Goal: Task Accomplishment & Management: Manage account settings

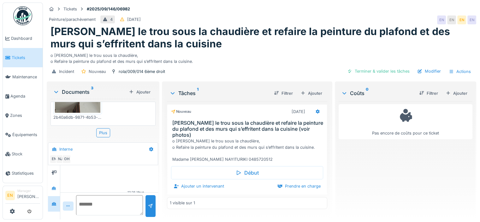
scroll to position [129, 0]
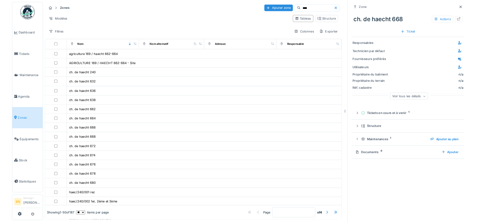
scroll to position [63, 0]
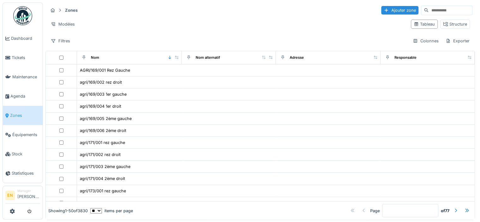
click at [444, 14] on input at bounding box center [451, 10] width 44 height 9
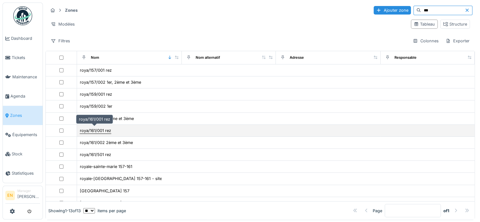
type input "***"
click at [108, 129] on div "roya/161/001 rez" at bounding box center [95, 131] width 31 height 6
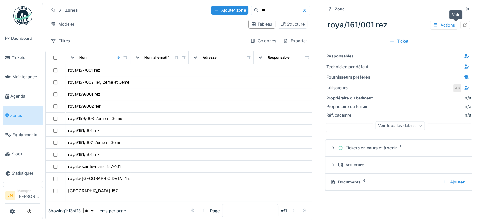
click at [463, 26] on icon at bounding box center [465, 25] width 5 height 4
click at [466, 9] on icon at bounding box center [467, 8] width 3 height 3
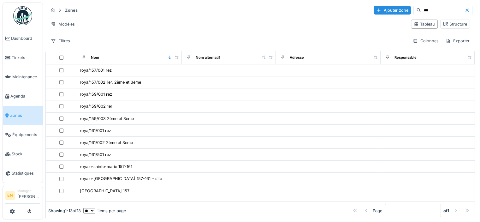
click at [465, 9] on icon at bounding box center [467, 10] width 5 height 4
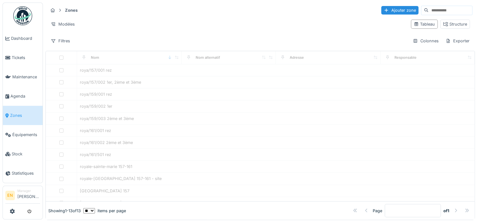
click at [457, 9] on input at bounding box center [451, 10] width 44 height 9
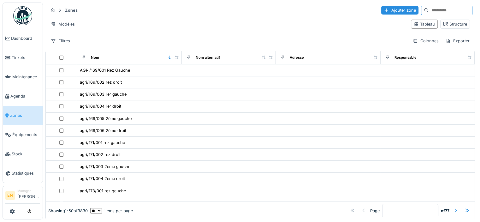
click at [432, 12] on input at bounding box center [451, 10] width 44 height 9
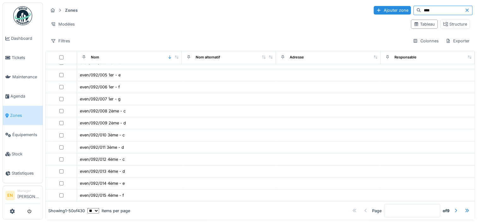
scroll to position [465, 0]
type input "****"
click at [449, 22] on div "Structure" at bounding box center [455, 24] width 24 height 6
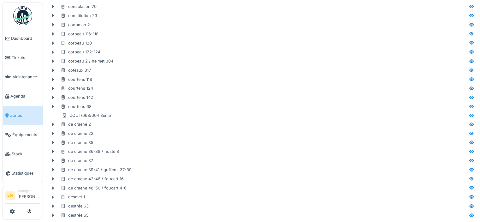
scroll to position [388, 0]
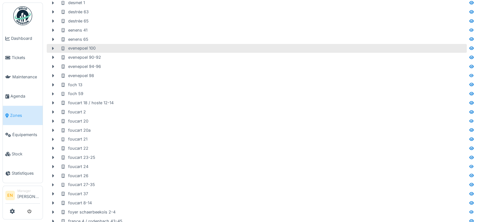
click at [97, 50] on div "evenepoel 100" at bounding box center [263, 48] width 405 height 6
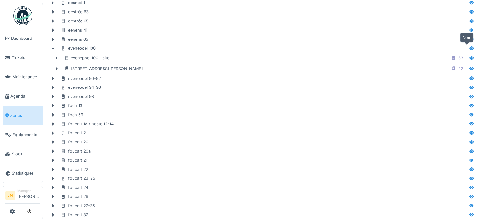
click at [470, 49] on icon at bounding box center [472, 47] width 4 height 3
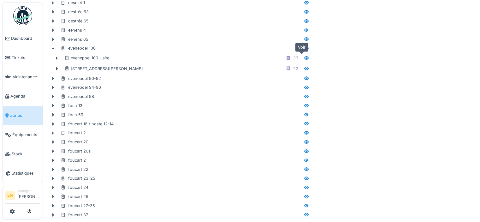
click at [304, 57] on icon at bounding box center [306, 57] width 4 height 3
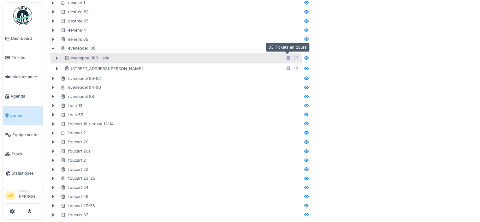
click at [287, 57] on div "33" at bounding box center [292, 58] width 17 height 8
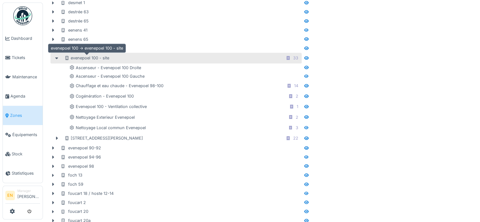
click at [78, 59] on div "evenepoel 100 - site" at bounding box center [86, 58] width 45 height 6
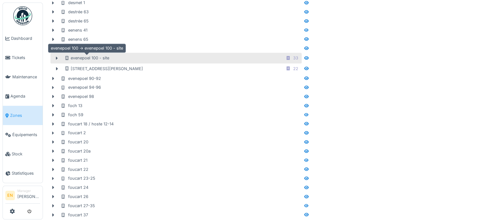
click at [78, 59] on div "evenepoel 100 - site" at bounding box center [86, 58] width 45 height 6
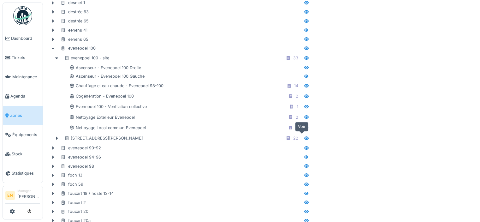
click at [304, 136] on icon at bounding box center [306, 137] width 4 height 3
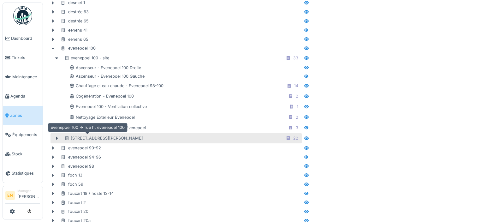
click at [77, 136] on div "rue h. evenepoel 100" at bounding box center [103, 138] width 79 height 6
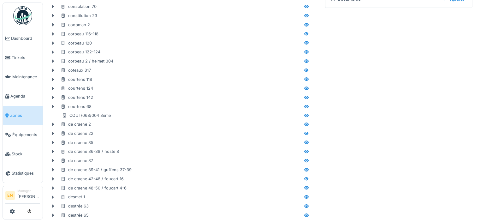
scroll to position [388, 0]
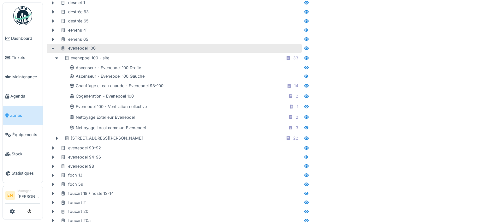
click at [88, 49] on div "evenepoel 100" at bounding box center [78, 48] width 35 height 6
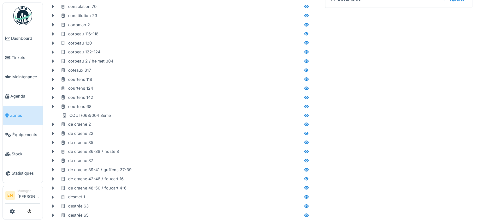
scroll to position [0, 0]
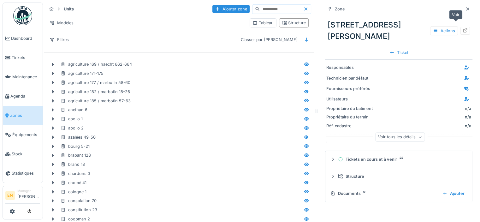
click at [463, 28] on icon at bounding box center [465, 30] width 5 height 4
click at [20, 93] on span "Agenda" at bounding box center [25, 96] width 30 height 6
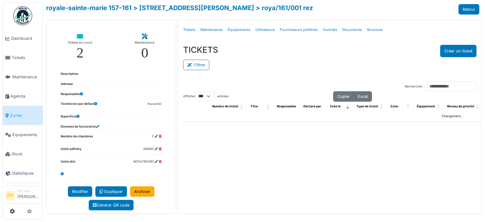
select select "***"
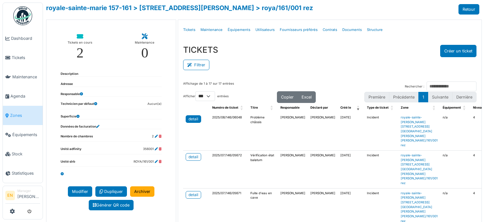
click at [191, 120] on div "detail" at bounding box center [194, 119] width 10 height 6
click at [191, 160] on div "detail" at bounding box center [194, 157] width 10 height 6
click at [191, 118] on div "detail" at bounding box center [194, 119] width 10 height 6
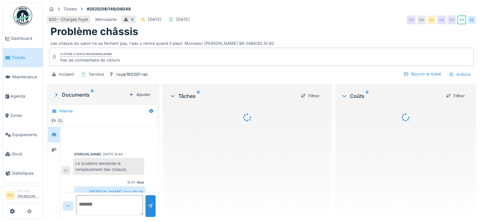
scroll to position [13, 0]
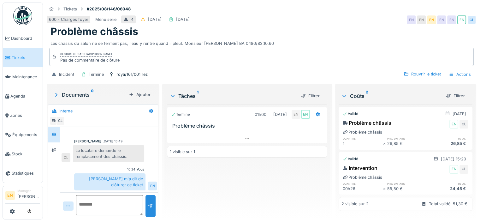
click at [226, 188] on div "Terminé 01h00 [DATE] EN EN Problème châssis 1 visible sur 1" at bounding box center [247, 159] width 160 height 110
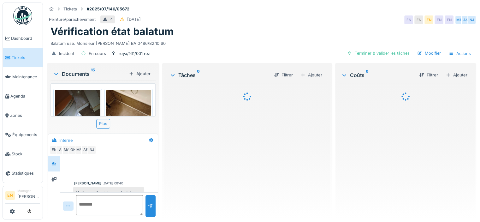
scroll to position [314, 0]
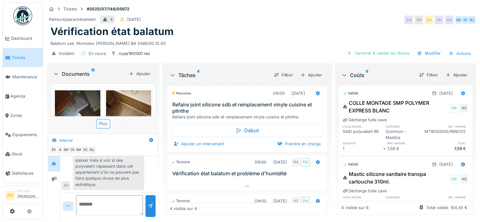
click at [115, 177] on div "Au niveau du bain, il y avait une cornière en bois qui s'est cassé et donc l'ea…" at bounding box center [108, 157] width 71 height 66
click at [106, 182] on div "Au niveau du bain, il y avait une cornière en bois qui s'est cassé et donc l'ea…" at bounding box center [108, 157] width 71 height 66
click at [296, 31] on div "Vérification état balatum" at bounding box center [262, 32] width 422 height 12
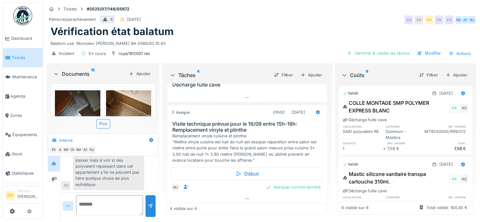
scroll to position [129, 0]
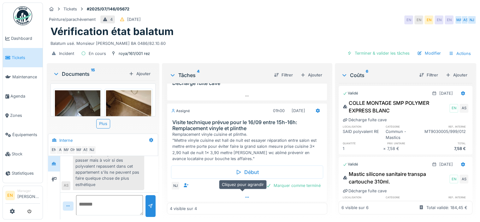
click at [245, 197] on icon at bounding box center [247, 197] width 5 height 4
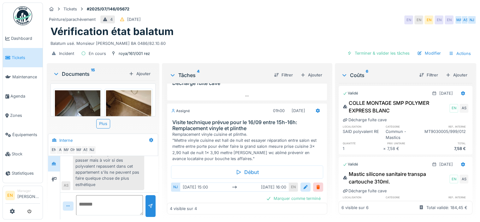
scroll to position [142, 0]
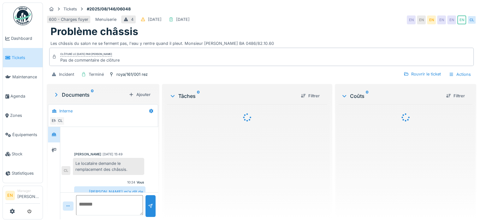
scroll to position [13, 0]
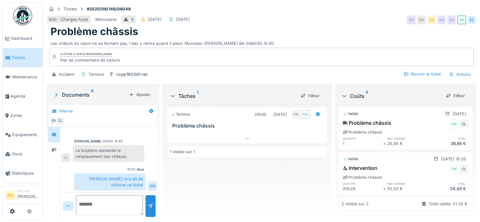
click at [205, 188] on div "Terminé 01h00 [DATE] EN EN Problème châssis 1 visible sur 1" at bounding box center [247, 159] width 160 height 110
click at [113, 203] on textarea at bounding box center [109, 205] width 67 height 20
click at [152, 111] on icon at bounding box center [151, 111] width 4 height 4
click at [177, 123] on div "Créer une conversation" at bounding box center [176, 124] width 59 height 9
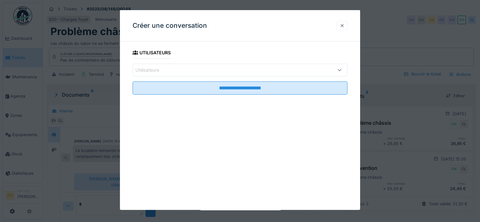
click at [345, 28] on div at bounding box center [342, 26] width 5 height 6
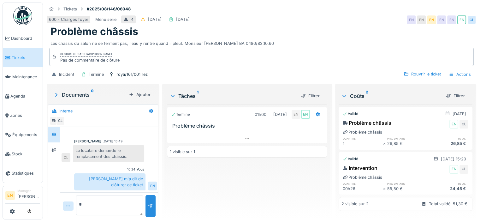
click at [97, 212] on textarea "*" at bounding box center [109, 205] width 67 height 20
click at [91, 213] on textarea "**********" at bounding box center [109, 205] width 66 height 20
type textarea "**********"
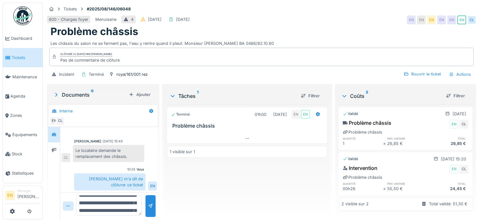
scroll to position [0, 0]
drag, startPoint x: 131, startPoint y: 213, endPoint x: 74, endPoint y: 198, distance: 58.4
click at [74, 198] on div "**********" at bounding box center [109, 205] width 98 height 27
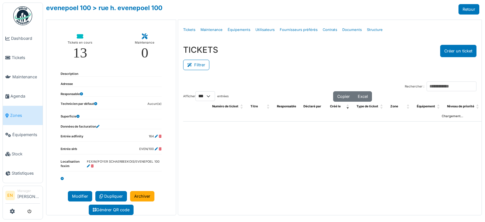
select select "***"
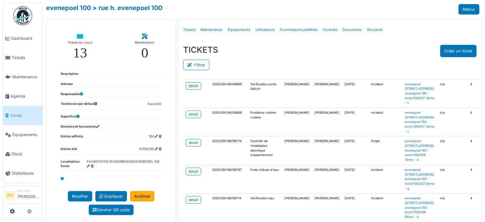
scroll to position [84, 0]
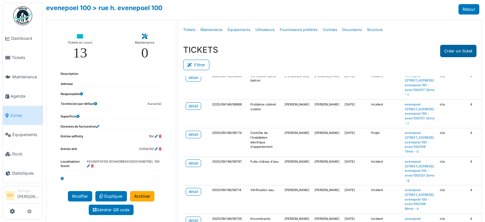
click at [458, 50] on button "Créer un ticket" at bounding box center [458, 51] width 36 height 12
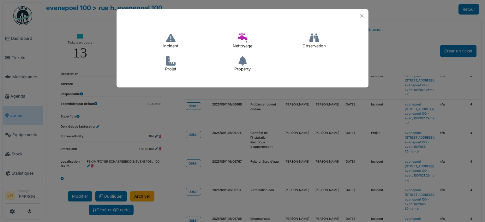
click at [168, 44] on h4 "Incident" at bounding box center [170, 41] width 23 height 20
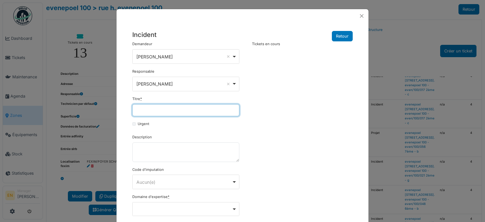
click at [158, 111] on input "Titre *" at bounding box center [185, 110] width 107 height 12
drag, startPoint x: 233, startPoint y: 110, endPoint x: 124, endPoint y: 113, distance: 109.3
click at [124, 113] on div "**********" at bounding box center [243, 168] width 252 height 291
type input "**********"
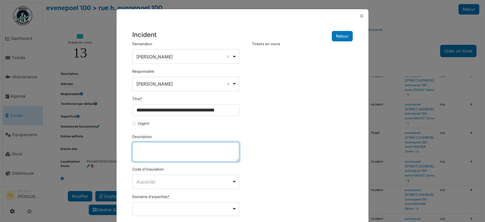
click at [165, 151] on textarea "Description" at bounding box center [185, 152] width 107 height 20
paste textarea "**********"
click at [149, 157] on textarea "**********" at bounding box center [185, 152] width 107 height 20
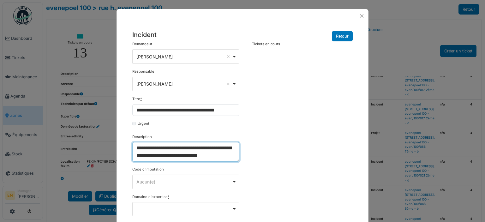
scroll to position [5, 0]
click at [213, 151] on textarea "**********" at bounding box center [185, 152] width 107 height 20
click at [134, 159] on textarea "**********" at bounding box center [185, 152] width 107 height 20
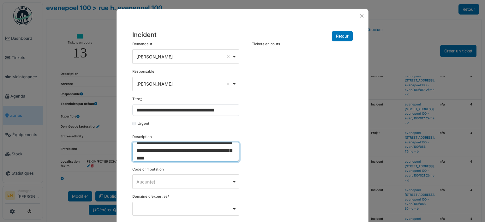
scroll to position [8, 0]
drag, startPoint x: 161, startPoint y: 159, endPoint x: 179, endPoint y: 158, distance: 18.0
click at [179, 158] on textarea "**********" at bounding box center [185, 152] width 107 height 20
click at [228, 152] on textarea "**********" at bounding box center [185, 152] width 107 height 20
click at [232, 207] on div "Remove item" at bounding box center [186, 208] width 102 height 3
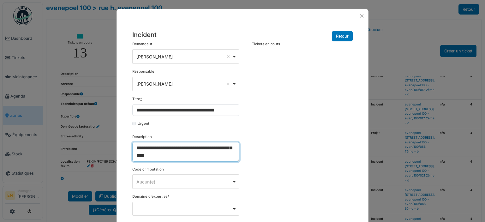
type textarea "**********"
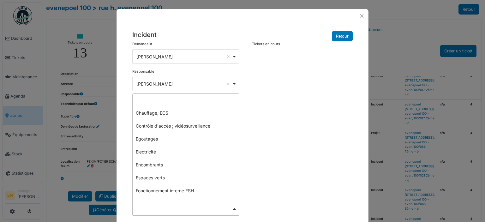
scroll to position [37, 0]
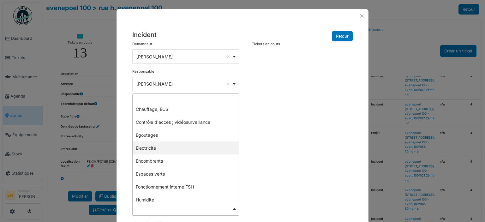
select select "***"
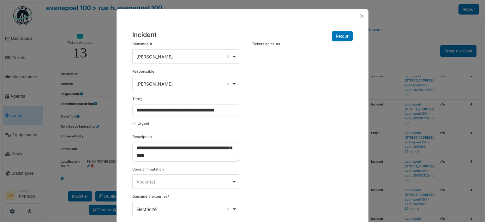
click at [259, 181] on div "**********" at bounding box center [242, 175] width 227 height 269
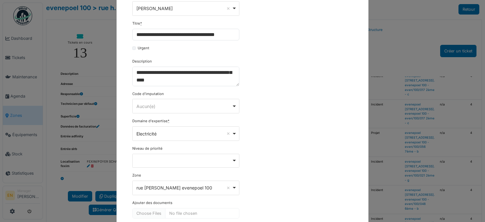
scroll to position [108, 0]
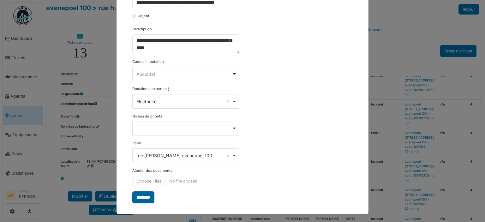
click at [141, 197] on input "*******" at bounding box center [143, 197] width 22 height 12
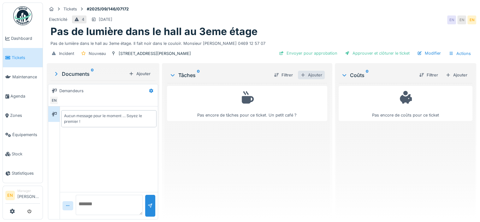
click at [318, 73] on div "Ajouter" at bounding box center [311, 75] width 27 height 9
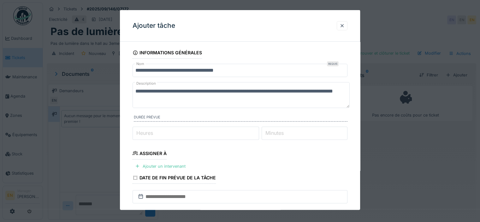
type input "*"
click at [259, 132] on input "*" at bounding box center [196, 132] width 127 height 13
click at [178, 167] on div "Ajouter un intervenant" at bounding box center [161, 166] width 56 height 9
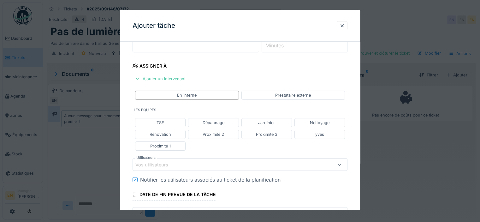
scroll to position [88, 0]
click at [191, 165] on div "Vos utilisateurs" at bounding box center [226, 163] width 183 height 7
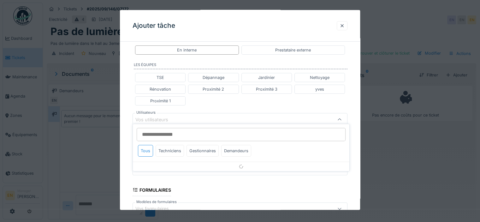
scroll to position [141, 0]
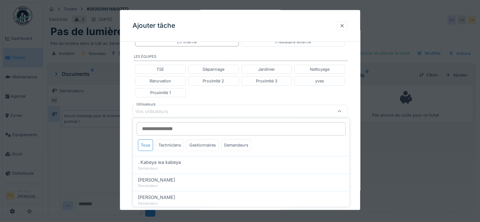
click at [180, 134] on input "Utilisateurs" at bounding box center [241, 128] width 209 height 13
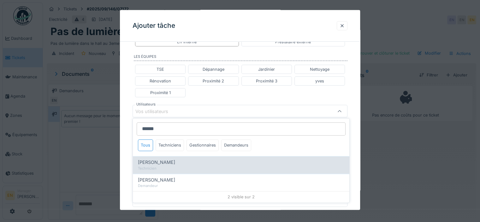
type input "******"
click at [175, 164] on div "Robert Gaspar" at bounding box center [241, 162] width 207 height 7
type input "****"
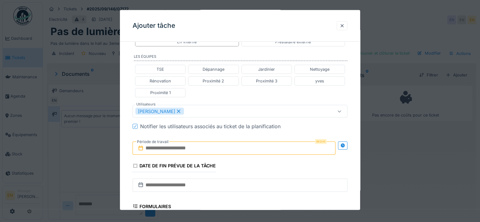
click at [357, 162] on div "**********" at bounding box center [240, 108] width 240 height 405
click at [345, 146] on icon at bounding box center [343, 145] width 4 height 4
click at [180, 149] on input "text" at bounding box center [181, 147] width 97 height 13
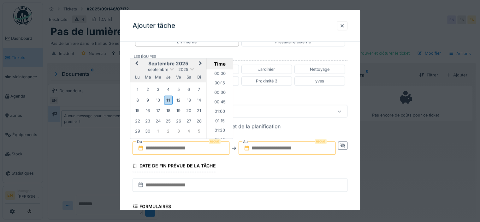
scroll to position [519, 0]
click at [138, 130] on div "29" at bounding box center [137, 131] width 9 height 9
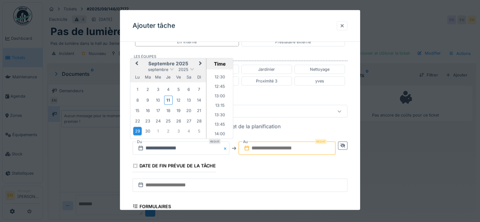
scroll to position [459, 0]
click at [217, 106] on li "13:00" at bounding box center [220, 107] width 27 height 9
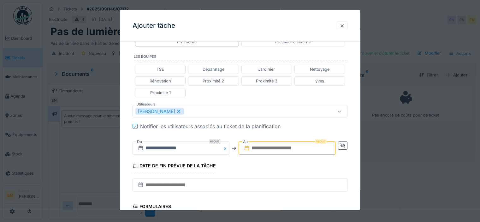
click at [287, 145] on input "text" at bounding box center [287, 147] width 97 height 13
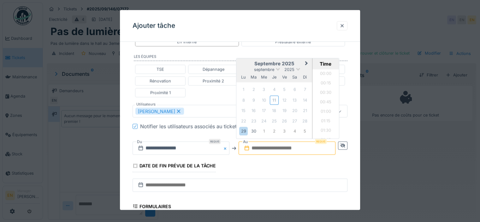
scroll to position [519, 0]
click at [247, 129] on div "29" at bounding box center [243, 131] width 9 height 9
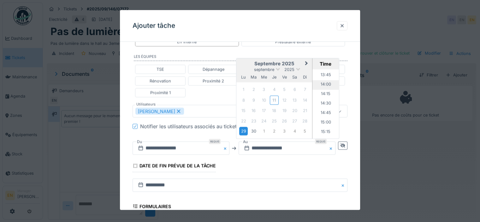
click at [328, 83] on li "14:00" at bounding box center [326, 85] width 27 height 9
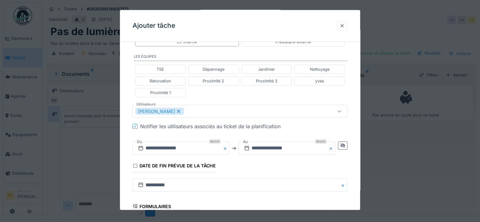
click at [355, 175] on div "**********" at bounding box center [240, 108] width 240 height 405
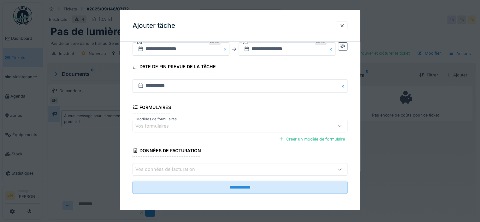
scroll to position [5, 0]
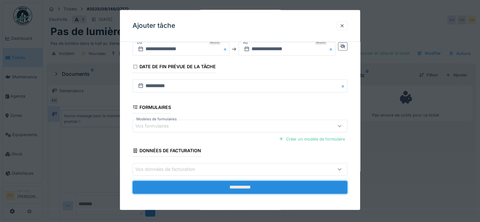
click at [243, 186] on input "**********" at bounding box center [240, 187] width 215 height 13
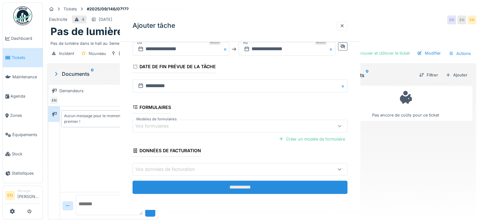
scroll to position [0, 0]
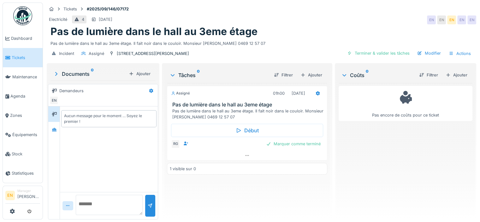
click at [130, 163] on div "Aucun message pour le moment … Soyez le premier !" at bounding box center [109, 149] width 98 height 86
click at [372, 158] on div "Pas encore de coûts pour ce ticket" at bounding box center [406, 148] width 134 height 131
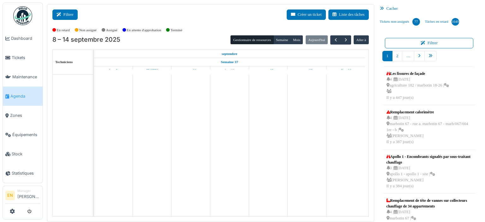
click at [62, 14] on icon at bounding box center [60, 15] width 7 height 4
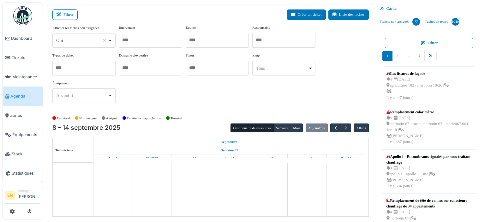
click at [112, 42] on div "Oui Remove item" at bounding box center [84, 40] width 58 height 9
select select "**"
click at [158, 41] on div at bounding box center [150, 40] width 63 height 15
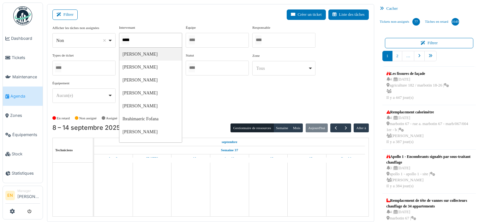
type input "******"
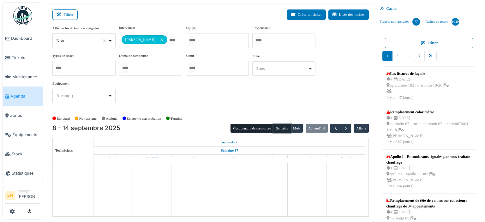
click at [279, 131] on button "Semaine" at bounding box center [281, 128] width 17 height 9
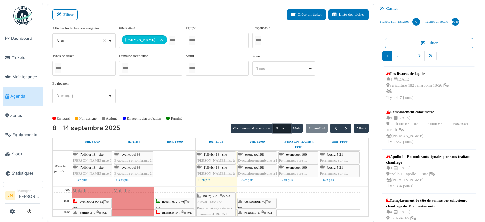
scroll to position [32, 0]
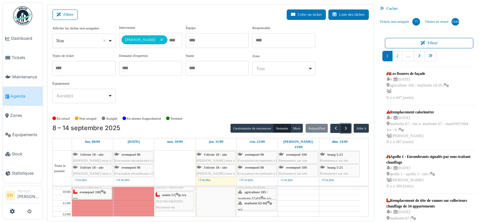
click at [343, 129] on span "button" at bounding box center [345, 128] width 5 height 5
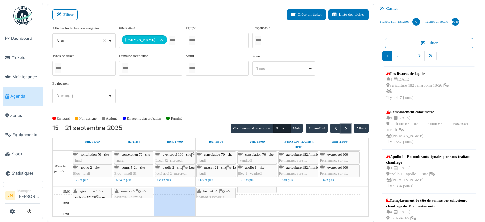
scroll to position [88, 0]
click at [346, 127] on button "button" at bounding box center [346, 128] width 10 height 9
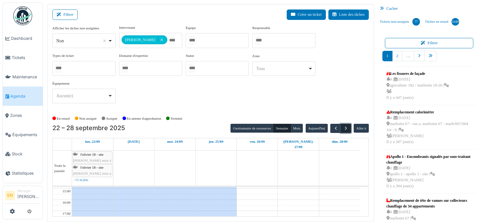
scroll to position [0, 0]
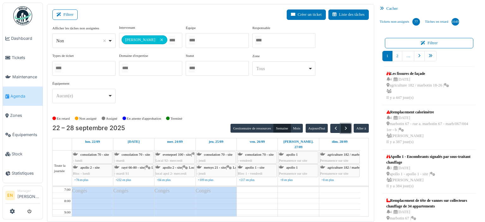
click at [343, 129] on span "button" at bounding box center [345, 128] width 5 height 5
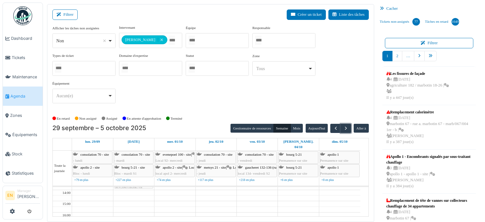
scroll to position [63, 0]
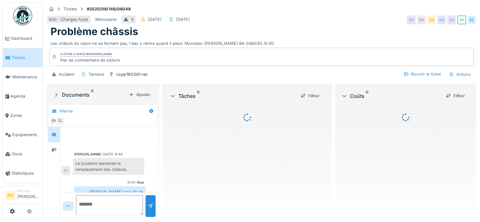
scroll to position [13, 0]
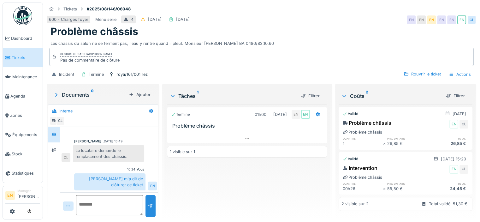
click at [106, 201] on textarea at bounding box center [109, 205] width 67 height 20
paste textarea "**********"
type textarea "**********"
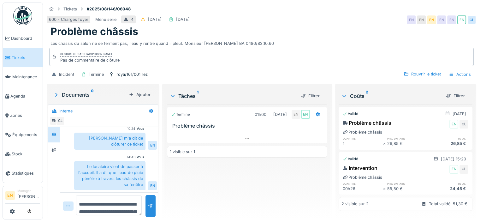
click at [320, 27] on div "Problème châssis" at bounding box center [262, 32] width 422 height 12
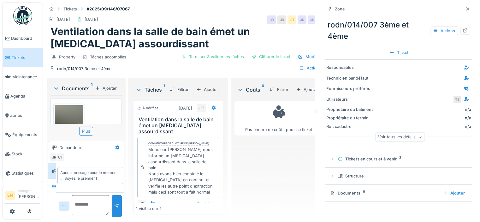
scroll to position [5, 0]
click at [463, 7] on div at bounding box center [467, 9] width 9 height 8
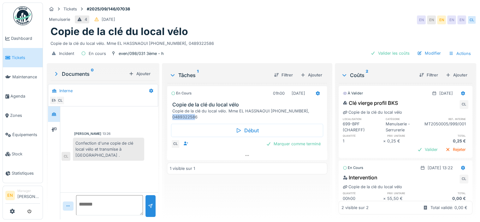
drag, startPoint x: 171, startPoint y: 117, endPoint x: 197, endPoint y: 118, distance: 26.3
click at [197, 118] on div "Copie de la clé du local vélo. Mme EL HASSNAOUI [PHONE_NUMBER], 0489322586" at bounding box center [248, 114] width 152 height 12
copy div "0489322586"
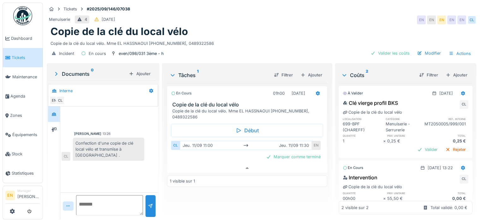
click at [107, 199] on textarea at bounding box center [109, 205] width 67 height 20
type textarea "**********"
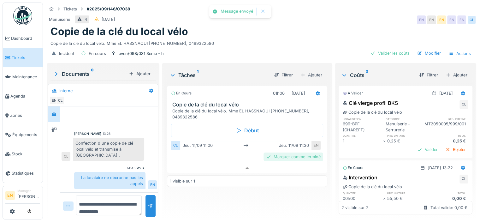
click at [280, 153] on div "Marquer comme terminé" at bounding box center [294, 157] width 60 height 9
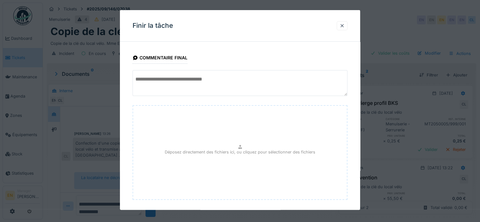
click at [357, 162] on div "**********" at bounding box center [240, 144] width 240 height 194
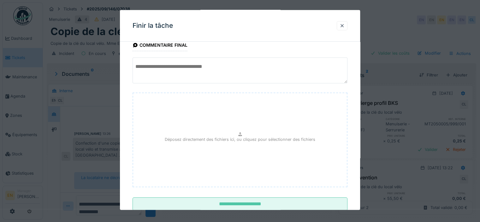
scroll to position [30, 0]
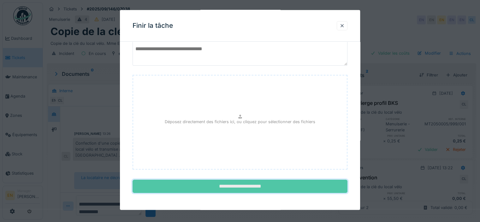
click at [245, 190] on input "**********" at bounding box center [240, 186] width 215 height 13
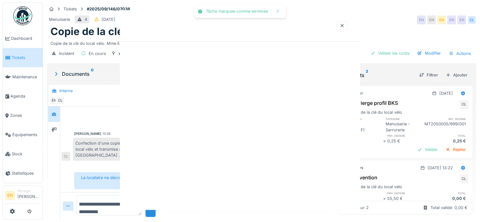
scroll to position [0, 0]
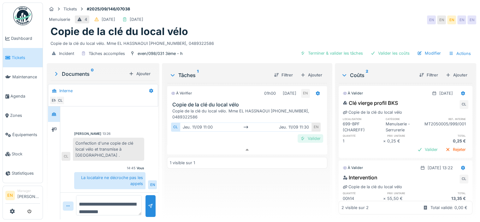
click at [308, 135] on div "Valider" at bounding box center [311, 138] width 26 height 9
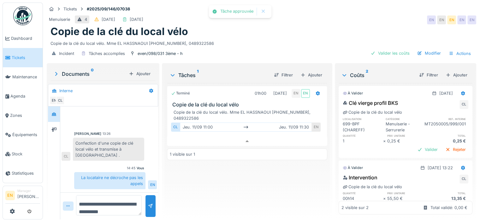
click at [244, 26] on div "Copie de la clé du local vélo" at bounding box center [262, 32] width 422 height 12
click at [354, 9] on div "Tickets #2025/09/146/07038 Menuiserie 4 [DATE] [DATE] EN EN EN EN EN Copie de l…" at bounding box center [261, 32] width 432 height 59
click at [294, 30] on div "Copie de la clé du local vélo" at bounding box center [262, 32] width 422 height 12
click at [261, 31] on div "Copie de la clé du local vélo" at bounding box center [262, 32] width 422 height 12
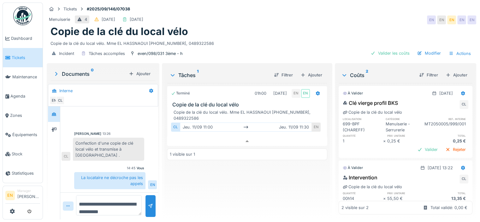
click at [260, 30] on div "Copie de la clé du local vélo" at bounding box center [262, 32] width 422 height 12
click at [336, 29] on div "Copie de la clé du local vélo" at bounding box center [262, 32] width 422 height 12
click at [218, 186] on div "Terminé 01h00 [DATE] EN EN Copie de la clé du local vélo Copie de la clé du loc…" at bounding box center [247, 148] width 160 height 131
click at [185, 198] on div "Terminé 01h00 [DATE] EN EN Copie de la clé du local vélo Copie de la clé du loc…" at bounding box center [247, 148] width 160 height 131
click at [202, 187] on div "Terminé 01h00 [DATE] EN EN Copie de la clé du local vélo Copie de la clé du loc…" at bounding box center [247, 148] width 160 height 131
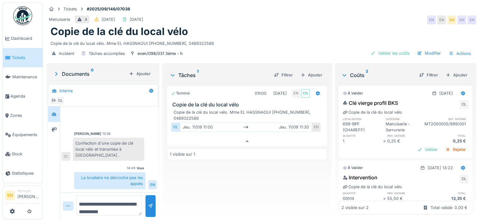
click at [237, 30] on div "Copie de la clé du local vélo" at bounding box center [262, 32] width 422 height 12
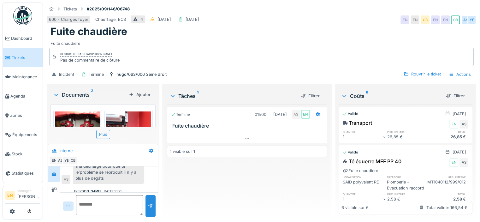
scroll to position [130, 0]
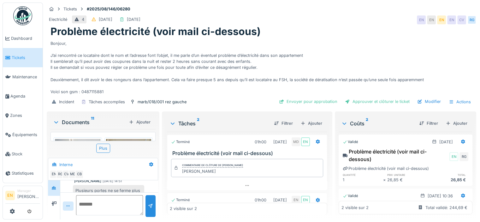
scroll to position [5, 0]
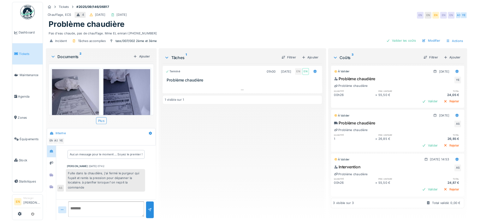
scroll to position [5, 0]
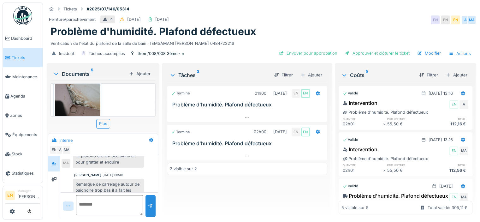
scroll to position [189, 0]
click at [139, 173] on div "[PERSON_NAME] [DATE] 08:48" at bounding box center [109, 175] width 70 height 5
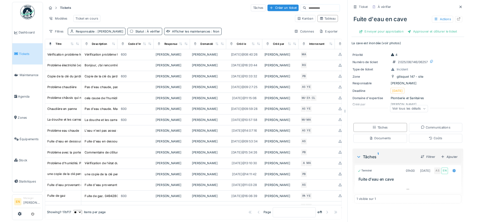
scroll to position [106, 0]
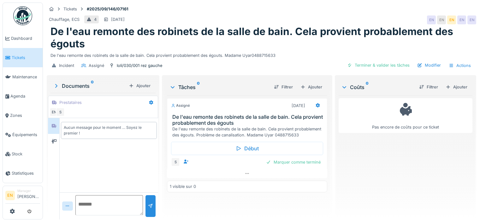
scroll to position [5, 0]
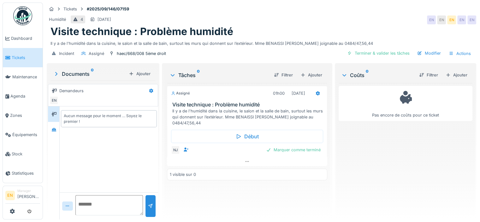
click at [249, 189] on div "Assigné 01h00 [DATE] Visite technique : Problème humidité Il y a de l'humidité …" at bounding box center [247, 148] width 160 height 131
click at [245, 159] on icon at bounding box center [247, 161] width 5 height 4
click at [369, 162] on div "Pas encore de coûts pour ce ticket" at bounding box center [406, 148] width 134 height 131
click at [365, 137] on div "Pas encore de coûts pour ce ticket" at bounding box center [406, 148] width 134 height 131
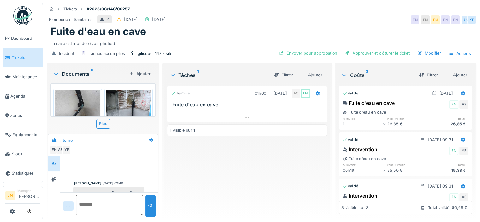
click at [125, 181] on div "Anouar Serifi [DATE] 09:48" at bounding box center [109, 183] width 70 height 5
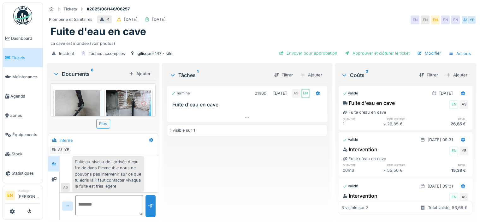
scroll to position [33, 0]
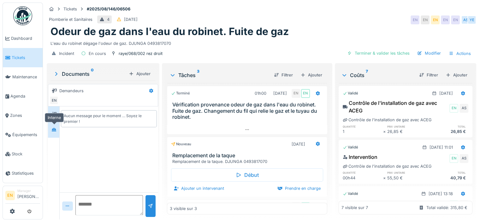
click at [54, 132] on div at bounding box center [53, 130] width 5 height 6
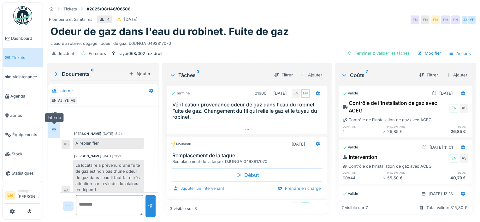
scroll to position [278, 0]
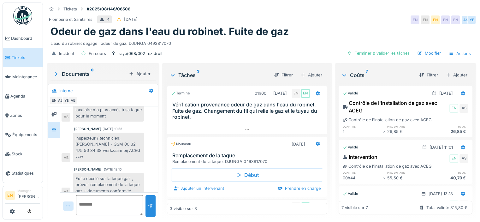
drag, startPoint x: 146, startPoint y: 44, endPoint x: 171, endPoint y: 46, distance: 24.4
click at [171, 46] on div "L'eau du robinet dégage l'odeur de gaz. DJUNGA 0493817070" at bounding box center [262, 42] width 422 height 9
copy div "0493817070"
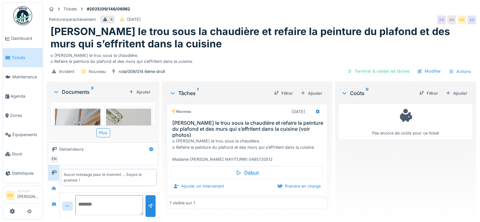
click at [261, 52] on div "o [PERSON_NAME] le trou sous la chaudière, o Refaire la peinture du plafond et …" at bounding box center [262, 57] width 422 height 15
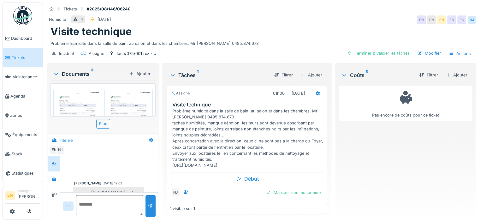
scroll to position [2, 0]
click at [279, 36] on div "Visite technique" at bounding box center [262, 32] width 422 height 12
click at [142, 178] on div "[PERSON_NAME] [DATE] 12:03 coucou [PERSON_NAME], si tu veux bien stp faire le s…" at bounding box center [109, 196] width 98 height 85
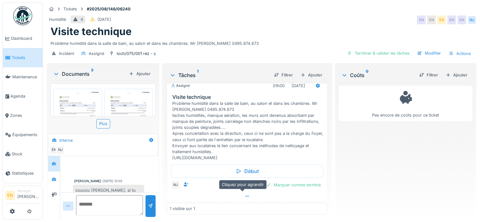
click at [245, 197] on icon at bounding box center [247, 196] width 5 height 4
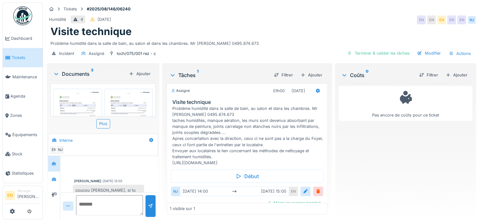
click at [370, 142] on div "Pas encore de coûts pour ce ticket" at bounding box center [406, 148] width 134 height 131
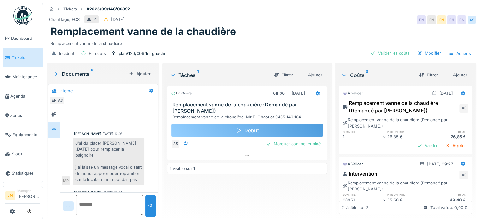
scroll to position [1, 0]
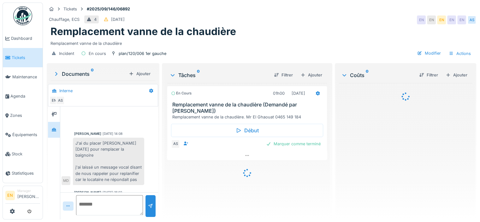
scroll to position [92, 0]
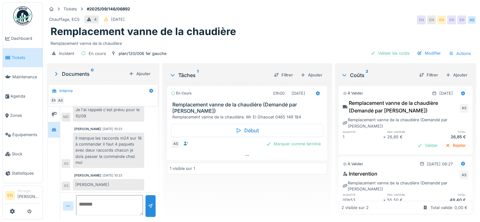
click at [335, 29] on div "Remplacement vanne de la chaudière" at bounding box center [262, 32] width 422 height 12
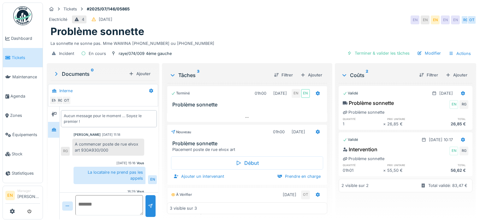
scroll to position [5, 0]
click at [284, 38] on div "La sonnette ne sonne pas. Mme WAWINA [PHONE_NUMBER] ou [PHONE_NUMBER]" at bounding box center [262, 42] width 422 height 9
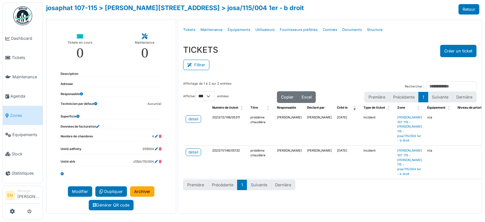
select select "***"
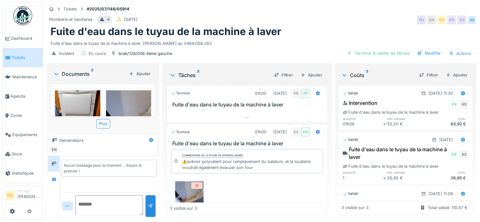
scroll to position [5, 0]
click at [58, 176] on div at bounding box center [53, 179] width 9 height 8
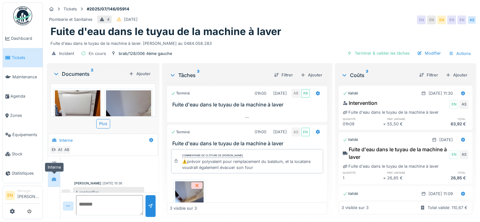
scroll to position [105, 0]
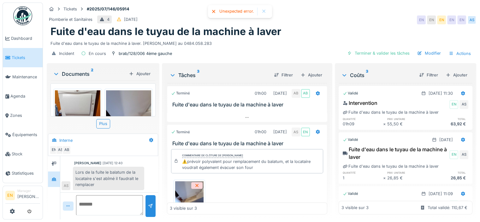
click at [136, 173] on div "Lors de la fuite le balatum de la locataire s'est abîmé il faudrait le remplacer" at bounding box center [108, 178] width 71 height 23
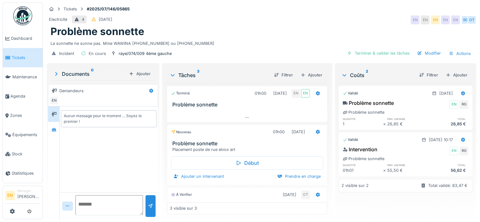
click at [320, 40] on div "La sonnette ne sonne pas. Mme WAWINA [PHONE_NUMBER] ou [PHONE_NUMBER]" at bounding box center [262, 42] width 422 height 9
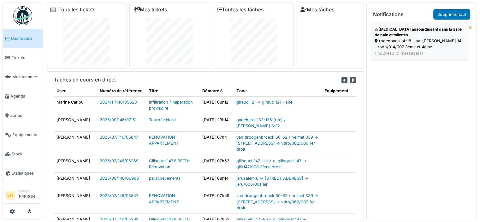
click at [399, 36] on div "[MEDICAL_DATA] assourdissant dans la salle de bain et toilettes" at bounding box center [420, 32] width 90 height 11
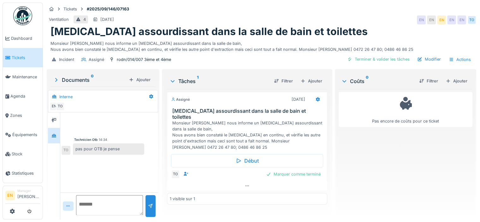
click at [114, 202] on textarea at bounding box center [109, 205] width 67 height 20
type textarea "*"
click at [115, 207] on textarea at bounding box center [109, 205] width 67 height 20
type textarea "**********"
click at [150, 210] on div at bounding box center [151, 206] width 10 height 22
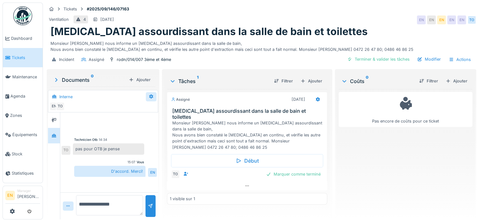
click at [149, 96] on icon at bounding box center [151, 96] width 4 height 4
click at [159, 110] on div "Modifier" at bounding box center [176, 109] width 59 height 9
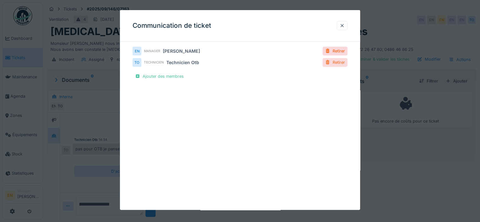
click at [345, 62] on div "Retirer" at bounding box center [335, 62] width 25 height 9
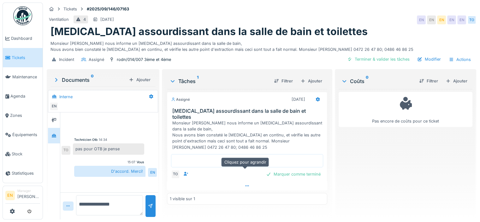
click at [247, 184] on icon at bounding box center [247, 186] width 5 height 4
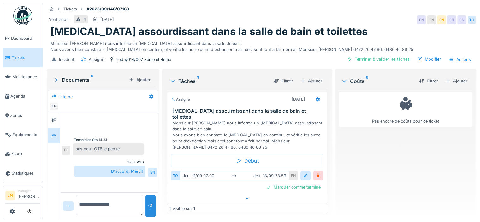
scroll to position [5, 0]
click at [317, 173] on div at bounding box center [318, 176] width 5 height 6
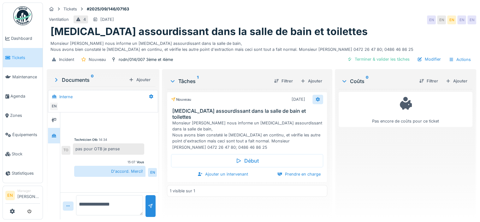
click at [316, 97] on icon at bounding box center [318, 99] width 4 height 4
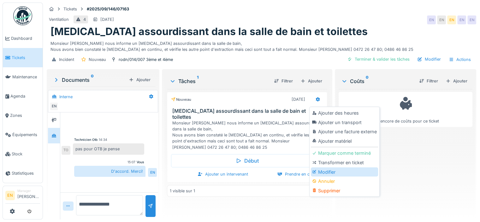
click at [328, 169] on div "Modifier" at bounding box center [344, 171] width 67 height 9
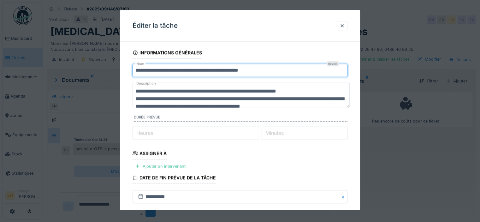
click at [264, 72] on input "**********" at bounding box center [240, 70] width 215 height 13
click at [136, 72] on input "**********" at bounding box center [240, 70] width 215 height 13
type input "**********"
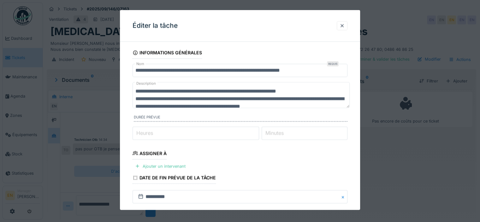
click at [351, 157] on div "**********" at bounding box center [240, 185] width 240 height 276
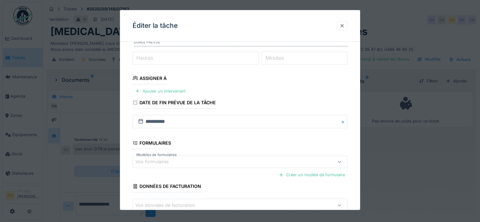
scroll to position [111, 0]
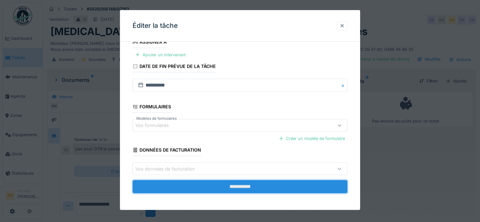
click at [263, 180] on input "**********" at bounding box center [240, 186] width 215 height 13
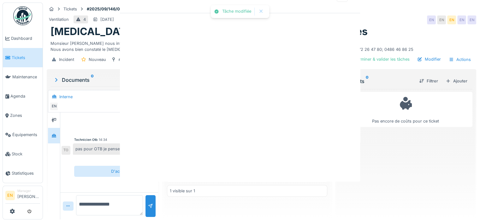
scroll to position [0, 0]
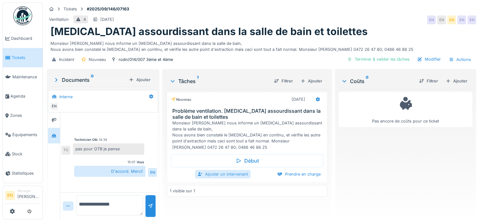
click at [230, 170] on div "Ajouter un intervenant" at bounding box center [223, 174] width 56 height 9
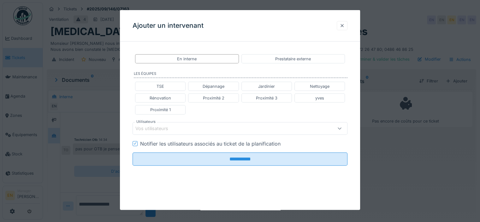
click at [345, 24] on div at bounding box center [342, 26] width 5 height 6
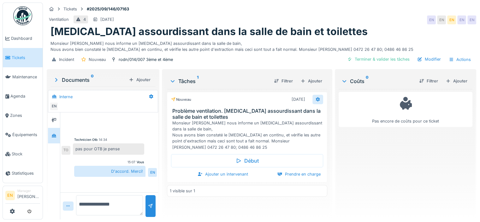
click at [316, 97] on icon at bounding box center [318, 99] width 4 height 4
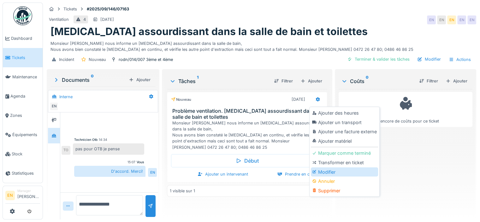
click at [326, 168] on div "Modifier" at bounding box center [344, 171] width 67 height 9
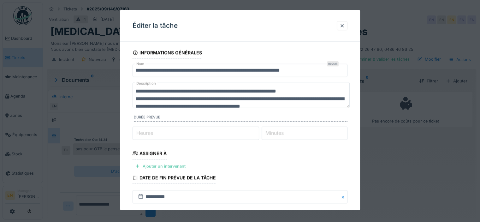
click at [351, 159] on div "**********" at bounding box center [240, 185] width 240 height 276
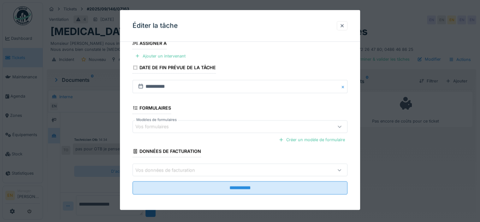
scroll to position [111, 0]
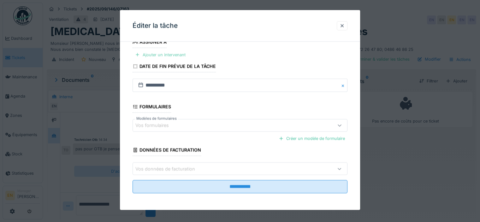
click at [178, 53] on div "Ajouter un intervenant" at bounding box center [161, 54] width 56 height 9
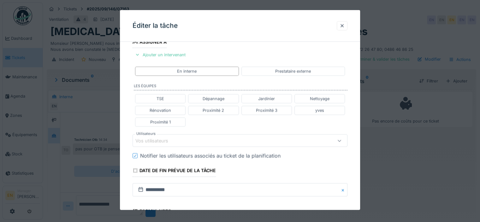
click at [187, 138] on div "Vos utilisateurs" at bounding box center [226, 140] width 183 height 7
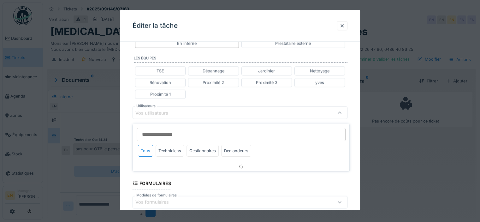
scroll to position [141, 0]
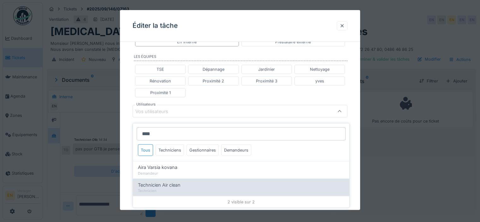
type input "***"
click at [159, 181] on span "Technicien Air clean" at bounding box center [159, 184] width 43 height 7
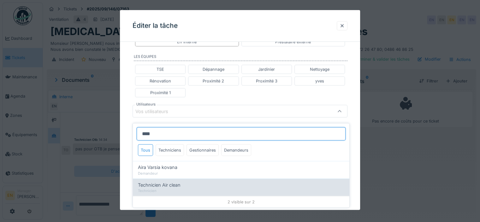
type input "*****"
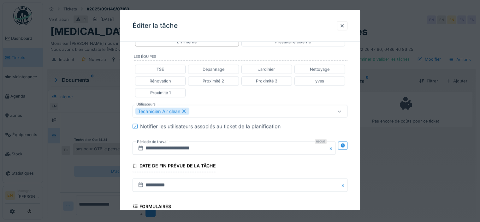
click at [354, 98] on div "**********" at bounding box center [240, 108] width 240 height 405
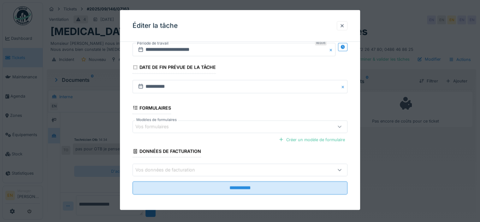
scroll to position [240, 0]
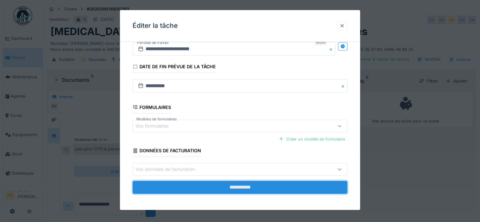
click at [241, 192] on input "**********" at bounding box center [240, 187] width 215 height 13
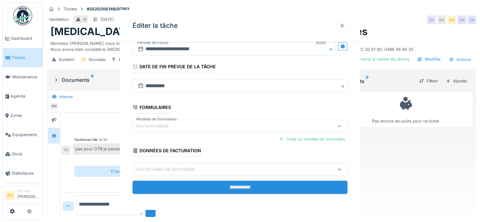
scroll to position [0, 0]
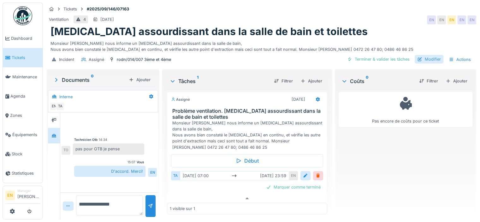
click at [429, 56] on div "Modifier" at bounding box center [429, 59] width 29 height 9
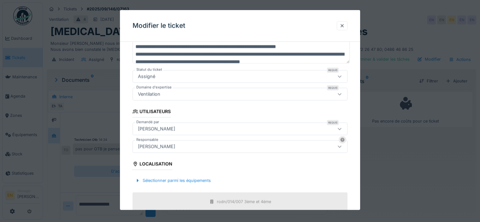
scroll to position [101, 0]
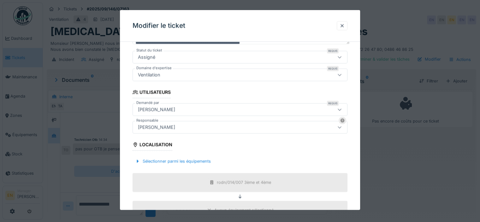
click at [178, 126] on div "[PERSON_NAME]" at bounding box center [156, 127] width 42 height 7
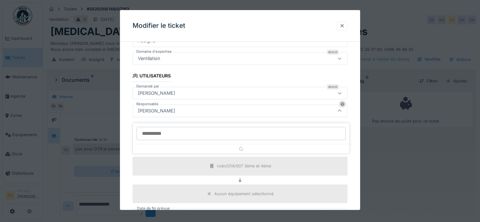
scroll to position [118, 0]
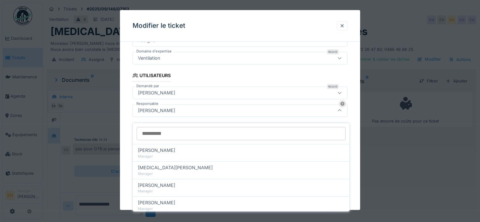
click at [205, 128] on input "Responsable" at bounding box center [241, 133] width 209 height 13
type input "*"
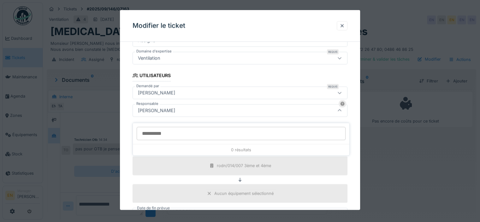
type input "*"
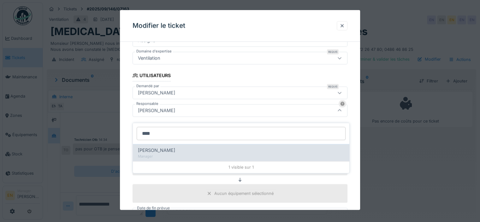
type input "****"
click at [176, 153] on div "Manager" at bounding box center [241, 155] width 207 height 5
type input "****"
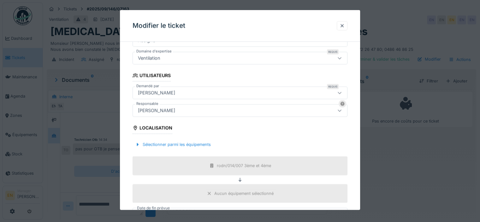
click at [357, 163] on div "**********" at bounding box center [240, 126] width 240 height 395
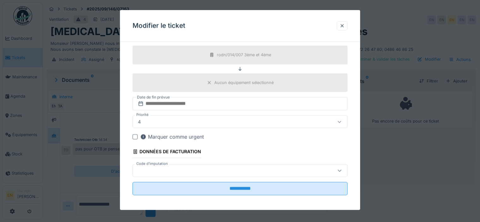
scroll to position [230, 0]
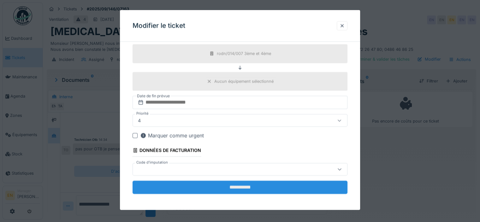
click at [266, 188] on input "**********" at bounding box center [240, 186] width 215 height 13
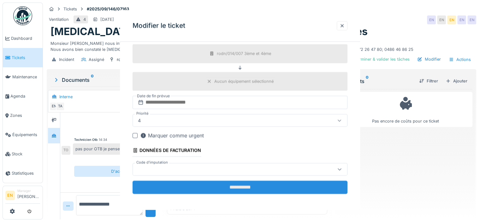
scroll to position [0, 0]
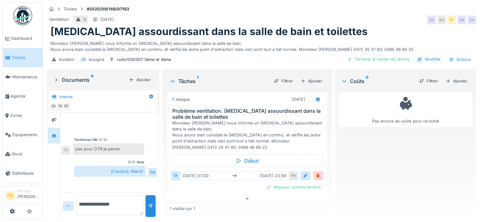
click at [376, 183] on div "Pas encore de coûts pour ce ticket" at bounding box center [406, 151] width 134 height 125
click at [352, 14] on div "Ventilation 4 16/09/2025 EN EN EF EN EN" at bounding box center [262, 19] width 430 height 11
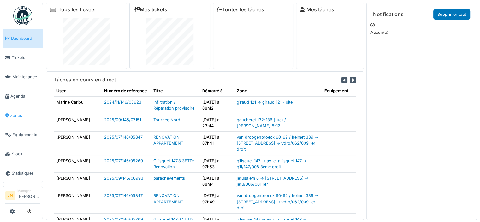
click at [15, 112] on span "Zones" at bounding box center [25, 115] width 30 height 6
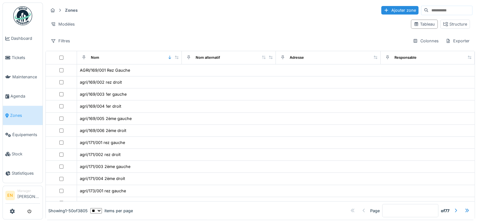
click at [448, 12] on input at bounding box center [451, 10] width 44 height 9
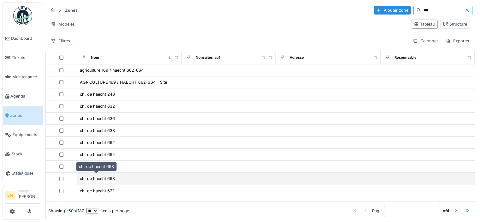
type input "***"
click at [106, 178] on div "ch. de haecht 668" at bounding box center [97, 179] width 35 height 6
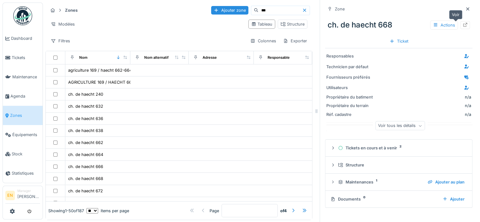
click at [464, 24] on icon at bounding box center [466, 25] width 4 height 4
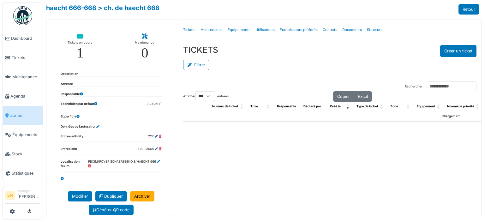
select select "***"
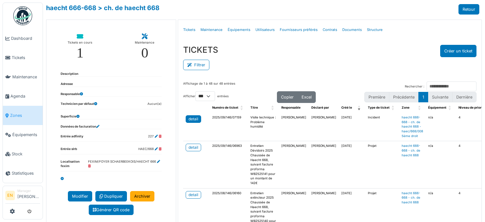
click at [198, 117] on link "detail" at bounding box center [193, 119] width 15 height 8
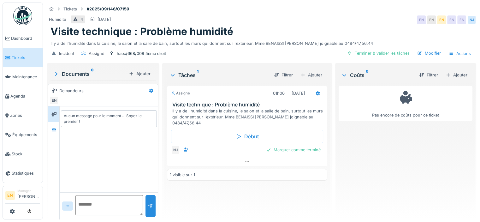
click at [248, 51] on div "Incident Assigné haec/668/008 5ème droit Terminer & valider les tâches Modifier…" at bounding box center [262, 53] width 430 height 14
click at [246, 159] on icon at bounding box center [247, 161] width 5 height 4
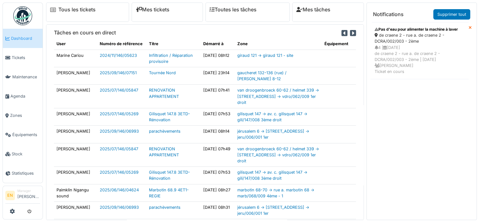
click at [403, 41] on div "de craene 2 - rue a. de craene 2 - DCRA/002/003 - 2ème" at bounding box center [420, 38] width 90 height 12
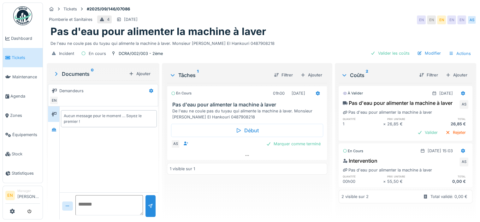
click at [237, 185] on div "En cours 01h00 [DATE] Pas d'eau pour alimenter la machine à laver De l'eau ne c…" at bounding box center [247, 148] width 160 height 131
click at [58, 131] on div at bounding box center [53, 130] width 9 height 8
click at [56, 132] on div at bounding box center [53, 130] width 9 height 8
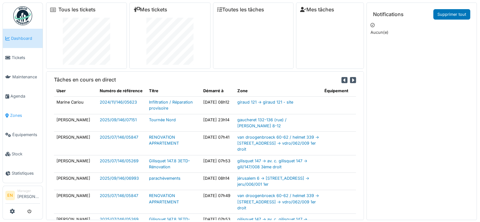
click at [15, 112] on span "Zones" at bounding box center [25, 115] width 30 height 6
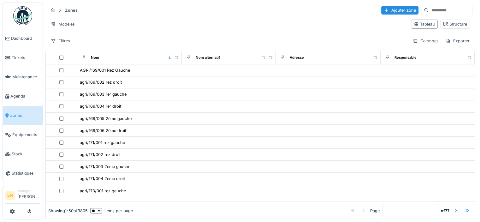
click at [429, 13] on input at bounding box center [451, 10] width 44 height 9
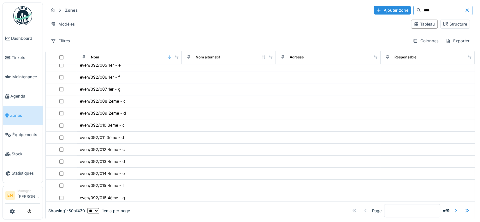
scroll to position [465, 0]
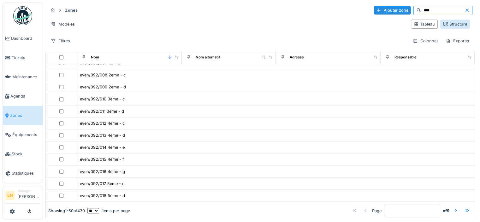
type input "****"
click at [447, 23] on div "Structure" at bounding box center [455, 24] width 24 height 6
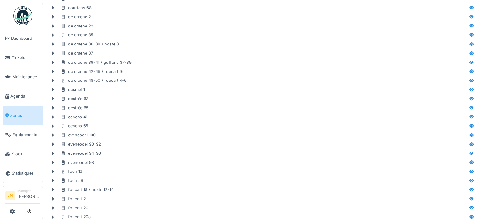
scroll to position [306, 0]
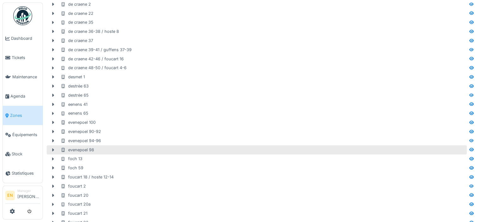
click at [79, 149] on div "evenepoel 98" at bounding box center [77, 150] width 33 height 6
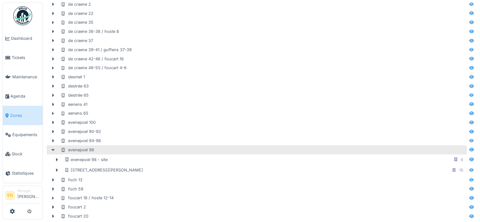
click at [76, 150] on div "evenepoel 98" at bounding box center [77, 150] width 33 height 6
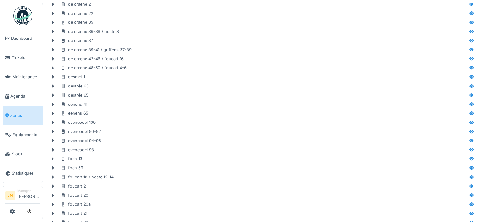
scroll to position [0, 0]
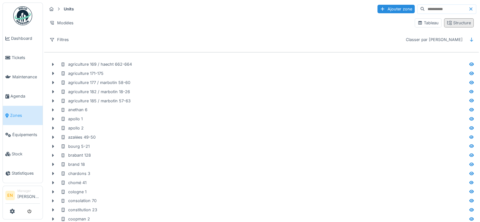
click at [453, 24] on div "Structure" at bounding box center [459, 23] width 24 height 6
click at [430, 8] on input at bounding box center [447, 9] width 44 height 9
type input "*********"
click at [453, 25] on div "Structure" at bounding box center [459, 23] width 24 height 6
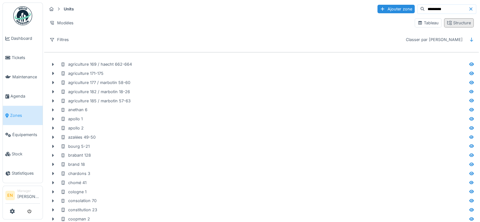
click at [457, 22] on div "Structure" at bounding box center [459, 23] width 24 height 6
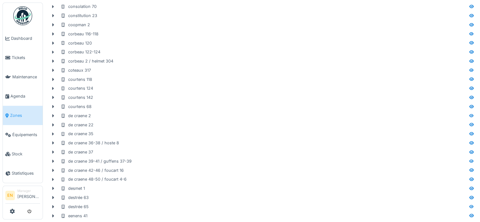
scroll to position [388, 0]
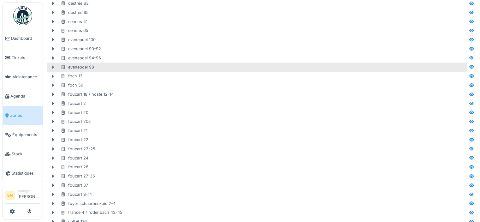
click at [53, 68] on icon at bounding box center [53, 66] width 2 height 3
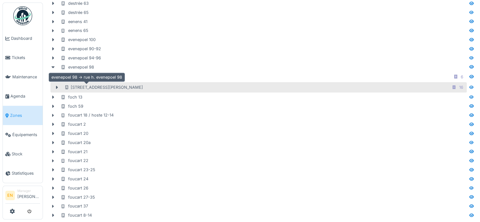
click at [78, 89] on div "rue h. evenepoel 98" at bounding box center [103, 87] width 79 height 6
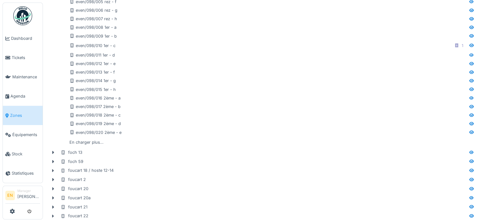
scroll to position [526, 0]
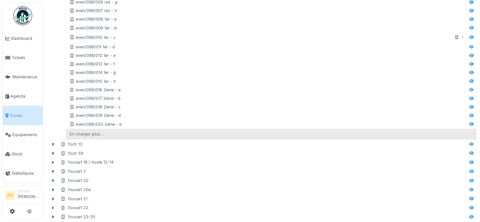
click at [92, 134] on div "En charger plus…" at bounding box center [86, 134] width 39 height 9
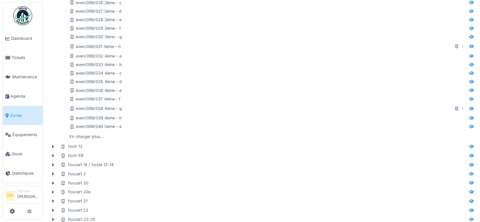
scroll to position [704, 0]
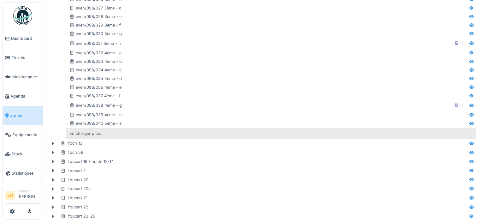
click at [86, 131] on div "En charger plus…" at bounding box center [86, 133] width 39 height 9
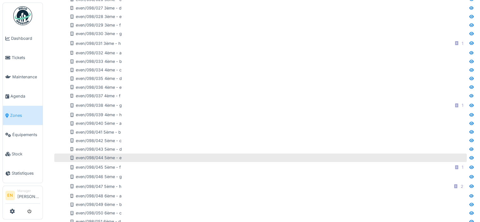
click at [220, 158] on div "even/098/044 5ème - e" at bounding box center [267, 158] width 396 height 6
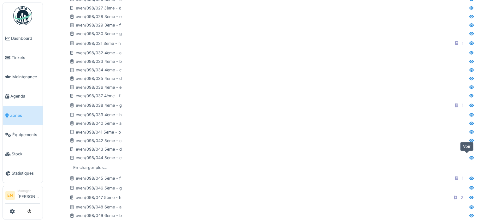
click at [469, 157] on icon at bounding box center [471, 158] width 5 height 4
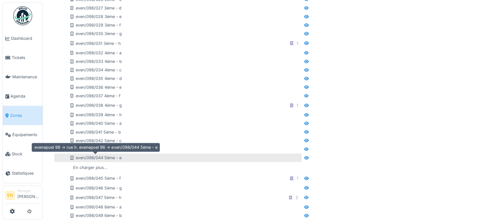
click at [83, 159] on div "even/098/044 5ème - e" at bounding box center [95, 158] width 52 height 6
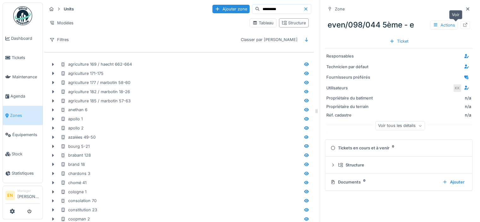
click at [463, 25] on icon at bounding box center [465, 25] width 5 height 4
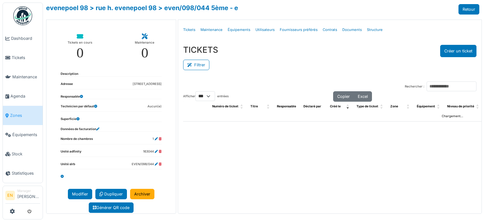
select select "***"
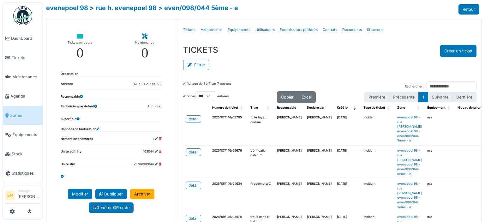
click at [303, 66] on div "Filtrer" at bounding box center [329, 64] width 293 height 14
click at [192, 119] on div "detail" at bounding box center [194, 119] width 10 height 6
click at [189, 151] on div "detail" at bounding box center [194, 152] width 10 height 6
click at [189, 187] on div "detail" at bounding box center [194, 186] width 10 height 6
click at [400, 40] on div "TICKETS Créer un ticket Filtrer Responsable **** Tous Remove item Tous Ahmed Be…" at bounding box center [329, 58] width 303 height 37
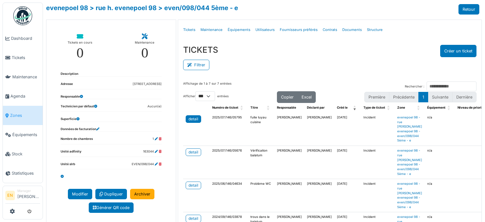
click at [196, 119] on div "detail" at bounding box center [194, 119] width 10 height 6
click at [192, 154] on div "detail" at bounding box center [194, 152] width 10 height 6
click at [23, 117] on link "Zones" at bounding box center [23, 115] width 40 height 19
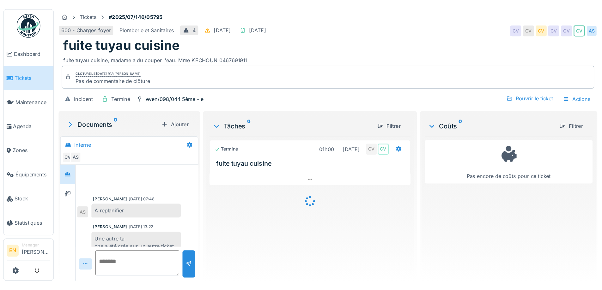
scroll to position [19, 0]
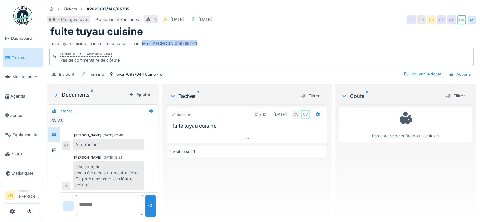
drag, startPoint x: 142, startPoint y: 46, endPoint x: 142, endPoint y: 42, distance: 4.4
click at [142, 42] on div "Tickets #2025/07/146/05795 600 - Charges foyer Plomberie et Sanitaires 4 [DATE]…" at bounding box center [261, 43] width 432 height 80
copy div "Mme KECHOUN 0467691911"
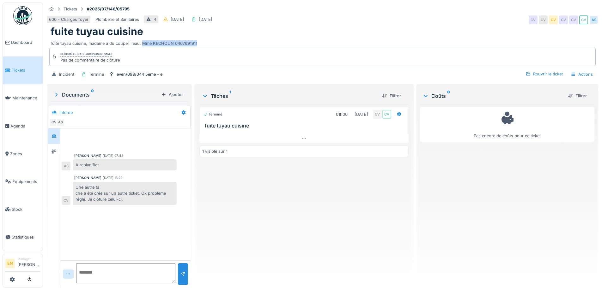
scroll to position [0, 0]
click at [381, 12] on div "Tickets #2025/07/146/05795" at bounding box center [322, 9] width 551 height 8
click at [439, 27] on div "fuite tuyau cuisine" at bounding box center [322, 32] width 543 height 12
click at [260, 202] on div "Terminé 01h00 [DATE] CV CV fuite tuyau cuisine 1 visible sur 1" at bounding box center [303, 193] width 209 height 178
click at [442, 20] on div "600 - Charges foyer Plomberie et Sanitaires 4 21/07/2025 23/07/2025 CV CV CV CV…" at bounding box center [322, 19] width 551 height 11
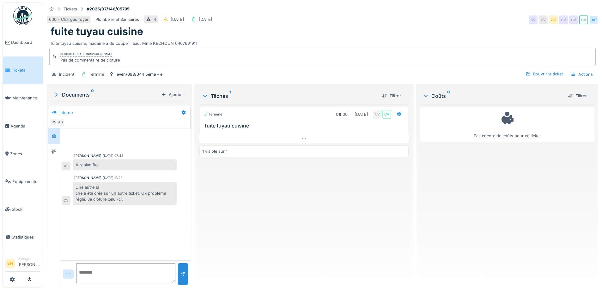
click at [272, 222] on div "Terminé 01h00 17/07/2025 CV CV fuite tuyau cuisine 1 visible sur 1" at bounding box center [303, 193] width 209 height 178
click at [443, 11] on div "Tickets #2025/07/146/05795" at bounding box center [322, 9] width 551 height 8
click at [423, 20] on div "600 - Charges foyer Plomberie et Sanitaires 4 21/07/2025 23/07/2025 CV CV CV CV…" at bounding box center [322, 19] width 551 height 11
click at [333, 185] on div "Terminé 01h00 17/07/2025 CV CV fuite tuyau cuisine 1 visible sur 1" at bounding box center [303, 193] width 209 height 178
click at [338, 204] on div "Terminé 01h00 17/07/2025 CV CV fuite tuyau cuisine 1 visible sur 1" at bounding box center [303, 193] width 209 height 178
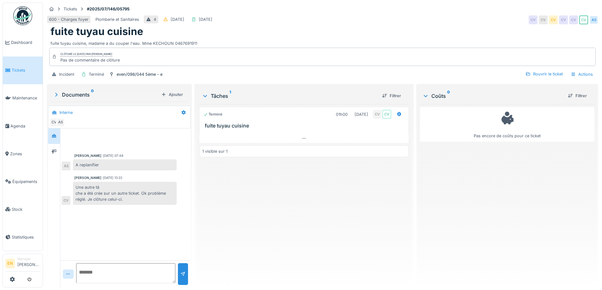
click at [285, 203] on div "Terminé 01h00 17/07/2025 CV CV fuite tuyau cuisine 1 visible sur 1" at bounding box center [303, 193] width 209 height 178
drag, startPoint x: 378, startPoint y: 57, endPoint x: 380, endPoint y: 54, distance: 3.3
click at [378, 56] on div "Clôturé le mercredi 23 juillet 2025 par Charlotte Verstappen Pas de commentaire…" at bounding box center [322, 57] width 546 height 18
click at [388, 26] on div "fuite tuyau cuisine" at bounding box center [322, 32] width 543 height 12
click at [450, 18] on div "600 - Charges foyer Plomberie et Sanitaires 4 21/07/2025 23/07/2025 CV CV CV CV…" at bounding box center [322, 19] width 551 height 11
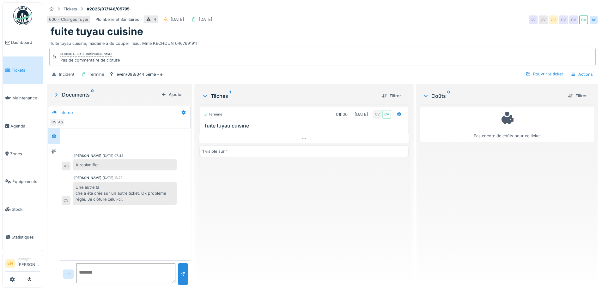
click at [412, 16] on div "600 - Charges foyer Plomberie et Sanitaires 4 21/07/2025 23/07/2025 CV CV CV CV…" at bounding box center [322, 19] width 551 height 11
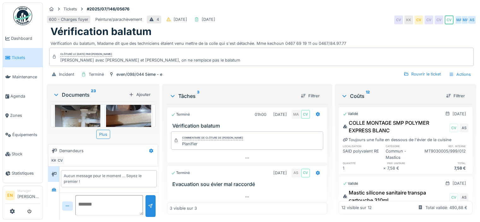
scroll to position [20, 0]
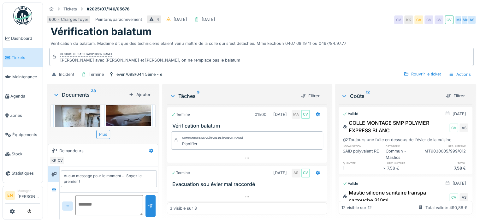
click at [90, 113] on img at bounding box center [77, 122] width 45 height 60
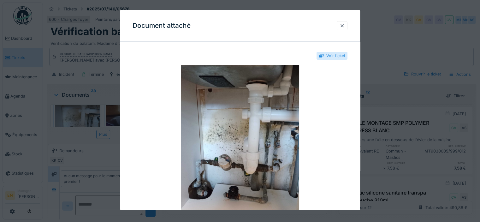
click at [344, 25] on div at bounding box center [342, 26] width 5 height 6
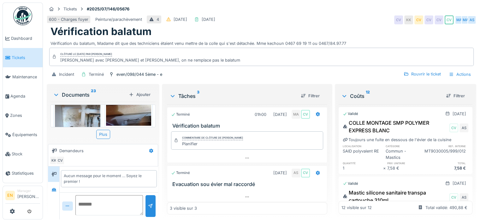
click at [134, 108] on img at bounding box center [128, 109] width 45 height 34
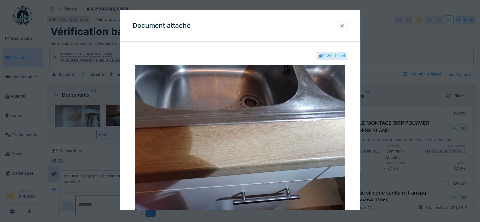
click at [345, 24] on div at bounding box center [342, 26] width 5 height 6
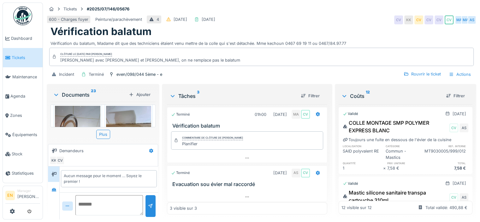
scroll to position [234, 0]
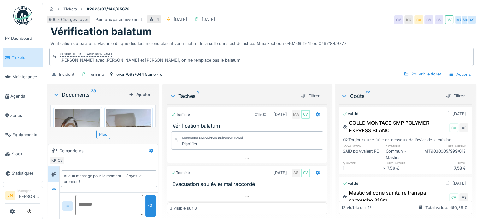
click at [115, 109] on img at bounding box center [128, 126] width 45 height 34
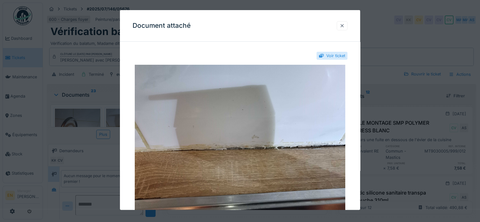
click at [342, 24] on div at bounding box center [342, 26] width 5 height 6
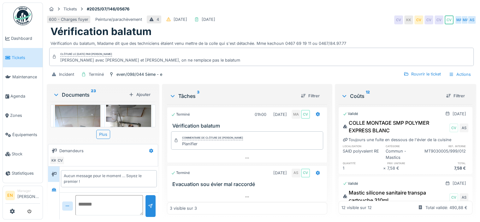
scroll to position [335, 0]
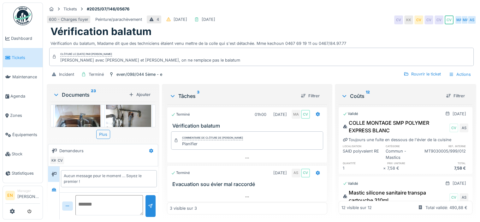
click at [121, 109] on img at bounding box center [128, 115] width 45 height 60
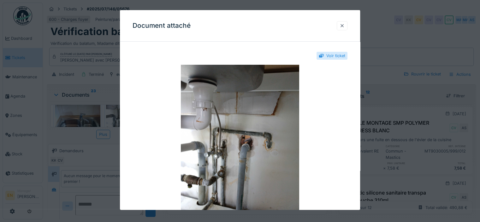
click at [343, 27] on div at bounding box center [342, 26] width 5 height 6
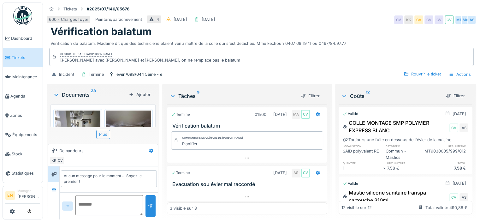
scroll to position [394, 0]
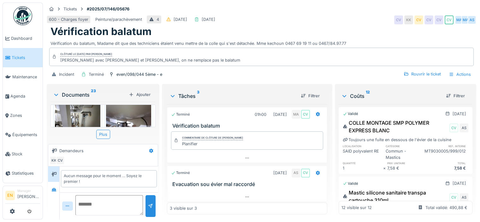
click at [82, 104] on img at bounding box center [77, 120] width 45 height 34
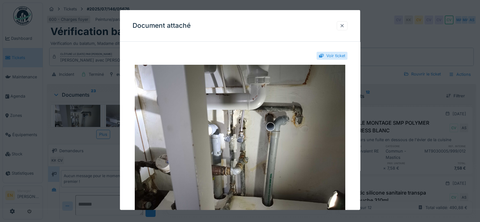
click at [344, 27] on div at bounding box center [342, 26] width 5 height 6
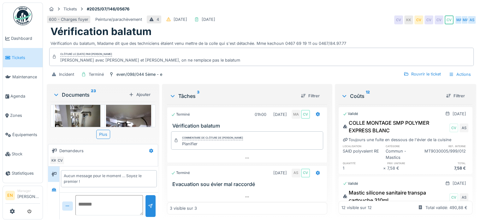
click at [126, 106] on img at bounding box center [128, 133] width 45 height 60
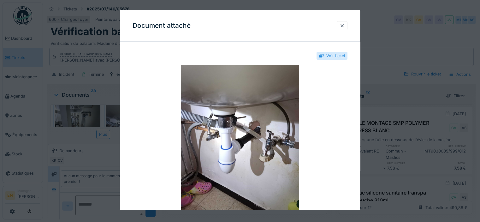
click at [348, 26] on div at bounding box center [342, 25] width 11 height 9
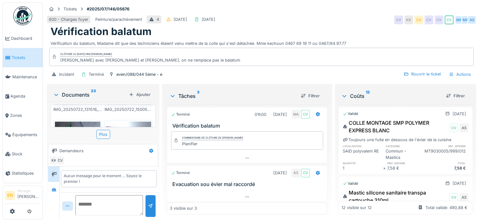
scroll to position [508, 0]
click at [123, 117] on img at bounding box center [128, 147] width 45 height 60
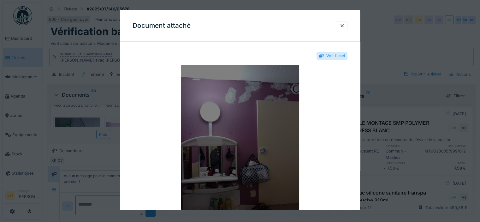
click at [219, 131] on img at bounding box center [240, 144] width 215 height 158
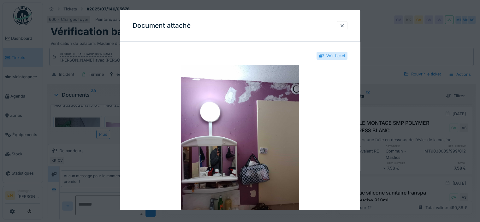
click at [345, 26] on div at bounding box center [342, 26] width 5 height 6
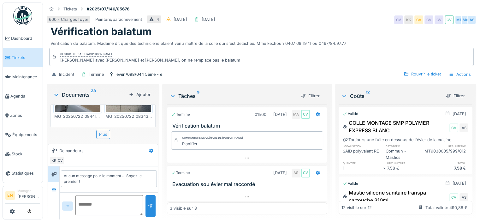
scroll to position [664, 0]
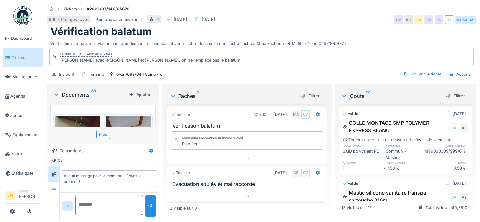
click at [140, 119] on img at bounding box center [128, 146] width 45 height 60
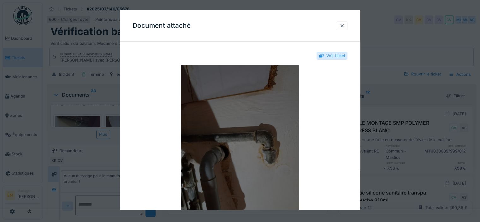
click at [268, 131] on img at bounding box center [240, 144] width 215 height 158
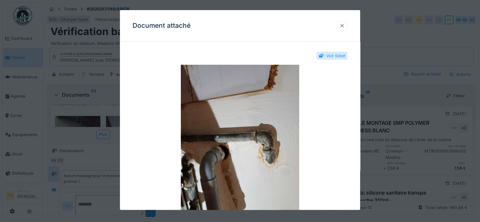
click at [345, 24] on div at bounding box center [342, 26] width 5 height 6
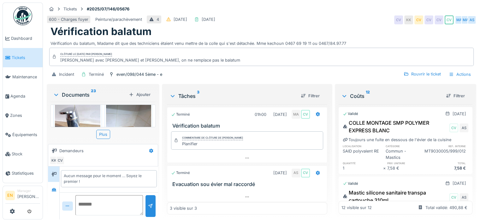
scroll to position [0, 0]
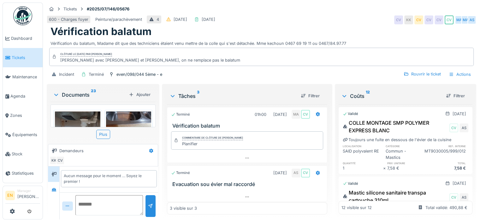
click at [219, 69] on div "Incident Terminé even/098/044 5ème - e Rouvrir le ticket Actions" at bounding box center [262, 74] width 430 height 14
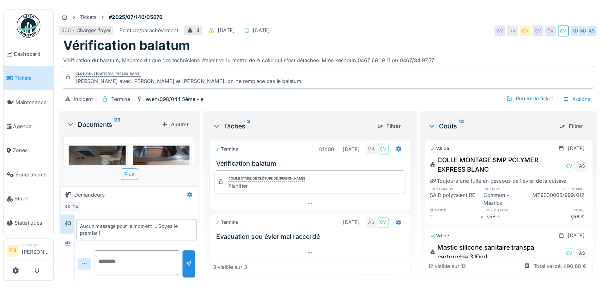
scroll to position [5, 0]
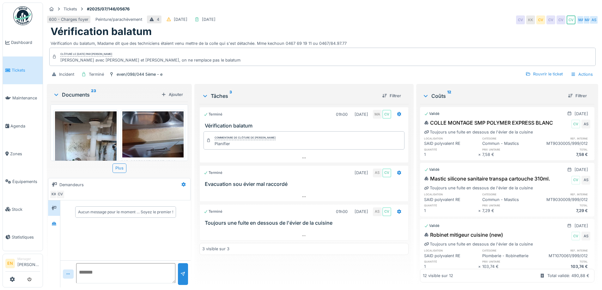
click at [341, 48] on div "Clôturé le mardi 26 août 2025 par Charlotte Verstappen Vu avec Ahmed et Olivier…" at bounding box center [322, 57] width 546 height 18
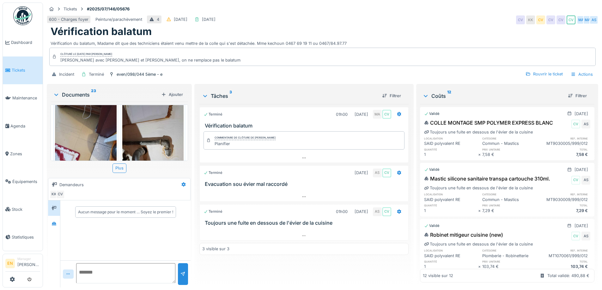
scroll to position [860, 0]
click at [416, 14] on div "600 - Charges foyer Peinture/parachèvement 4 19/07/2025 07/08/2025 CV KK CV CV …" at bounding box center [322, 19] width 551 height 11
click at [56, 222] on icon at bounding box center [54, 223] width 4 height 3
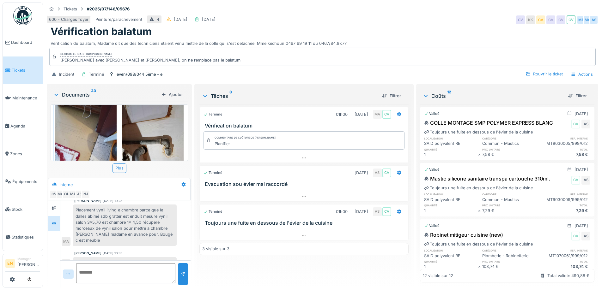
scroll to position [36, 0]
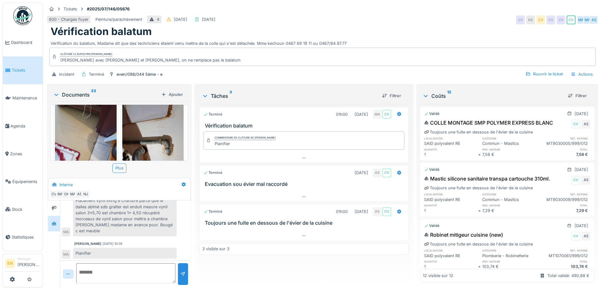
click at [165, 222] on div "Placement vynil living e chambre parce que le dalles abîmé sdb gratter est endu…" at bounding box center [125, 215] width 104 height 41
click at [422, 29] on div "Vérification balatum" at bounding box center [322, 32] width 543 height 12
click at [393, 20] on div "600 - Charges foyer Peinture/parachèvement 4 [DATE] [DATE] CV KK CV CV CV CV MA…" at bounding box center [322, 19] width 551 height 11
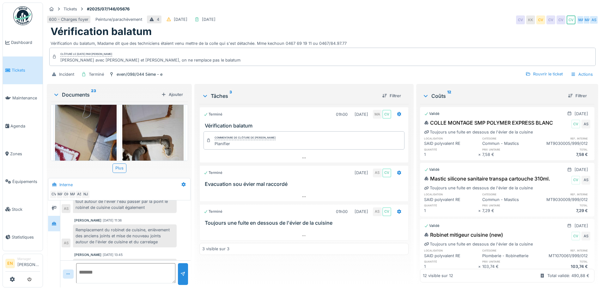
scroll to position [226, 0]
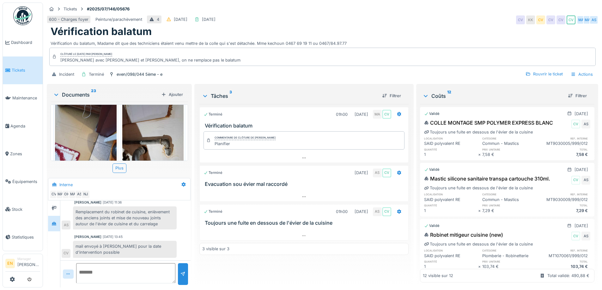
click at [151, 222] on div "mail envoyé à Nicolae pour la date d'intervention possible" at bounding box center [125, 249] width 104 height 17
click at [149, 222] on div "mail envoyé à Nicolae pour la date d'intervention possible" at bounding box center [125, 249] width 104 height 17
click at [417, 26] on div "Vérification balatum" at bounding box center [322, 32] width 543 height 12
click at [433, 14] on div "600 - Charges foyer Peinture/parachèvement 4 [DATE] [DATE] CV KK CV CV CV CV MA…" at bounding box center [322, 19] width 551 height 11
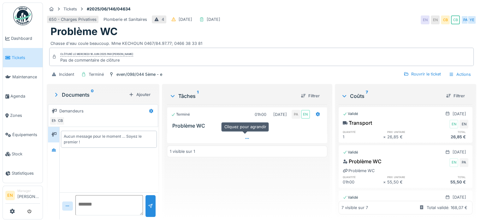
click at [249, 136] on div at bounding box center [247, 138] width 160 height 9
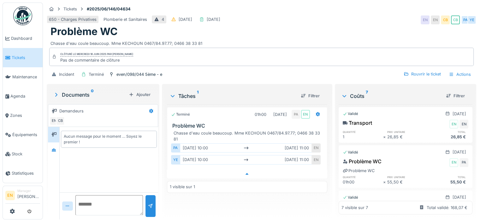
scroll to position [5, 0]
click at [342, 32] on div "Problème WC" at bounding box center [262, 32] width 422 height 12
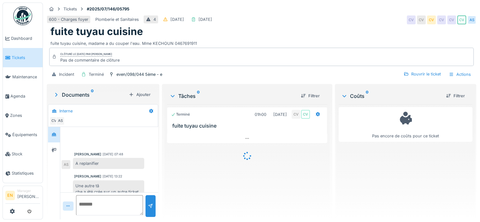
scroll to position [19, 0]
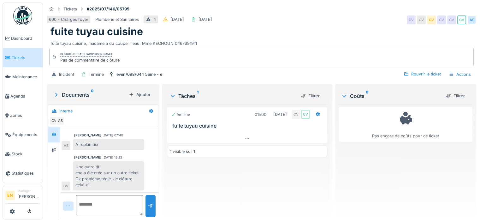
click at [350, 22] on div "600 - Charges foyer Plomberie et Sanitaires 4 [DATE] [DATE] CV CV CV CV CV CV AS" at bounding box center [262, 19] width 430 height 11
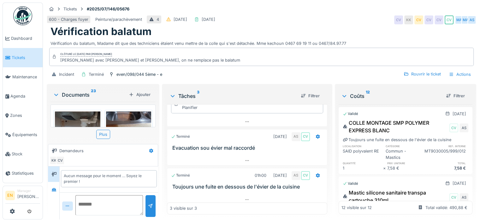
scroll to position [39, 0]
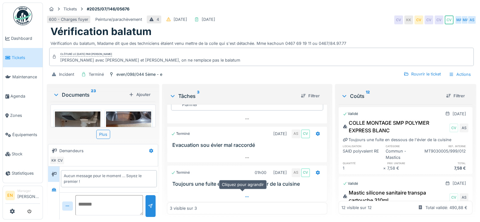
click at [245, 197] on icon at bounding box center [247, 197] width 5 height 4
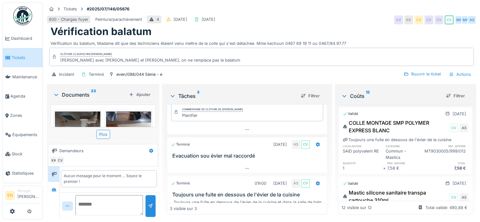
scroll to position [0, 0]
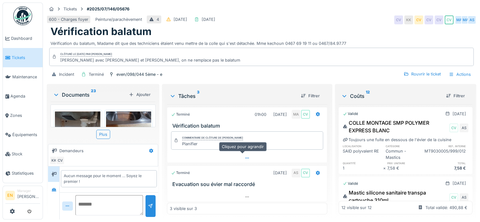
click at [245, 156] on icon at bounding box center [247, 158] width 5 height 4
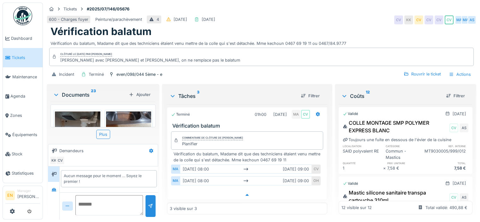
scroll to position [3, 0]
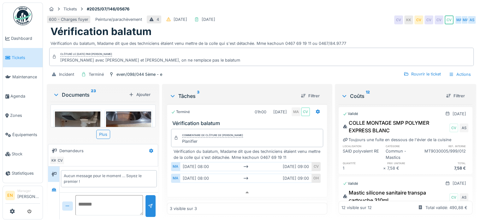
click at [86, 201] on textarea at bounding box center [109, 205] width 68 height 20
type textarea "**********"
click at [150, 203] on div at bounding box center [150, 206] width 5 height 6
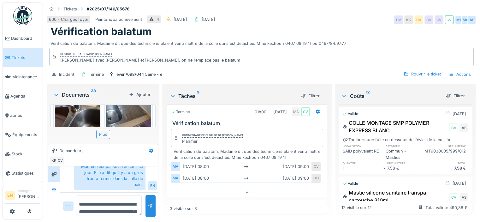
scroll to position [126, 0]
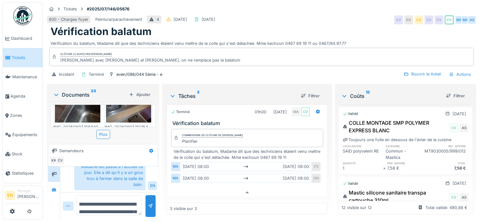
click at [129, 102] on img at bounding box center [128, 92] width 45 height 60
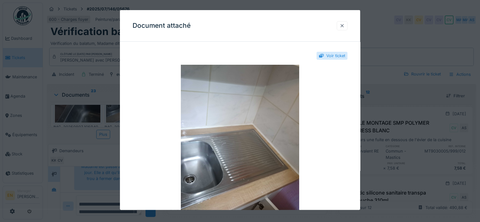
click at [347, 27] on div at bounding box center [342, 25] width 11 height 9
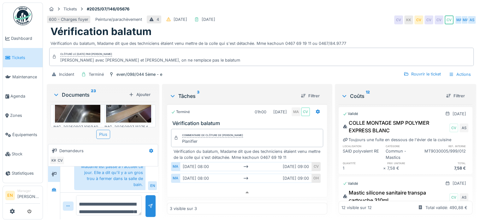
click at [103, 131] on div "Plus" at bounding box center [103, 134] width 14 height 9
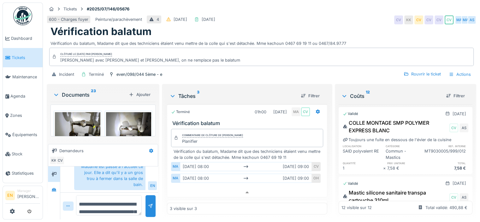
scroll to position [472, 0]
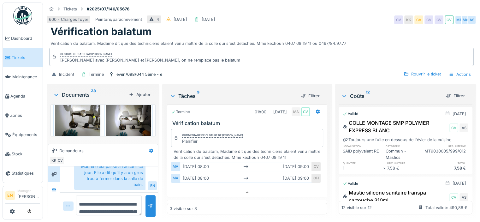
click at [154, 105] on div "IMG_20250807_101802_056.jpg IMG_20250807_112807_404.jpg IMG_20250807_105940_903…" at bounding box center [103, 121] width 105 height 32
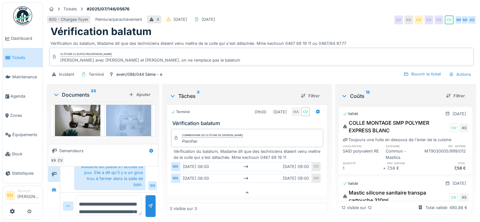
click at [154, 105] on div "IMG_20250807_101802_056.jpg IMG_20250807_112807_404.jpg IMG_20250807_105940_903…" at bounding box center [103, 121] width 105 height 32
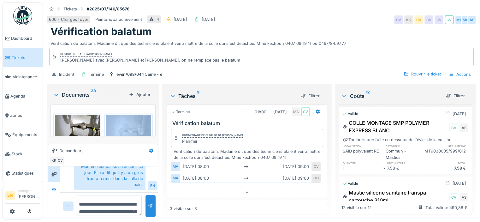
scroll to position [447, 0]
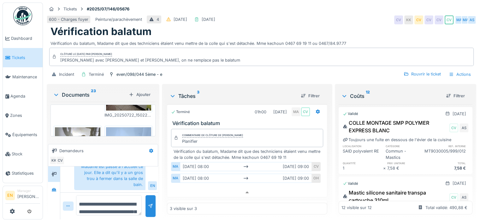
click at [132, 127] on img at bounding box center [128, 144] width 45 height 34
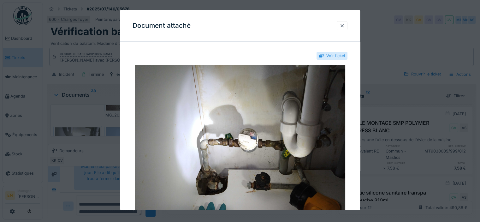
click at [345, 26] on div at bounding box center [342, 26] width 5 height 6
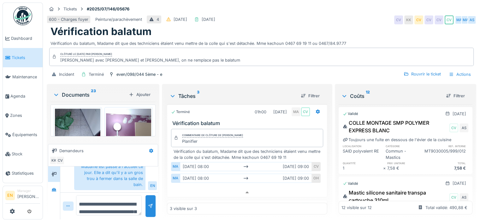
scroll to position [523, 0]
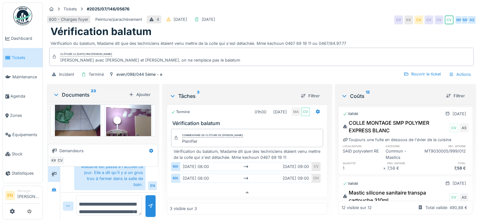
click at [64, 103] on img at bounding box center [77, 132] width 45 height 60
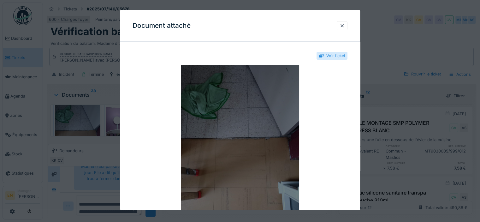
click at [260, 116] on img at bounding box center [240, 144] width 215 height 158
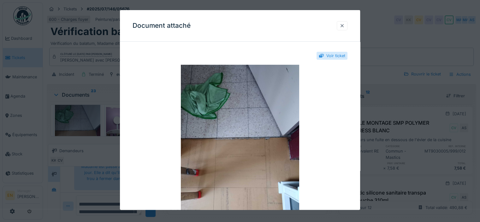
click at [341, 24] on div at bounding box center [342, 25] width 11 height 9
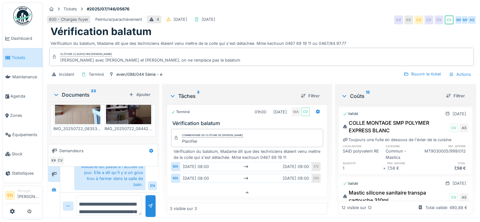
scroll to position [573, 0]
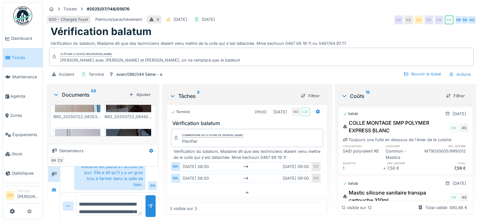
click at [131, 129] on img at bounding box center [128, 159] width 45 height 60
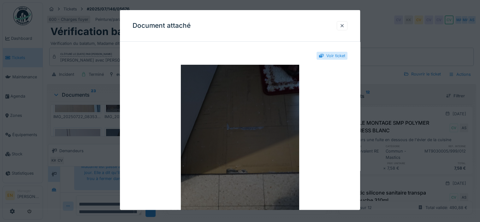
click at [267, 78] on img at bounding box center [240, 144] width 215 height 158
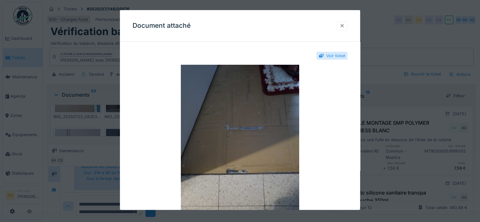
click at [345, 24] on div at bounding box center [342, 26] width 5 height 6
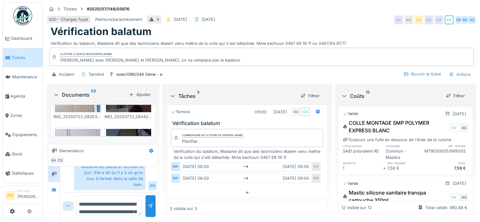
click at [114, 197] on textarea "**********" at bounding box center [109, 205] width 66 height 20
type textarea "**********"
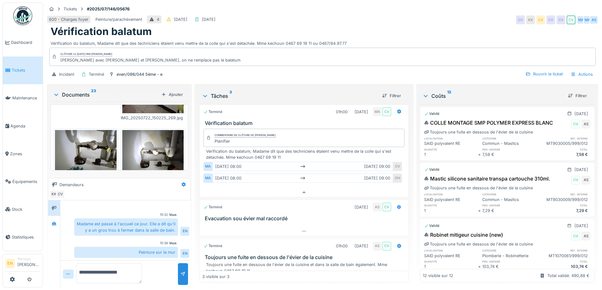
scroll to position [3, 0]
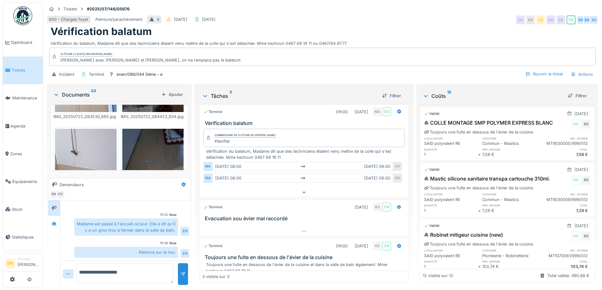
click at [401, 16] on div "600 - Charges foyer Peinture/parachèvement 4 19/07/2025 07/08/2025 CV KK CV CV …" at bounding box center [322, 19] width 551 height 11
click at [444, 18] on div "600 - Charges foyer Peinture/parachèvement 4 19/07/2025 07/08/2025 CV KK CV CV …" at bounding box center [322, 19] width 551 height 11
click at [161, 136] on img at bounding box center [153, 170] width 62 height 82
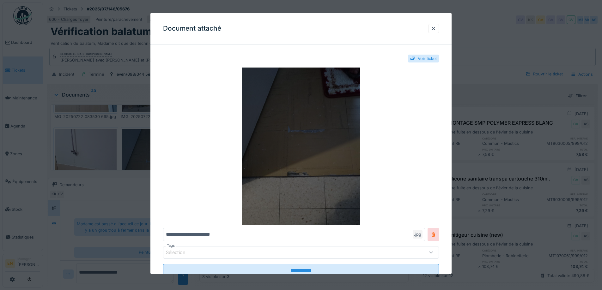
click at [284, 116] on img at bounding box center [301, 147] width 276 height 158
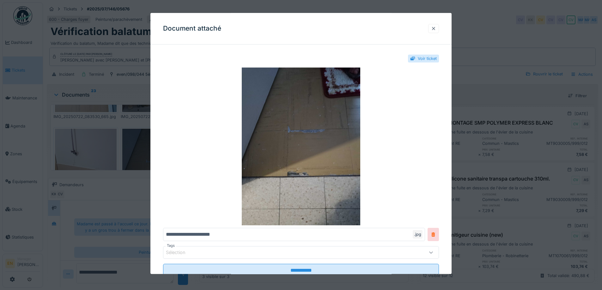
click at [436, 29] on div at bounding box center [433, 29] width 5 height 6
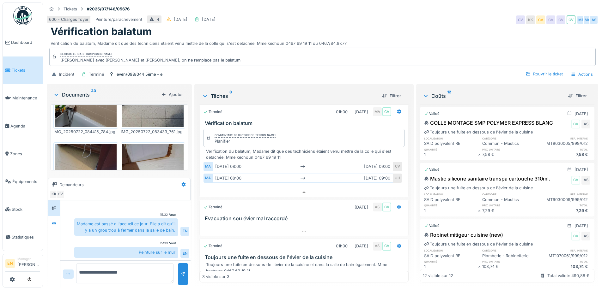
scroll to position [831, 0]
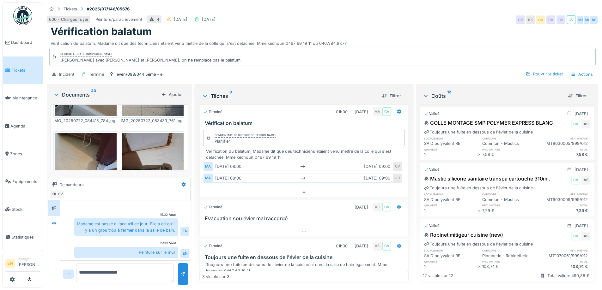
click at [152, 138] on img at bounding box center [153, 174] width 62 height 82
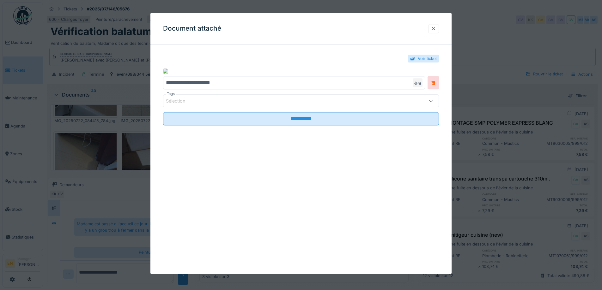
click at [435, 26] on div at bounding box center [433, 29] width 5 height 6
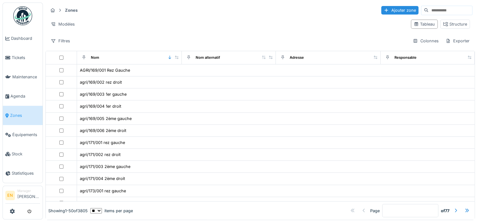
click at [452, 12] on input at bounding box center [451, 10] width 44 height 9
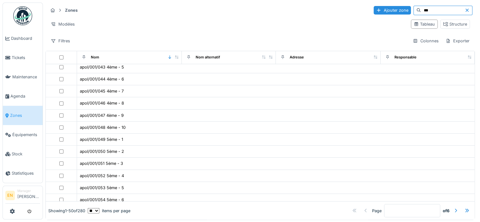
scroll to position [465, 0]
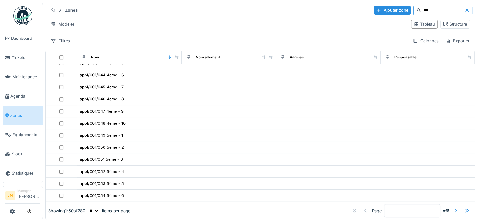
type input "***"
click at [465, 10] on icon at bounding box center [467, 10] width 5 height 4
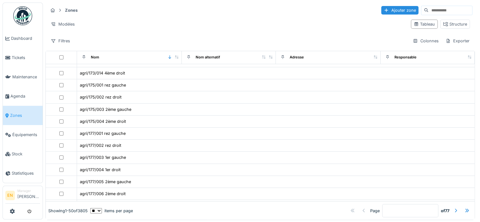
scroll to position [224, 0]
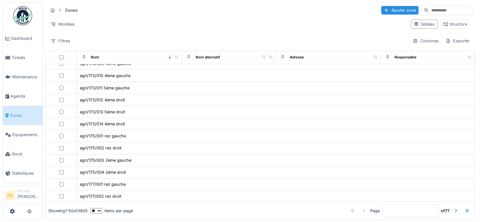
click at [429, 10] on input at bounding box center [451, 10] width 44 height 9
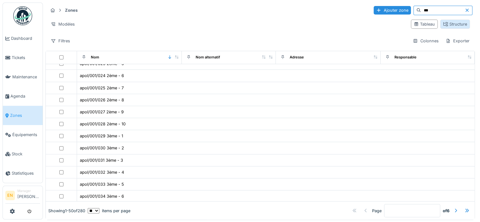
type input "***"
click at [446, 25] on div "Structure" at bounding box center [455, 24] width 24 height 6
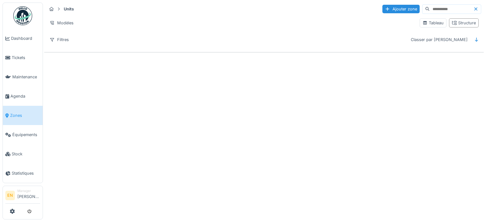
click at [435, 10] on input at bounding box center [452, 9] width 44 height 9
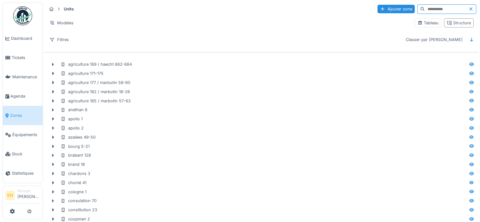
click at [435, 10] on input at bounding box center [447, 9] width 44 height 9
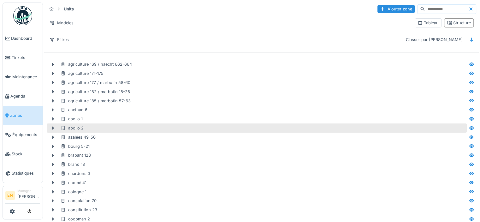
click at [74, 127] on div "apollo 2" at bounding box center [72, 128] width 23 height 6
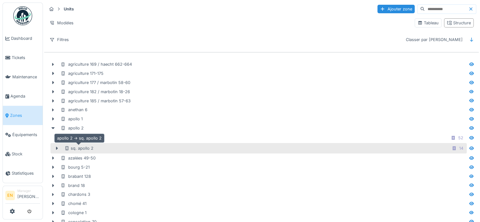
click at [69, 148] on div "sq. apollo 2" at bounding box center [78, 148] width 29 height 6
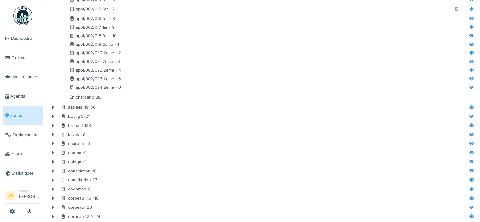
scroll to position [236, 0]
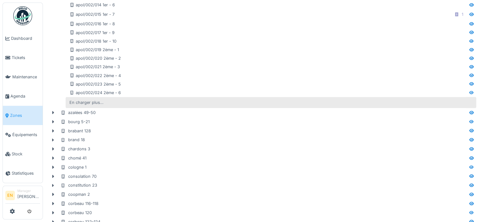
click at [74, 100] on div "En charger plus…" at bounding box center [86, 102] width 39 height 9
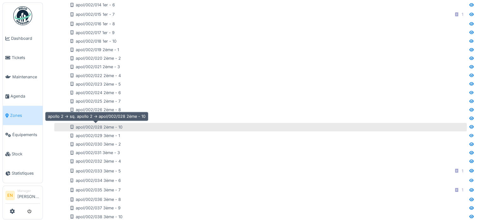
click at [105, 127] on div "apol/002/028 2ème - 10" at bounding box center [95, 127] width 53 height 6
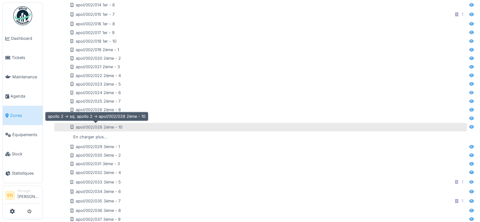
click at [105, 127] on div "apol/002/028 2ème - 10" at bounding box center [95, 127] width 53 height 6
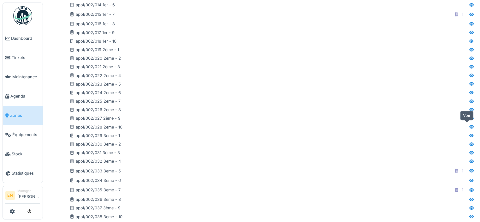
click at [470, 127] on icon at bounding box center [472, 126] width 4 height 3
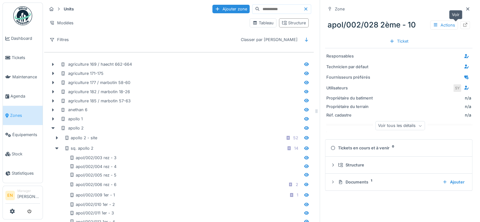
click at [463, 25] on icon at bounding box center [465, 25] width 5 height 4
click at [304, 139] on icon at bounding box center [306, 137] width 4 height 3
click at [463, 25] on icon at bounding box center [465, 25] width 5 height 4
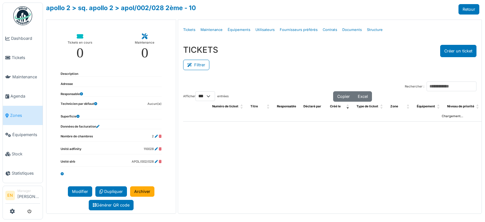
select select "***"
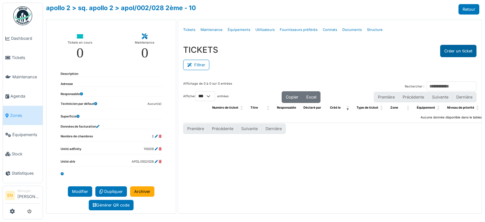
click at [452, 51] on button "Créer un ticket" at bounding box center [458, 51] width 36 height 12
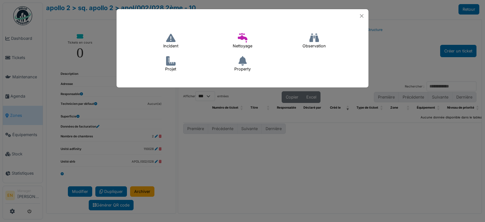
click at [171, 42] on icon at bounding box center [170, 37] width 9 height 9
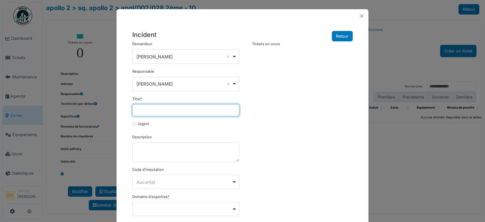
click at [180, 107] on input "Titre *" at bounding box center [185, 110] width 107 height 12
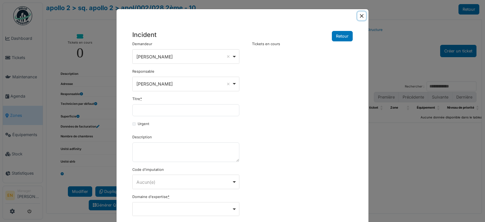
click at [360, 16] on button "Close" at bounding box center [361, 16] width 9 height 9
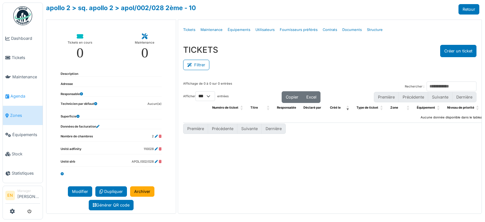
click at [21, 93] on span "Agenda" at bounding box center [25, 96] width 30 height 6
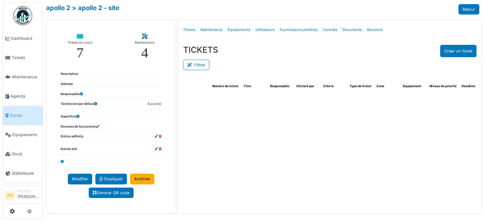
select select "***"
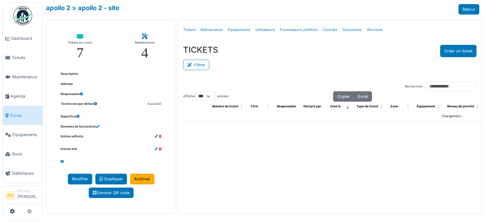
click at [327, 75] on div "TICKETS Créer un ticket Filtrer Responsable **** Tous Remove item Tous [PERSON_…" at bounding box center [329, 58] width 303 height 37
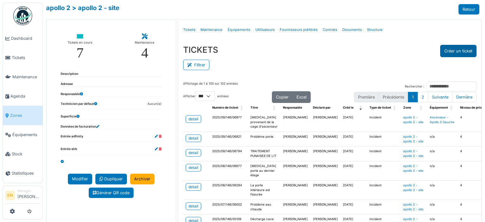
click at [446, 51] on button "Créer un ticket" at bounding box center [458, 51] width 36 height 12
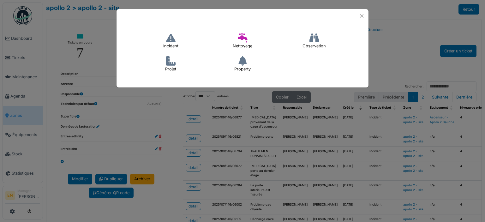
click at [174, 46] on h4 "Incident" at bounding box center [170, 41] width 23 height 20
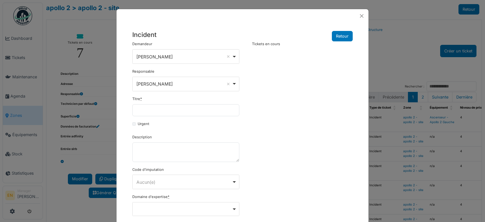
click at [176, 116] on form "**********" at bounding box center [185, 189] width 107 height 297
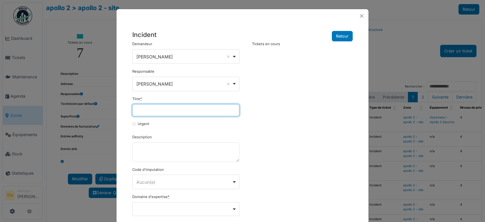
click at [172, 115] on input "Titre *" at bounding box center [185, 110] width 107 height 12
click at [161, 107] on input "Titre *" at bounding box center [185, 110] width 107 height 12
drag, startPoint x: 214, startPoint y: 109, endPoint x: 125, endPoint y: 130, distance: 91.1
click at [125, 130] on div "**********" at bounding box center [243, 182] width 252 height 318
type input "**********"
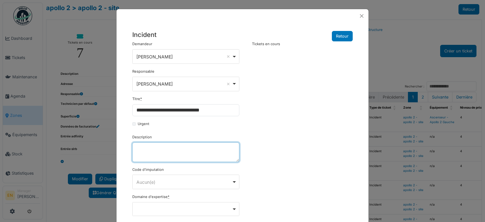
click at [159, 151] on textarea "Description" at bounding box center [185, 152] width 107 height 20
paste textarea "**********"
click at [138, 154] on textarea "**********" at bounding box center [185, 152] width 107 height 20
click at [135, 155] on textarea "**********" at bounding box center [185, 152] width 107 height 20
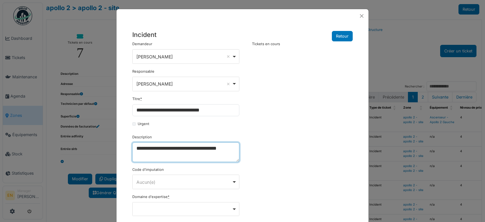
click at [157, 150] on textarea "**********" at bounding box center [185, 152] width 107 height 20
click at [156, 157] on textarea "**********" at bounding box center [185, 152] width 107 height 20
click at [186, 157] on textarea "**********" at bounding box center [185, 152] width 107 height 20
type textarea "**********"
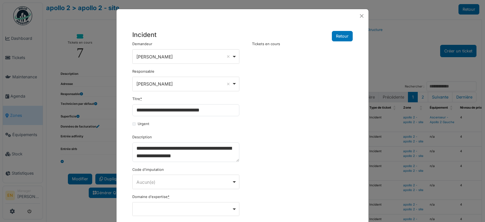
click at [264, 153] on div "**********" at bounding box center [242, 189] width 227 height 297
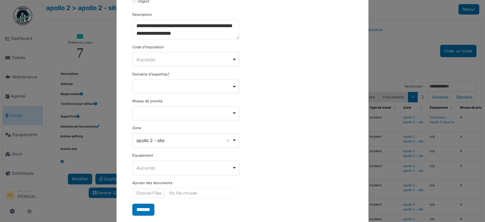
scroll to position [122, 0]
click at [233, 86] on div "Remove item" at bounding box center [186, 87] width 102 height 3
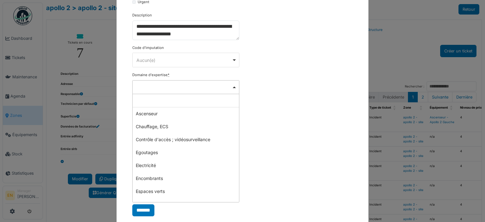
scroll to position [25, 0]
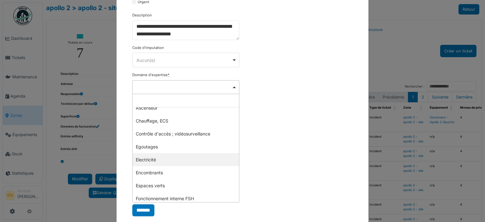
select select "***"
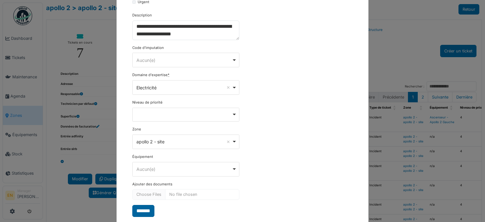
click at [142, 207] on input "*******" at bounding box center [143, 211] width 22 height 12
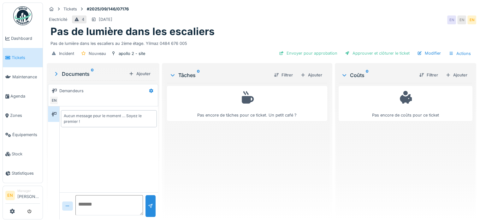
click at [307, 31] on div "Pas de lumière dans les escaliers" at bounding box center [262, 32] width 422 height 12
click at [313, 77] on div "Ajouter" at bounding box center [311, 75] width 27 height 9
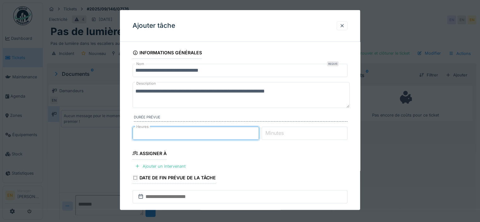
type input "*"
click at [259, 132] on input "*" at bounding box center [196, 132] width 127 height 13
click at [174, 167] on div "Ajouter un intervenant" at bounding box center [161, 166] width 56 height 9
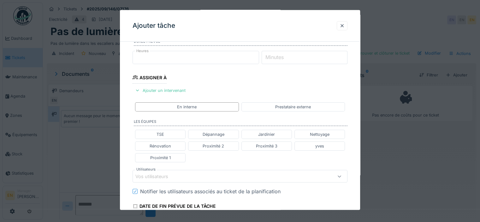
scroll to position [88, 0]
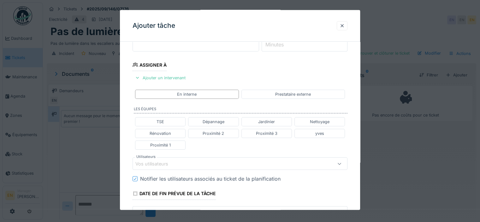
click at [157, 167] on div "Vos utilisateurs" at bounding box center [240, 163] width 215 height 13
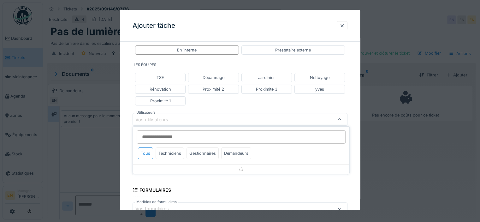
scroll to position [141, 0]
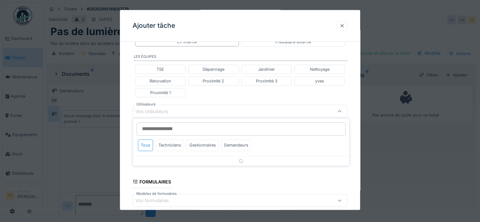
click at [160, 125] on input "Utilisateurs" at bounding box center [241, 128] width 209 height 13
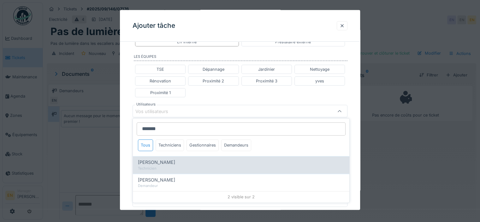
type input "******"
click at [179, 169] on div "Technicien" at bounding box center [241, 168] width 207 height 5
type input "****"
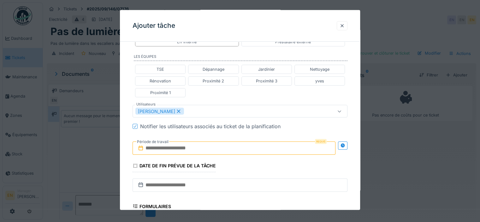
click at [356, 150] on div "**********" at bounding box center [240, 108] width 240 height 405
click at [345, 144] on icon at bounding box center [343, 145] width 4 height 4
click at [176, 149] on input "text" at bounding box center [181, 147] width 97 height 13
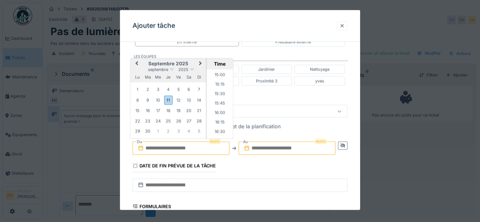
scroll to position [564, 0]
click at [136, 133] on div "29" at bounding box center [137, 131] width 9 height 9
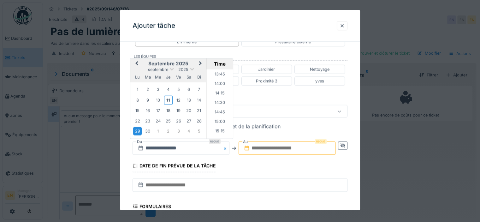
scroll to position [516, 0]
click at [216, 86] on li "14:00" at bounding box center [220, 88] width 27 height 9
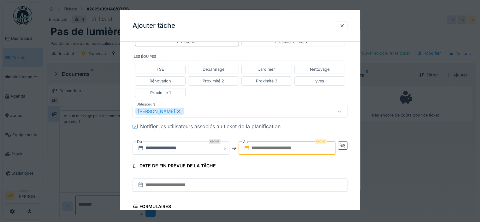
click at [289, 151] on input "text" at bounding box center [287, 147] width 97 height 13
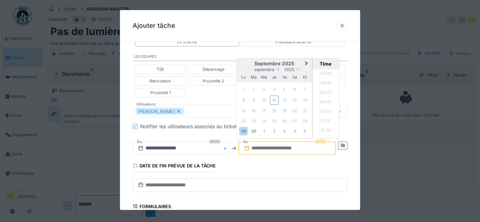
scroll to position [567, 0]
click at [245, 132] on div "29" at bounding box center [243, 131] width 9 height 9
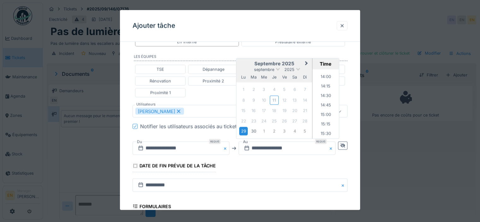
scroll to position [519, 0]
click at [325, 122] on li "15:00" at bounding box center [326, 123] width 27 height 9
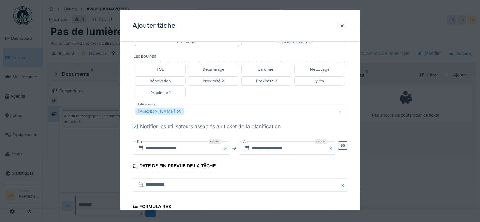
click at [356, 170] on div "**********" at bounding box center [240, 108] width 240 height 405
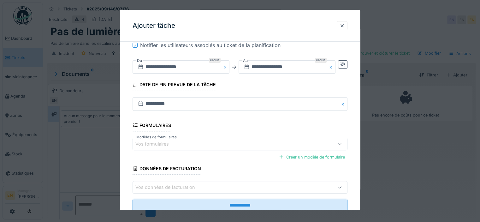
scroll to position [240, 0]
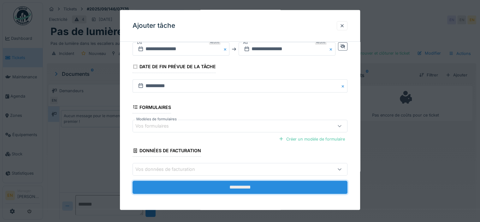
click at [246, 189] on input "**********" at bounding box center [240, 187] width 215 height 13
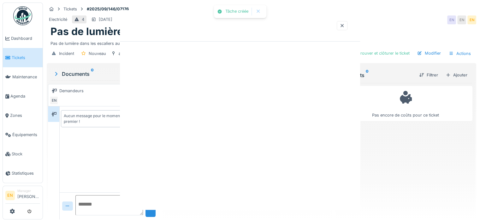
scroll to position [0, 0]
click at [241, 187] on div "Tâche créée Annuler Tickets #2025/09/146/07176 Electricité 4 16/09/2025 EN EN E…" at bounding box center [261, 111] width 437 height 222
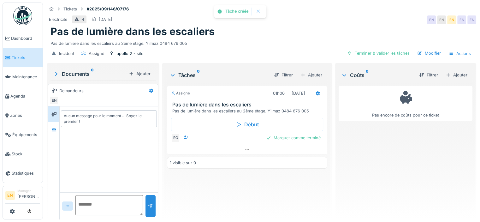
click at [249, 192] on div "Assigné 01h00 29/09/2025 Pas de lumière dans les escaliers Pas de lumière dans …" at bounding box center [247, 148] width 160 height 131
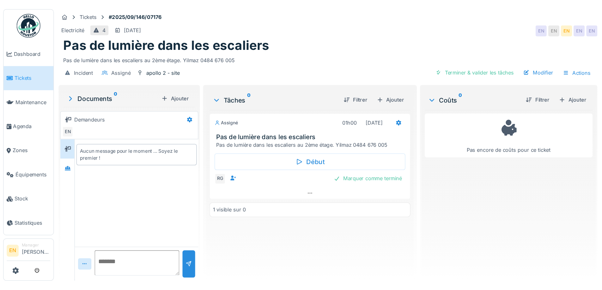
scroll to position [5, 0]
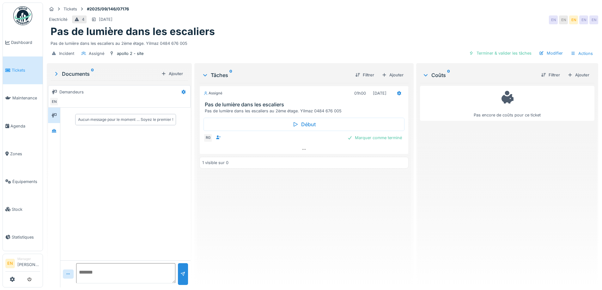
click at [345, 26] on div "Pas de lumière dans les escaliers" at bounding box center [322, 32] width 543 height 12
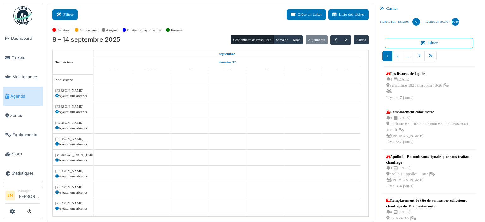
click at [67, 17] on button "Filtrer" at bounding box center [64, 14] width 25 height 10
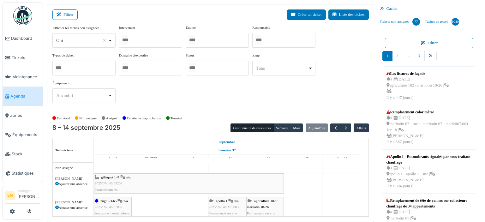
click at [111, 38] on div "Oui Remove item" at bounding box center [84, 40] width 58 height 9
select select "**"
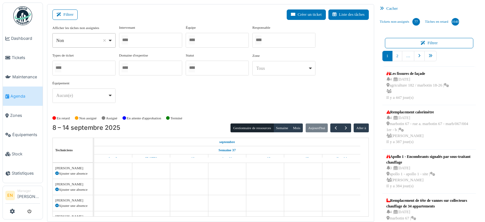
click at [177, 38] on div at bounding box center [150, 40] width 63 height 15
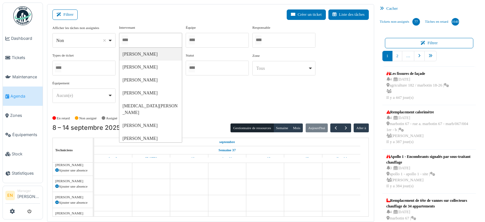
scroll to position [3, 0]
click at [160, 40] on div at bounding box center [150, 40] width 63 height 15
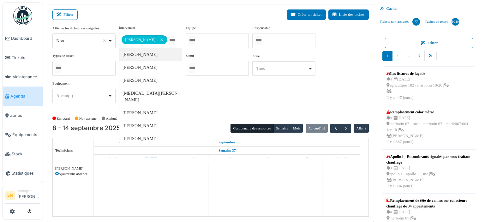
type input "*"
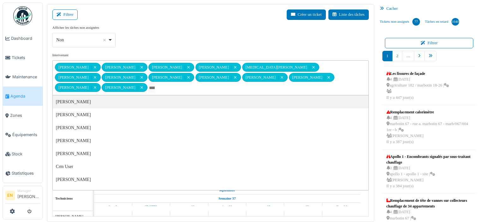
type input "*"
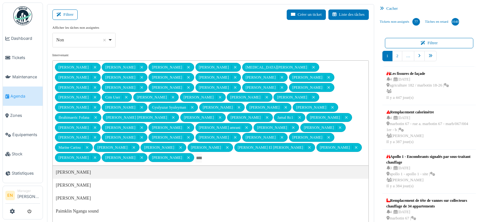
drag, startPoint x: 348, startPoint y: 136, endPoint x: 219, endPoint y: 106, distance: 132.6
click at [219, 106] on div "Abdelkader Ouriachi Remove item Abdelkader Talbi Remove item abdelkarim Agouzou…" at bounding box center [209, 112] width 308 height 95
select select
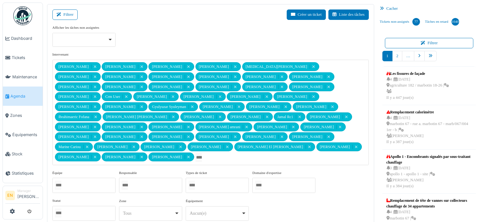
click at [20, 97] on link "Agenda" at bounding box center [23, 96] width 40 height 19
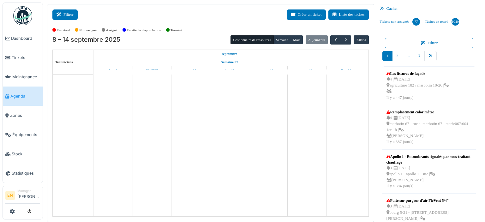
click at [69, 16] on button "Filtrer" at bounding box center [64, 14] width 25 height 10
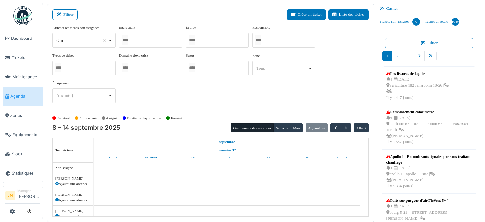
click at [111, 43] on div "Oui Remove item" at bounding box center [84, 40] width 58 height 9
select select "**"
click at [143, 39] on div at bounding box center [150, 40] width 63 height 15
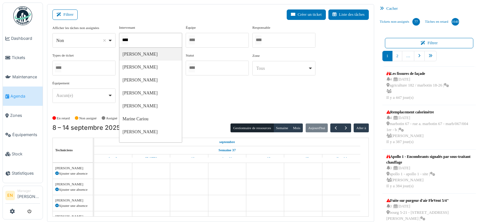
type input "******"
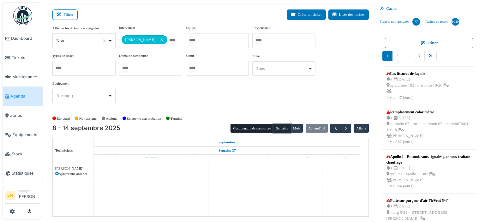
click at [277, 126] on button "Semaine" at bounding box center [281, 128] width 17 height 9
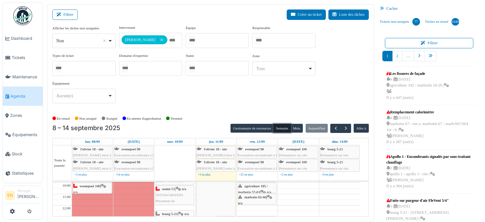
scroll to position [30, 0]
click at [343, 128] on span "button" at bounding box center [345, 128] width 5 height 5
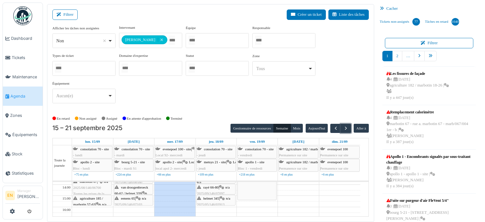
scroll to position [80, 0]
click at [343, 127] on span "button" at bounding box center [345, 128] width 5 height 5
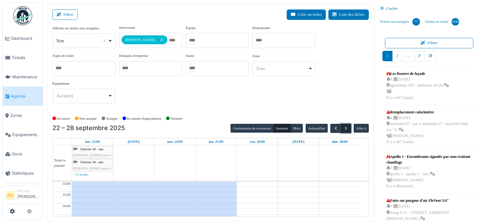
scroll to position [0, 0]
click at [341, 130] on button "button" at bounding box center [346, 128] width 10 height 9
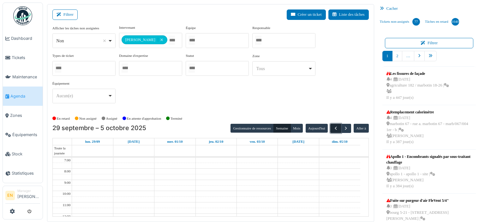
click at [333, 127] on span "button" at bounding box center [335, 128] width 5 height 5
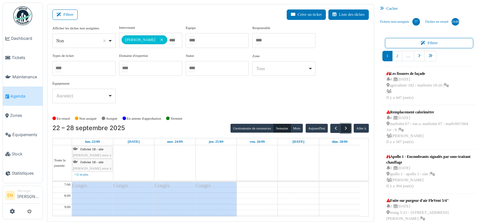
click at [343, 126] on span "button" at bounding box center [345, 128] width 5 height 5
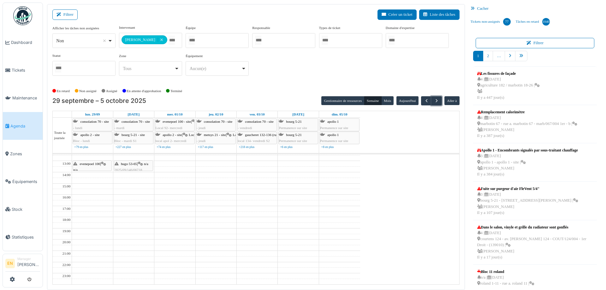
scroll to position [60, 0]
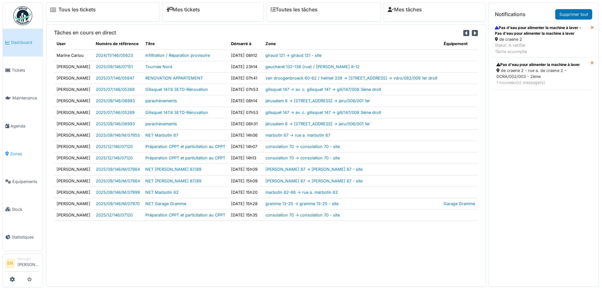
click at [19, 151] on span "Zones" at bounding box center [25, 154] width 30 height 6
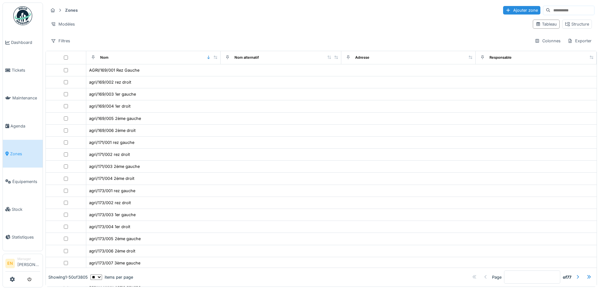
click at [552, 9] on input at bounding box center [572, 10] width 44 height 9
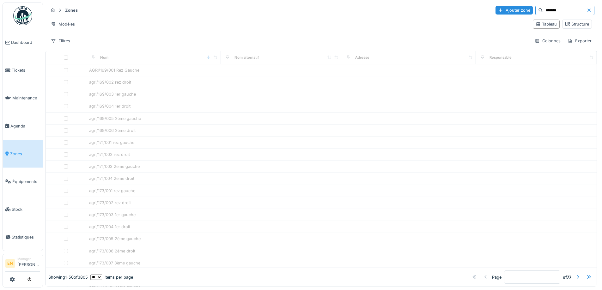
type input "*******"
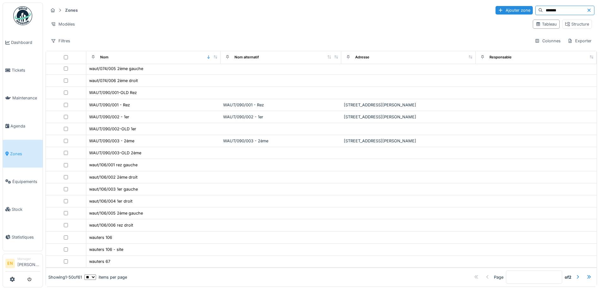
scroll to position [4, 0]
click at [568, 21] on div "Structure" at bounding box center [577, 24] width 24 height 6
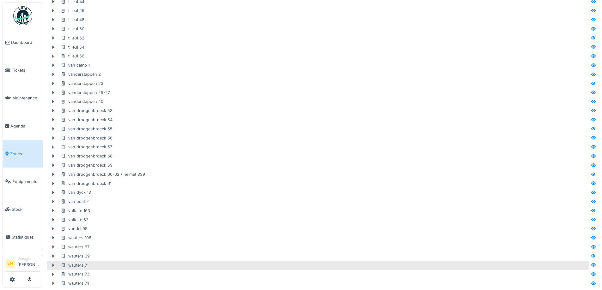
scroll to position [1833, 0]
click at [113, 261] on div "wauters 90-92" at bounding box center [324, 264] width 526 height 6
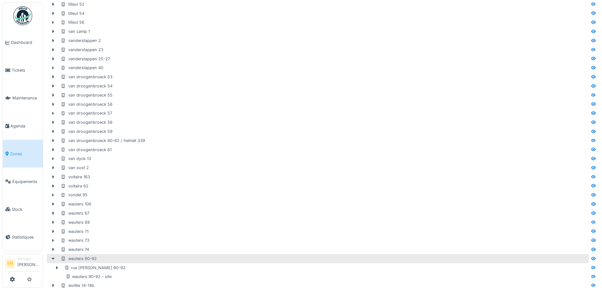
scroll to position [1851, 0]
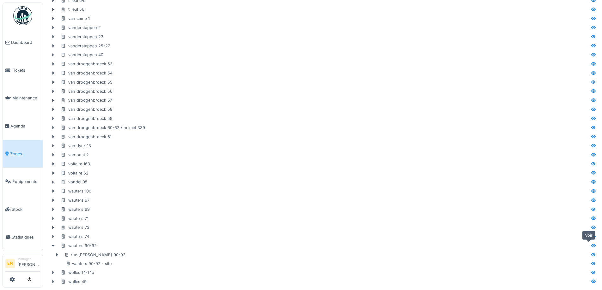
click at [591, 244] on icon at bounding box center [593, 245] width 4 height 3
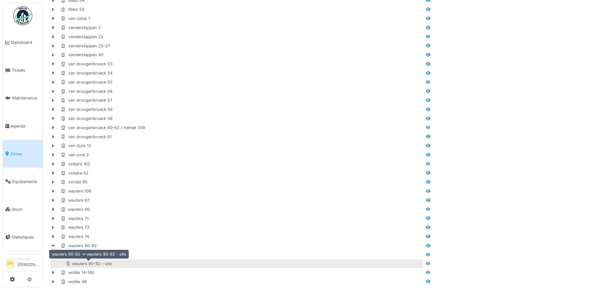
click at [102, 261] on div "wauters 90-92 - site" at bounding box center [89, 264] width 46 height 6
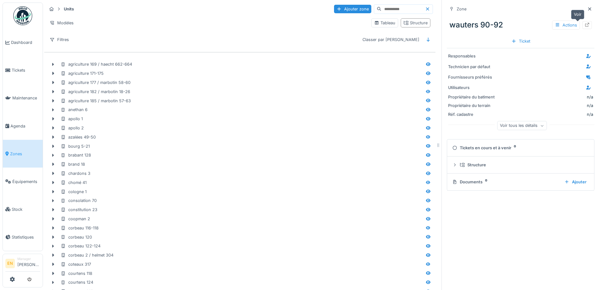
click at [585, 24] on icon at bounding box center [587, 25] width 4 height 4
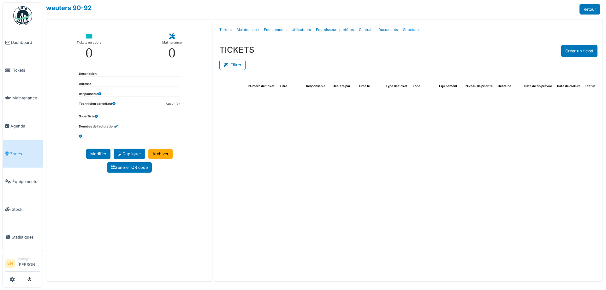
click at [405, 29] on link "Structure" at bounding box center [411, 29] width 21 height 15
select select "***"
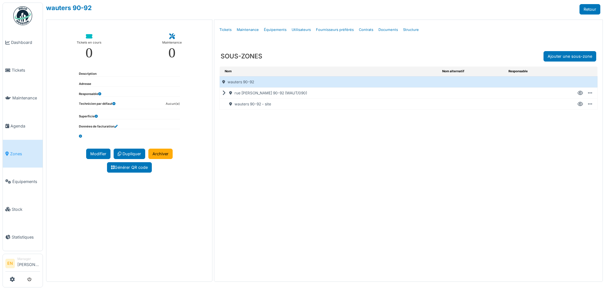
click at [581, 104] on icon at bounding box center [580, 104] width 5 height 0
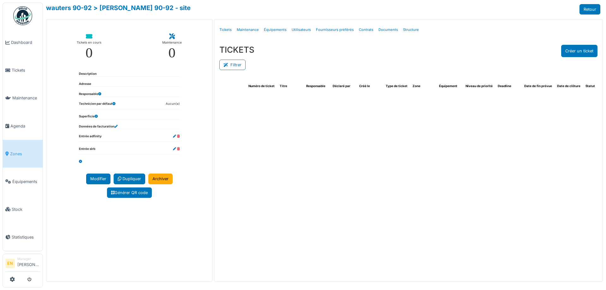
select select "***"
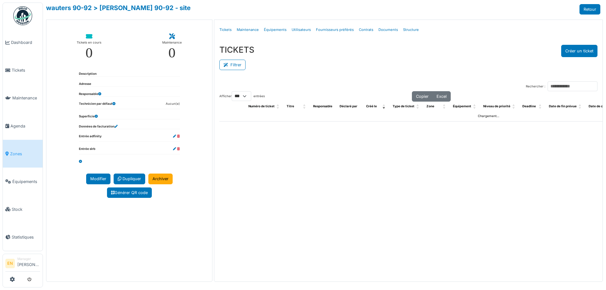
click at [321, 77] on div "Rechercher : Afficher ** ** *** *** entrées Copier Excel Numéro de ticket Titre…" at bounding box center [408, 177] width 388 height 202
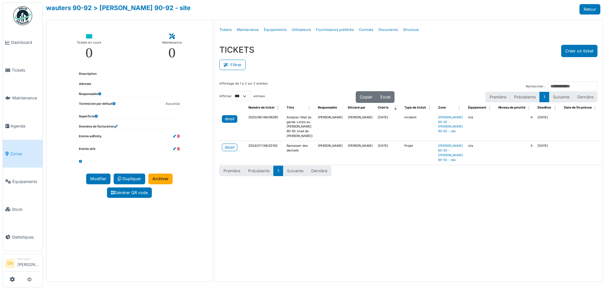
click at [234, 120] on div "detail" at bounding box center [230, 119] width 10 height 6
click at [577, 50] on button "Créer un ticket" at bounding box center [579, 51] width 36 height 12
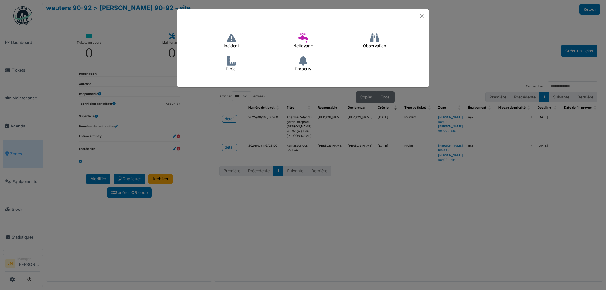
click at [231, 44] on h4 "Incident" at bounding box center [231, 41] width 23 height 20
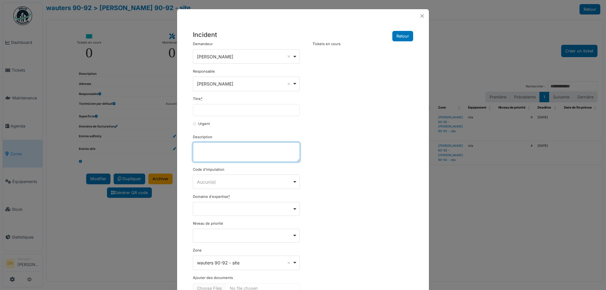
click at [224, 152] on textarea "Description" at bounding box center [246, 152] width 107 height 20
paste textarea "**********"
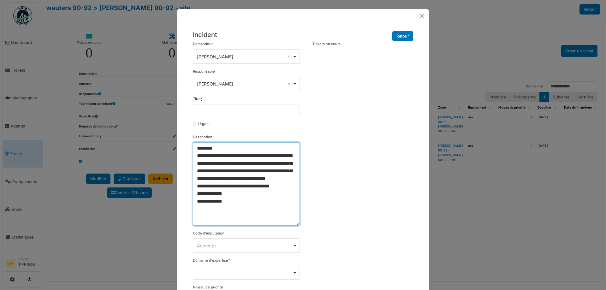
drag, startPoint x: 296, startPoint y: 159, endPoint x: 302, endPoint y: 225, distance: 65.9
click at [302, 224] on div "**********" at bounding box center [303, 207] width 227 height 333
drag, startPoint x: 197, startPoint y: 158, endPoint x: 224, endPoint y: 188, distance: 40.3
click at [224, 188] on textarea "**********" at bounding box center [246, 184] width 107 height 84
type textarea "**********"
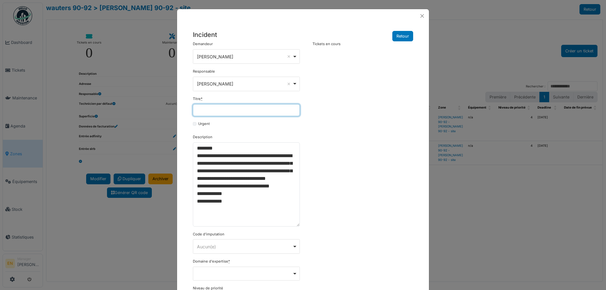
click at [233, 109] on input "Titre *" at bounding box center [246, 110] width 107 height 12
paste input "**********"
type input "**********"
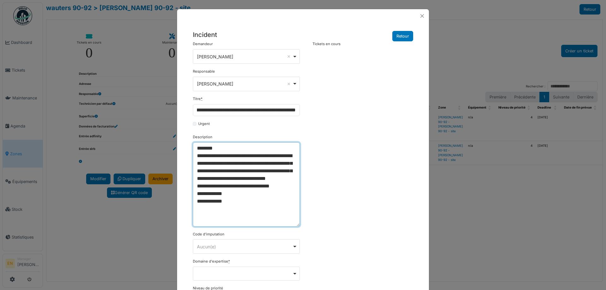
scroll to position [0, 0]
click at [195, 150] on textarea "**********" at bounding box center [246, 184] width 107 height 84
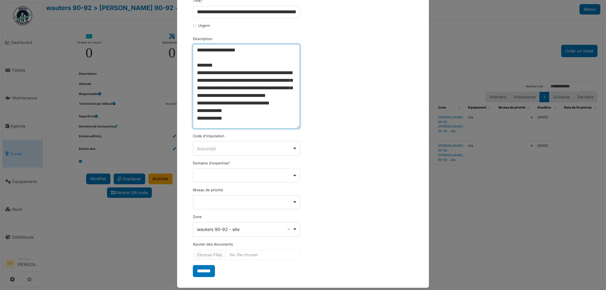
scroll to position [105, 0]
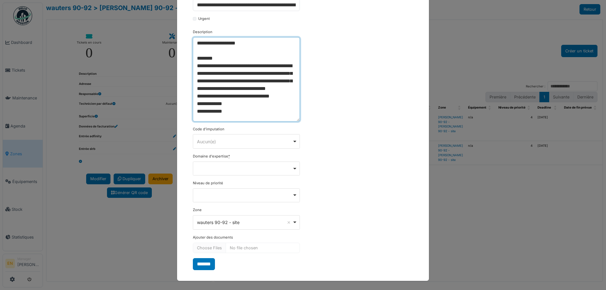
click at [294, 171] on div "Remove item" at bounding box center [246, 169] width 107 height 14
type textarea "**********"
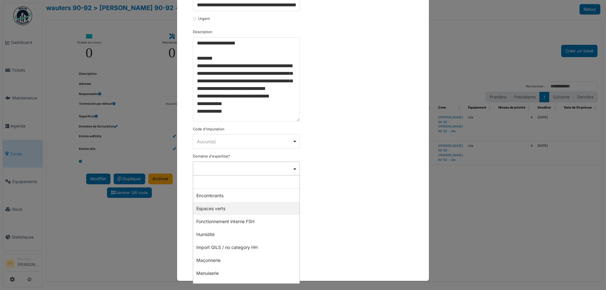
scroll to position [95, 0]
select select "***"
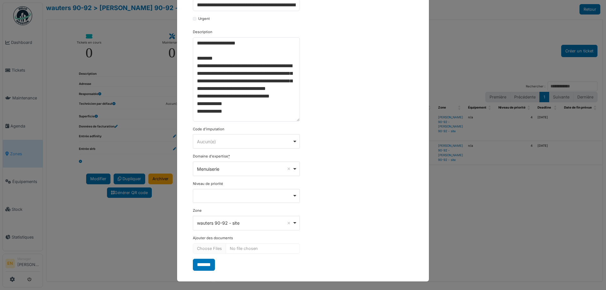
click at [347, 230] on div "**********" at bounding box center [303, 103] width 227 height 334
click at [195, 267] on input "*******" at bounding box center [204, 265] width 22 height 12
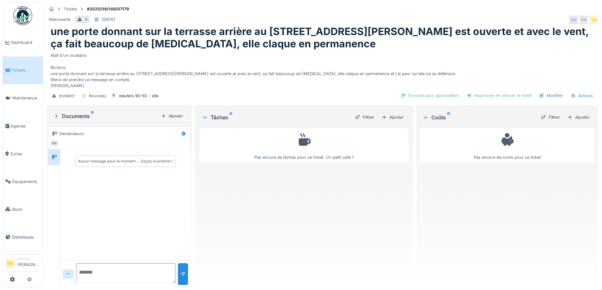
click at [270, 225] on div "Pas encore de tâches pour ce ticket. Un petit café ?" at bounding box center [303, 203] width 209 height 157
click at [282, 211] on div "Pas encore de tâches pour ce ticket. Un petit café ?" at bounding box center [303, 203] width 209 height 157
click at [282, 207] on div "Pas encore de tâches pour ce ticket. Un petit café ?" at bounding box center [303, 203] width 209 height 157
click at [282, 203] on div "Pas encore de tâches pour ce ticket. Un petit café ?" at bounding box center [303, 203] width 209 height 157
click at [280, 201] on div "Pas encore de tâches pour ce ticket. Un petit café ?" at bounding box center [303, 203] width 209 height 157
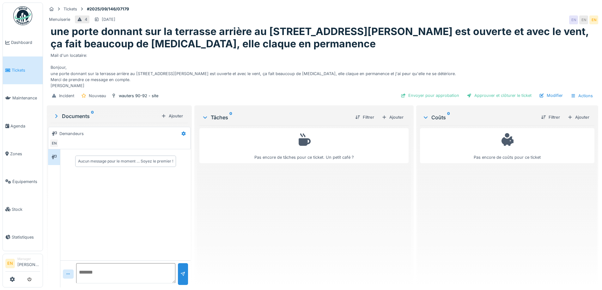
click at [266, 223] on div "Pas encore de tâches pour ce ticket. Un petit café ?" at bounding box center [303, 203] width 209 height 157
click at [391, 122] on div "Ajouter" at bounding box center [392, 117] width 27 height 9
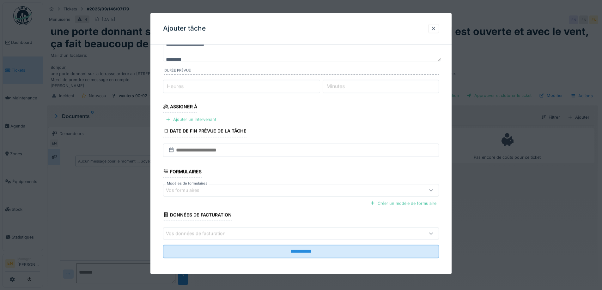
scroll to position [51, 0]
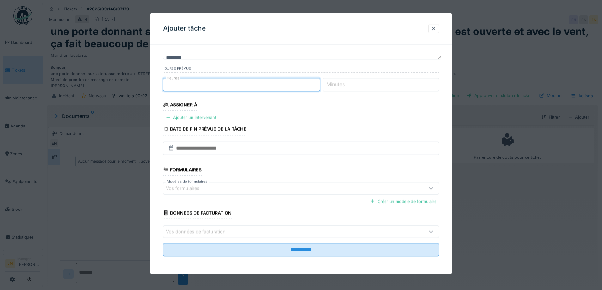
type input "*"
click at [319, 82] on input "*" at bounding box center [241, 84] width 157 height 13
click at [207, 116] on div "Ajouter un intervenant" at bounding box center [191, 118] width 56 height 9
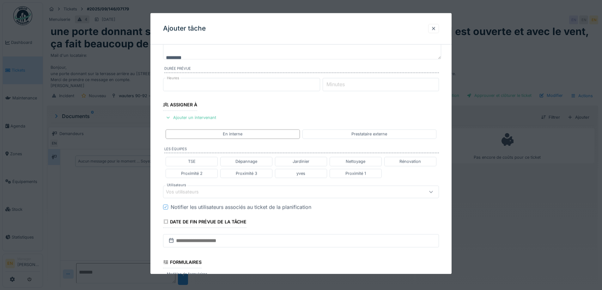
click at [229, 191] on div "Vos utilisateurs" at bounding box center [285, 192] width 238 height 7
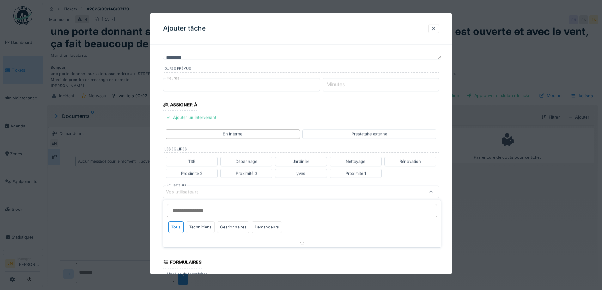
scroll to position [100, 0]
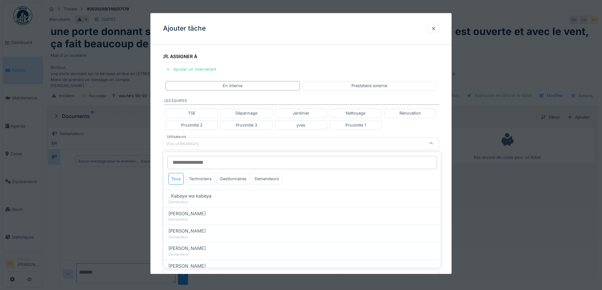
click at [210, 165] on input "Utilisateurs" at bounding box center [302, 162] width 270 height 13
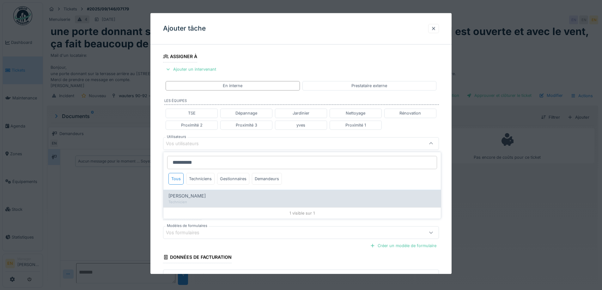
type input "**********"
click at [195, 199] on div "[PERSON_NAME]" at bounding box center [301, 196] width 267 height 7
type input "****"
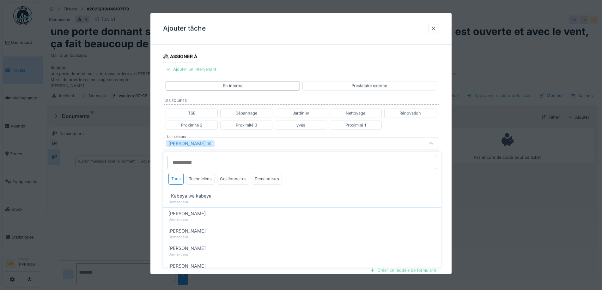
click at [446, 211] on div "**********" at bounding box center [300, 146] width 301 height 393
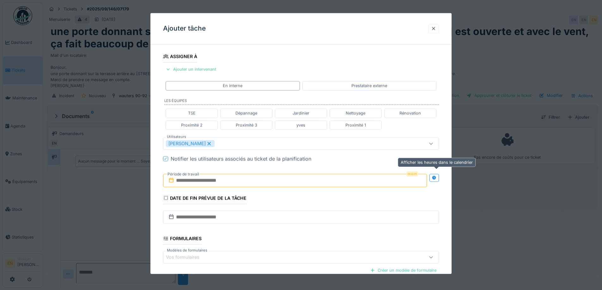
click at [436, 179] on icon at bounding box center [434, 178] width 4 height 4
click at [208, 180] on input "text" at bounding box center [226, 180] width 127 height 13
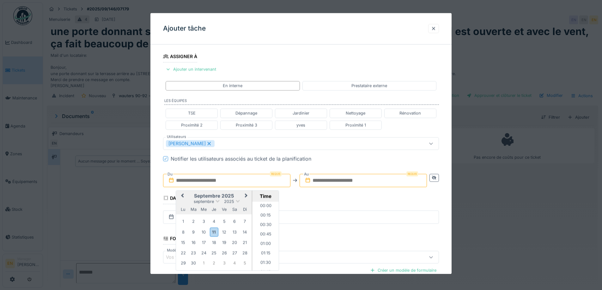
scroll to position [567, 0]
click at [181, 242] on div "15" at bounding box center [183, 243] width 9 height 9
click at [264, 226] on li "13:00" at bounding box center [265, 226] width 27 height 9
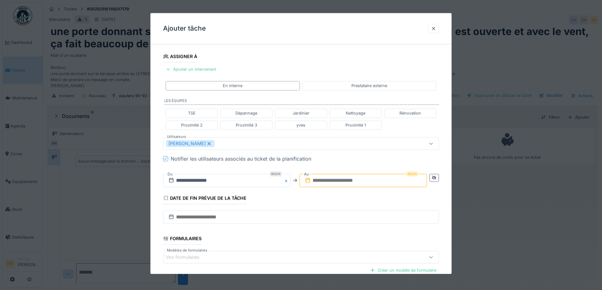
click at [354, 179] on input "text" at bounding box center [362, 180] width 127 height 13
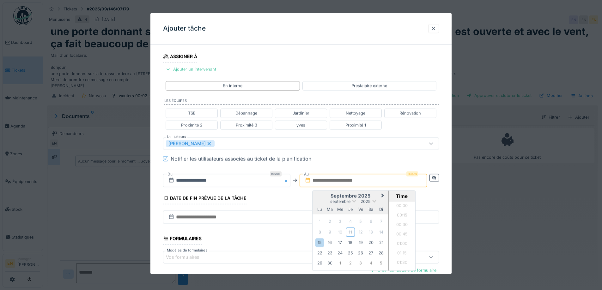
scroll to position [567, 0]
click at [322, 243] on div "15" at bounding box center [319, 243] width 9 height 9
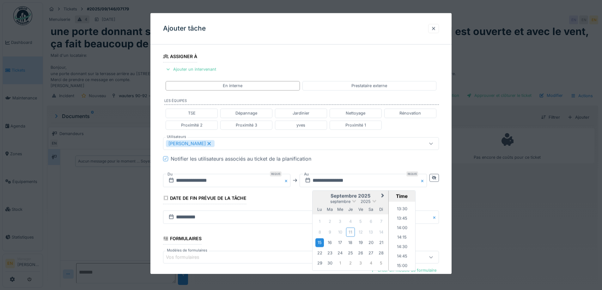
scroll to position [504, 0]
click at [403, 232] on li "14:00" at bounding box center [401, 232] width 27 height 9
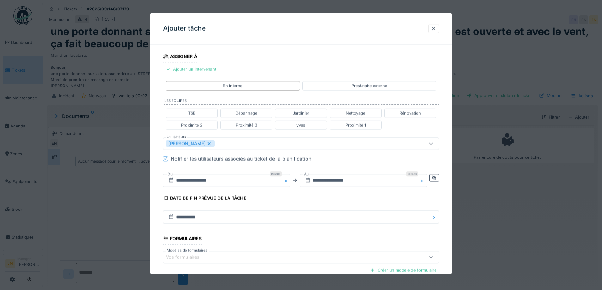
click at [446, 218] on div "**********" at bounding box center [300, 146] width 301 height 393
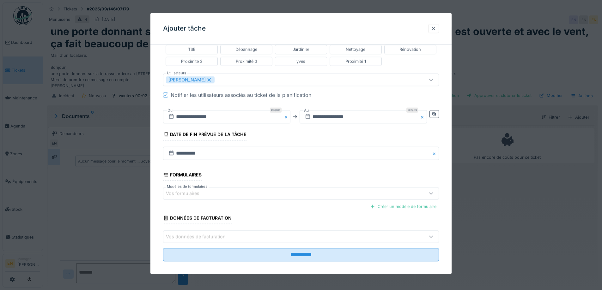
scroll to position [169, 0]
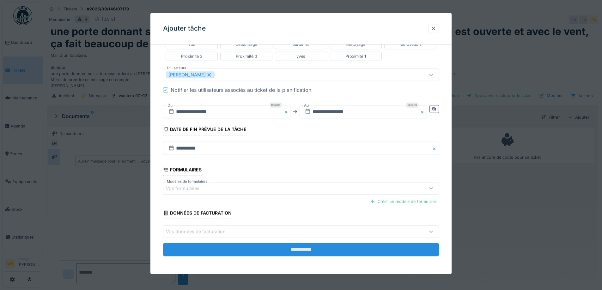
click at [307, 252] on input "**********" at bounding box center [301, 249] width 276 height 13
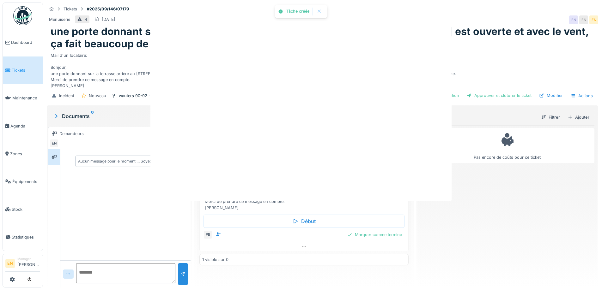
scroll to position [0, 0]
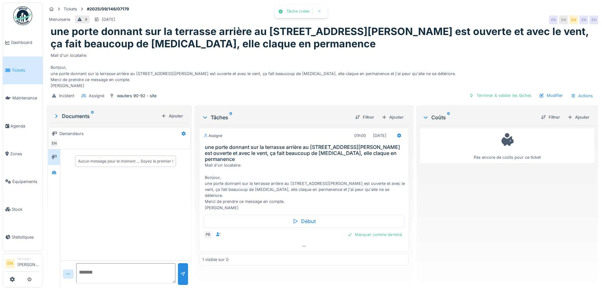
click at [449, 223] on div "Pas encore de coûts pour ce ticket" at bounding box center [507, 203] width 174 height 157
click at [510, 204] on div "Pas encore de coûts pour ce ticket" at bounding box center [507, 203] width 174 height 157
click at [346, 89] on div "Mail d'un locataire: Bonjour, une porte donnant sur la terrasse arrière au 92 r…" at bounding box center [322, 69] width 543 height 39
click at [303, 244] on icon at bounding box center [303, 246] width 5 height 4
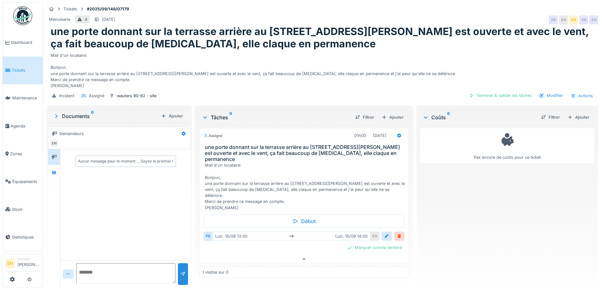
click at [420, 213] on div "Pas encore de coûts pour ce ticket" at bounding box center [507, 203] width 174 height 157
click at [437, 202] on div "Pas encore de coûts pour ce ticket" at bounding box center [507, 203] width 174 height 157
click at [459, 194] on div "Pas encore de coûts pour ce ticket" at bounding box center [507, 203] width 174 height 157
click at [396, 138] on icon at bounding box center [398, 136] width 5 height 4
click at [507, 208] on div "Pas encore de coûts pour ce ticket" at bounding box center [507, 203] width 174 height 157
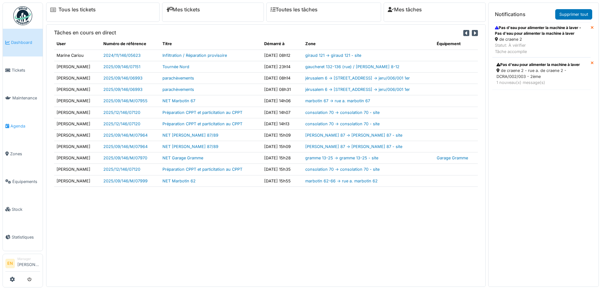
click at [21, 126] on span "Agenda" at bounding box center [25, 126] width 30 height 6
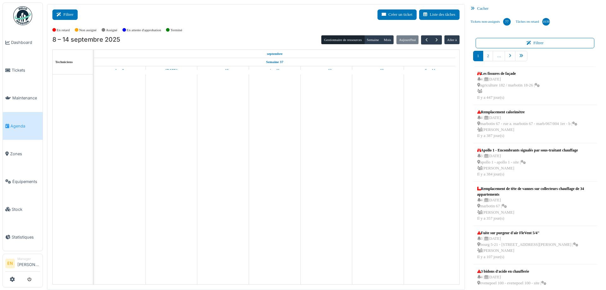
click at [70, 15] on button "Filtrer" at bounding box center [64, 14] width 25 height 10
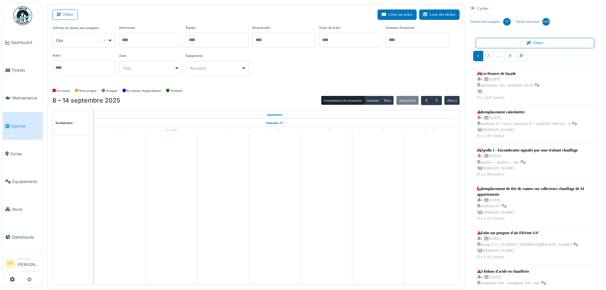
click at [112, 39] on div "Oui Remove item" at bounding box center [84, 40] width 58 height 9
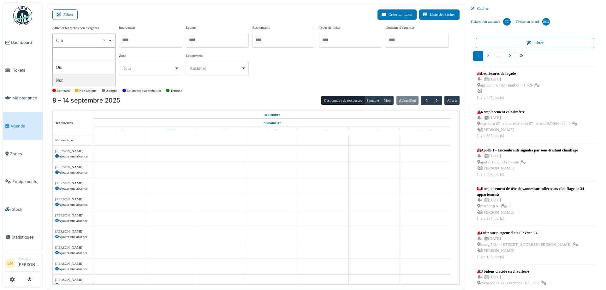
select select "**"
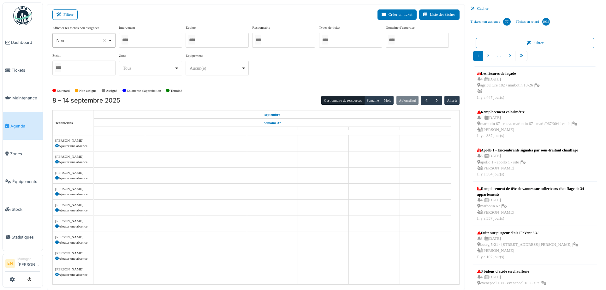
click at [149, 41] on div at bounding box center [150, 40] width 63 height 15
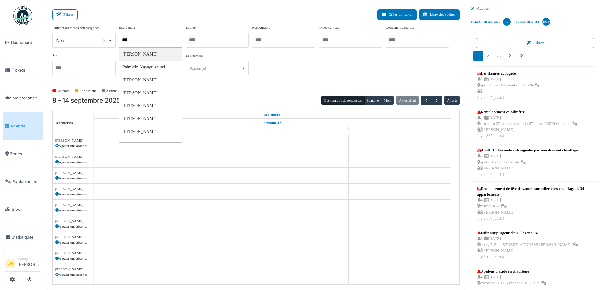
type input "****"
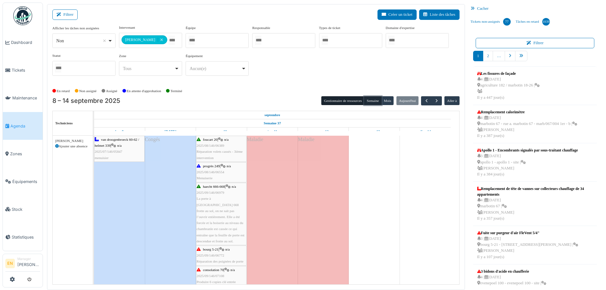
click at [374, 101] on button "Semaine" at bounding box center [372, 100] width 17 height 9
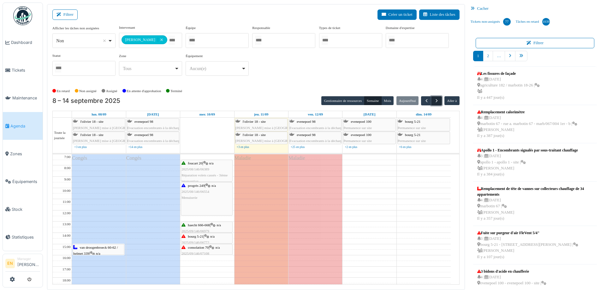
click at [434, 101] on span "button" at bounding box center [436, 100] width 5 height 5
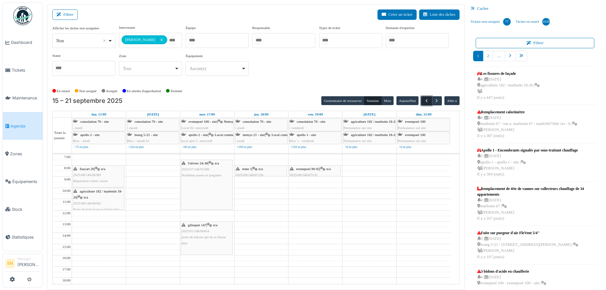
click at [424, 102] on span "button" at bounding box center [426, 100] width 5 height 5
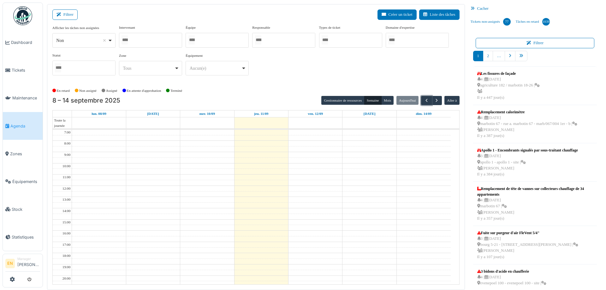
click at [142, 40] on div at bounding box center [150, 40] width 63 height 15
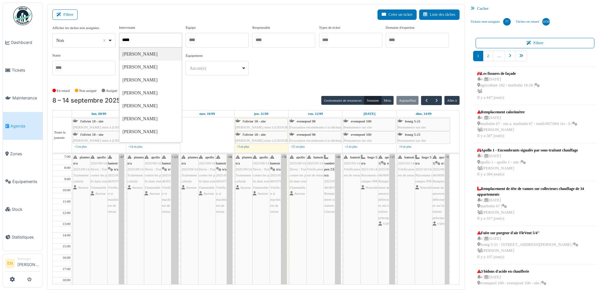
type input "******"
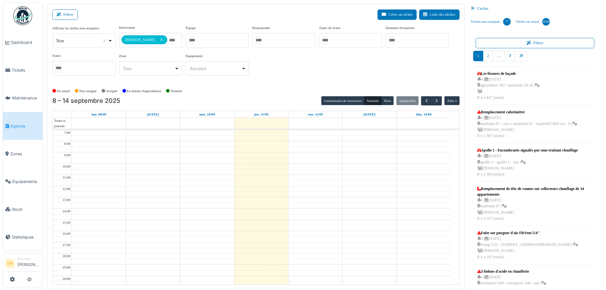
click at [302, 82] on div "**********" at bounding box center [255, 55] width 407 height 61
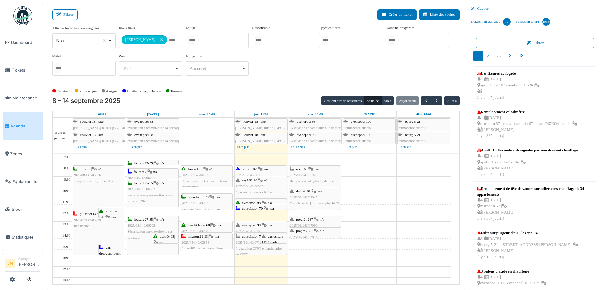
click at [315, 231] on div "progrès 287 | n/a 2025/09/146/06816 (après rappel de la locataire) : [PERSON_NA…" at bounding box center [315, 246] width 51 height 36
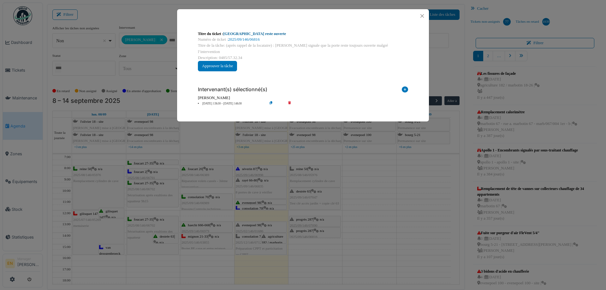
click at [261, 33] on link "[GEOGRAPHIC_DATA] reste ouverte" at bounding box center [255, 34] width 63 height 4
click at [423, 16] on button "Close" at bounding box center [422, 16] width 9 height 9
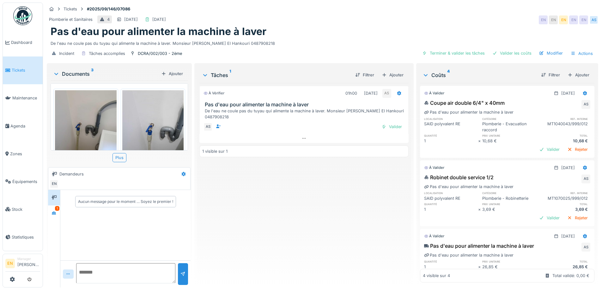
click at [294, 229] on div "À vérifier 01h00 [DATE] AS Pas d'eau pour alimenter la machine à laver De l'eau…" at bounding box center [303, 183] width 209 height 200
click at [55, 214] on icon at bounding box center [54, 212] width 4 height 3
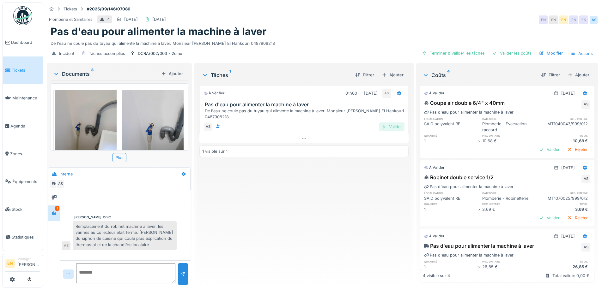
click at [385, 129] on div "Valider" at bounding box center [392, 127] width 26 height 9
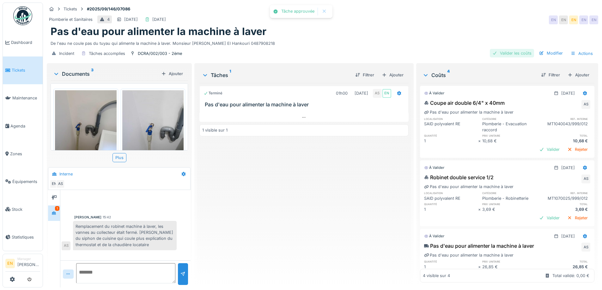
click at [511, 51] on div "Valider les coûts" at bounding box center [511, 53] width 44 height 9
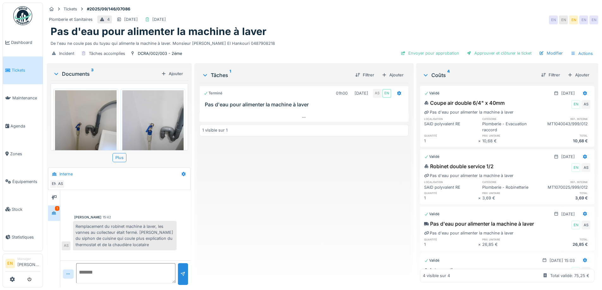
click at [453, 10] on div "Tickets #2025/09/146/07086" at bounding box center [322, 9] width 551 height 8
click at [548, 54] on div "Modifier" at bounding box center [550, 53] width 29 height 9
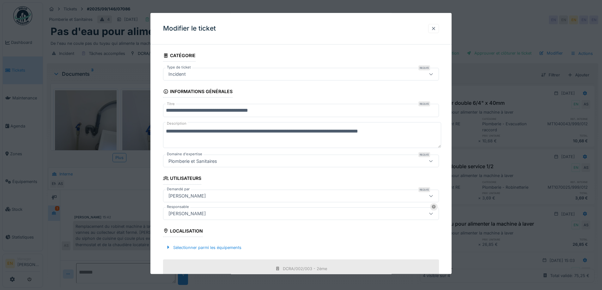
click at [434, 29] on div at bounding box center [433, 29] width 5 height 6
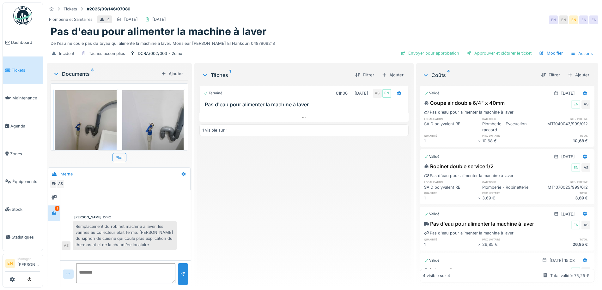
click at [487, 28] on div "Pas d'eau pour alimenter la machine à laver" at bounding box center [322, 32] width 543 height 12
click at [543, 53] on div "Modifier" at bounding box center [550, 53] width 29 height 9
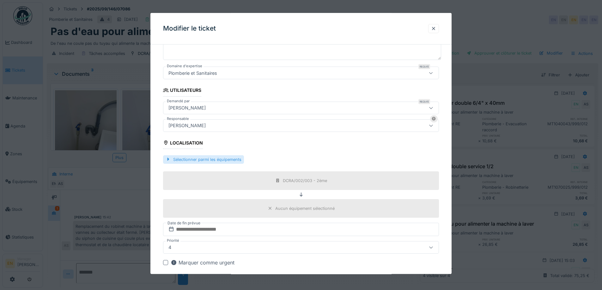
scroll to position [95, 0]
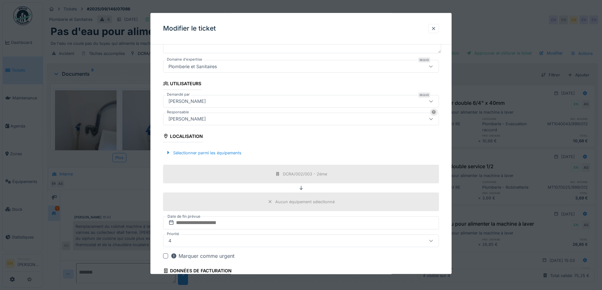
click at [236, 117] on div "[PERSON_NAME]" at bounding box center [285, 119] width 238 height 7
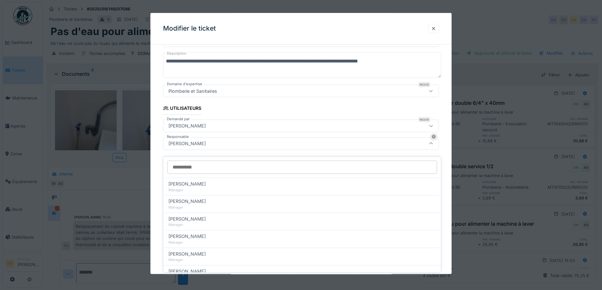
click at [446, 139] on div "**********" at bounding box center [300, 167] width 301 height 377
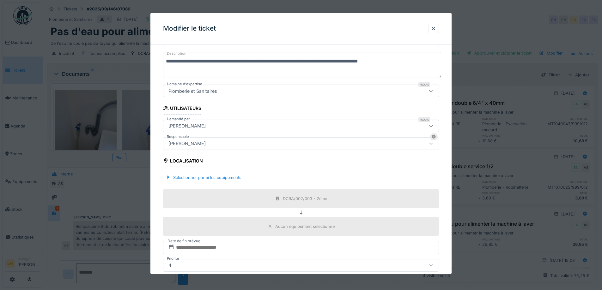
click at [413, 167] on fieldset "**********" at bounding box center [301, 161] width 276 height 364
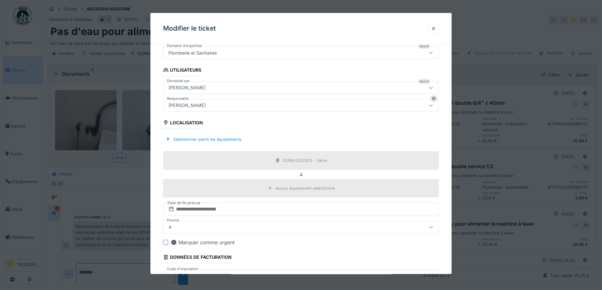
scroll to position [153, 0]
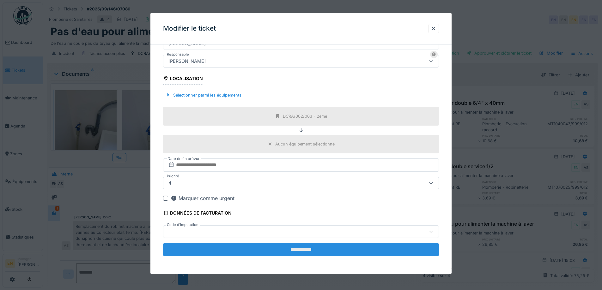
click at [307, 244] on input "**********" at bounding box center [301, 249] width 276 height 13
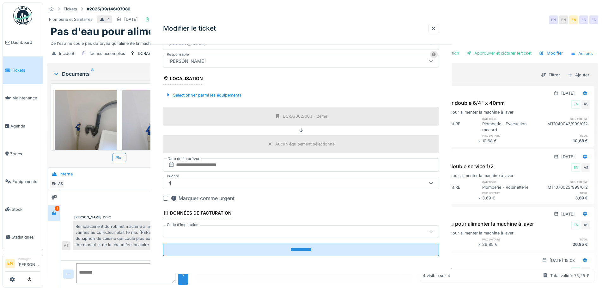
scroll to position [0, 0]
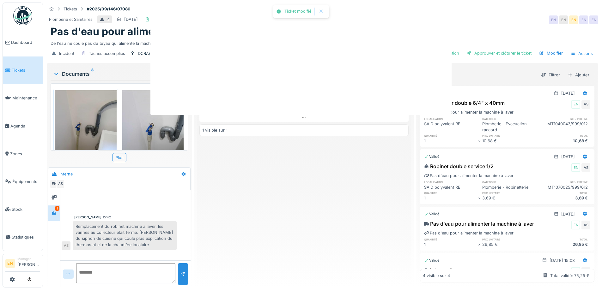
click at [308, 248] on div at bounding box center [301, 145] width 602 height 290
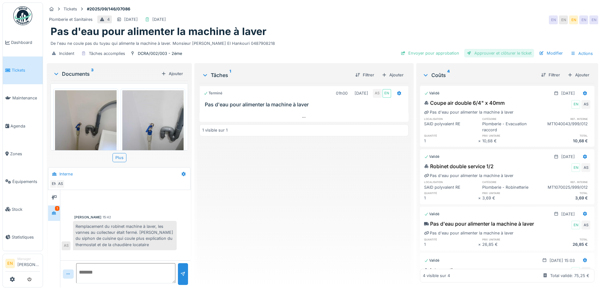
click at [484, 51] on div "Approuver et clôturer le ticket" at bounding box center [499, 53] width 70 height 9
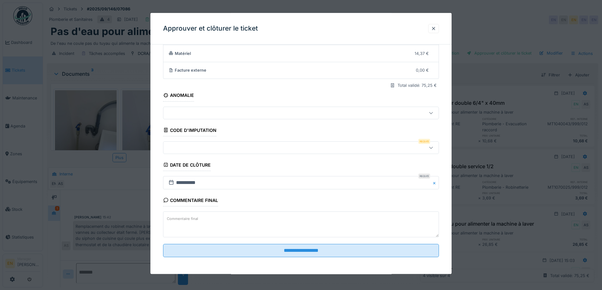
scroll to position [54, 0]
click at [432, 145] on icon at bounding box center [430, 147] width 5 height 4
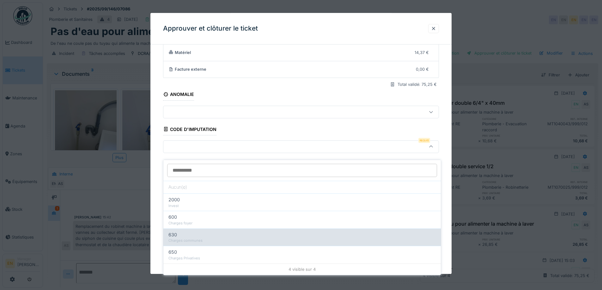
scroll to position [5, 0]
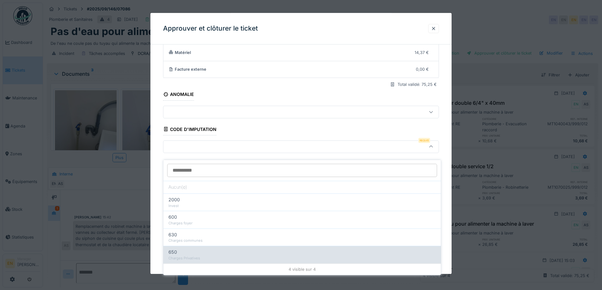
click at [196, 256] on div "Charges Privatives" at bounding box center [301, 258] width 267 height 5
type input "***"
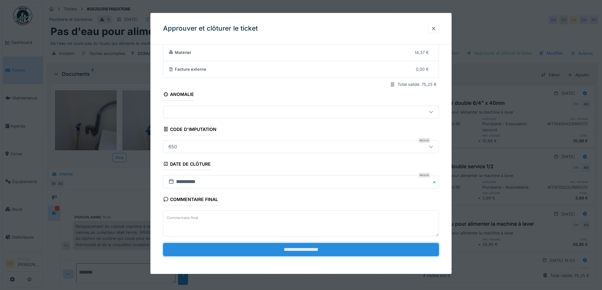
click at [303, 249] on input "**********" at bounding box center [301, 249] width 276 height 13
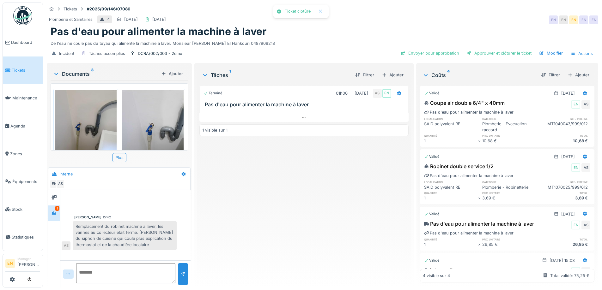
scroll to position [3, 0]
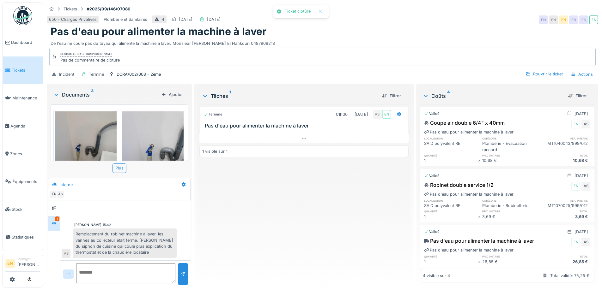
click at [305, 210] on div "Terminé 01h00 [DATE] AS EN Pas d'eau pour alimenter la machine à laver 1 visibl…" at bounding box center [303, 193] width 209 height 178
click at [288, 205] on div "Terminé 01h00 [DATE] AS EN Pas d'eau pour alimenter la machine à laver 1 visibl…" at bounding box center [303, 193] width 209 height 178
click at [396, 8] on div "Tickets #2025/09/146/07086" at bounding box center [322, 9] width 551 height 8
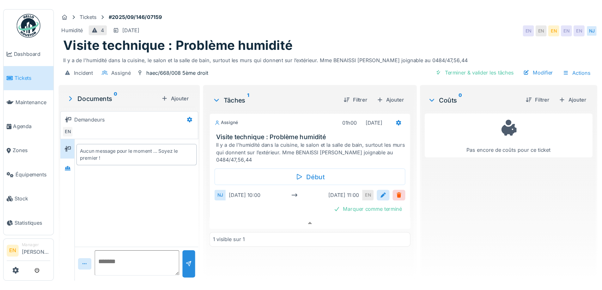
scroll to position [5, 0]
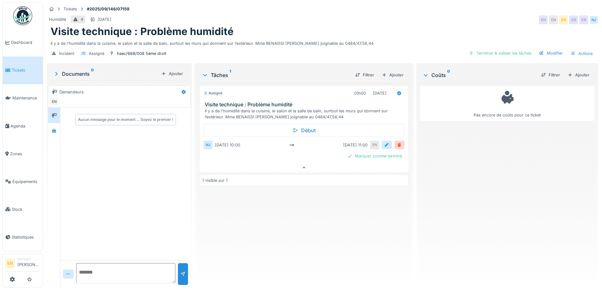
click at [435, 9] on div "Tickets #2025/09/146/07159 Humidité 4 [DATE] EN EN EN EN EN NJ Visite technique…" at bounding box center [322, 32] width 554 height 59
click at [319, 222] on div "Assigné 01h00 [DATE] Visite technique : Problème humidité Il y a de l'humidité …" at bounding box center [303, 183] width 209 height 200
click at [368, 225] on div "Assigné 01h00 [DATE] Visite technique : Problème humidité Il y a de l'humidité …" at bounding box center [303, 183] width 209 height 200
click at [455, 183] on div "Pas encore de coûts pour ce ticket" at bounding box center [507, 183] width 174 height 200
click at [318, 221] on div "Assigné 01h00 [DATE] Visite technique : Problème humidité Il y a de l'humidité …" at bounding box center [303, 183] width 209 height 200
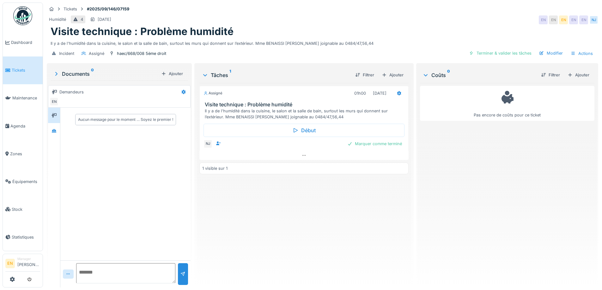
click at [325, 220] on div "Assigné 01h00 [DATE] Visite technique : Problème humidité Il y a de l'humidité …" at bounding box center [303, 183] width 209 height 200
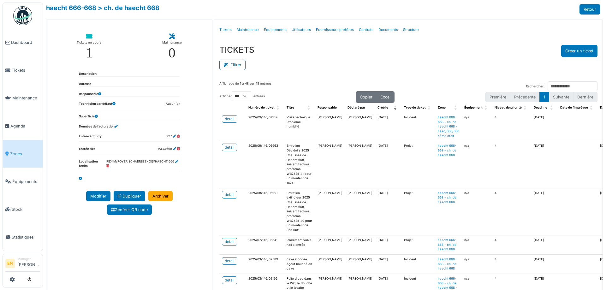
select select "***"
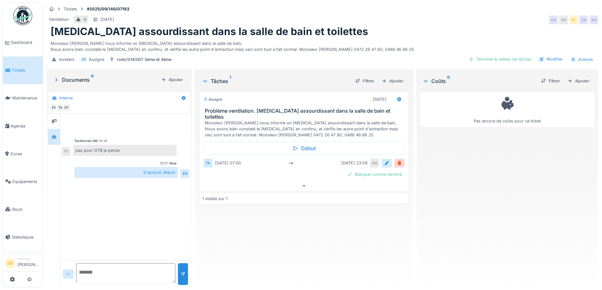
scroll to position [5, 0]
click at [448, 158] on div "Pas encore de coûts pour ce ticket" at bounding box center [507, 186] width 174 height 194
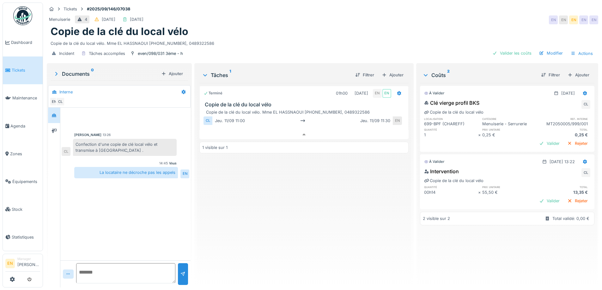
scroll to position [5, 0]
click at [367, 27] on div "Copie de la clé du local vélo" at bounding box center [322, 32] width 543 height 12
click at [432, 26] on div "Copie de la clé du local vélo" at bounding box center [322, 32] width 543 height 12
click at [412, 20] on div "Menuiserie 4 [DATE] [DATE] EN EN EN EN EN" at bounding box center [322, 19] width 551 height 11
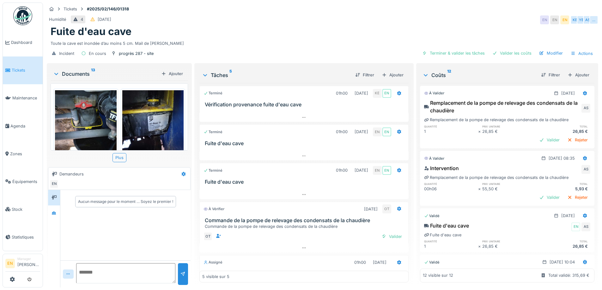
scroll to position [63, 0]
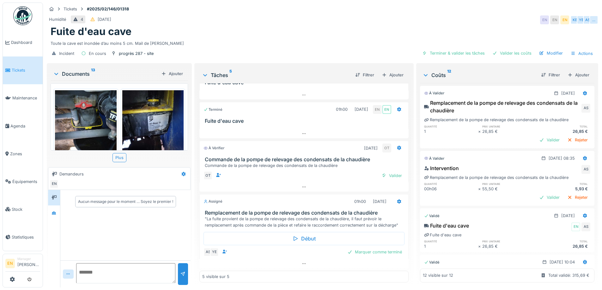
click at [379, 14] on div "Humidité 4 [DATE] EN EN EN KE YE AS …" at bounding box center [322, 19] width 551 height 11
click at [420, 17] on div "Humidité 4 [DATE] EN EN EN KE YE AS …" at bounding box center [322, 19] width 551 height 11
click at [362, 36] on div "Fuite d'eau cave" at bounding box center [322, 32] width 543 height 12
click at [287, 46] on div "Incident En cours progrès 287 - site Terminer & valider les tâches Valider les …" at bounding box center [322, 53] width 551 height 14
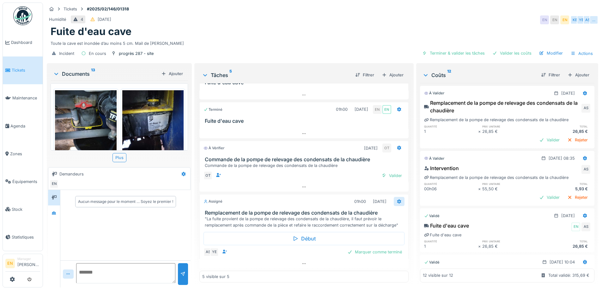
click at [397, 199] on icon at bounding box center [399, 201] width 4 height 4
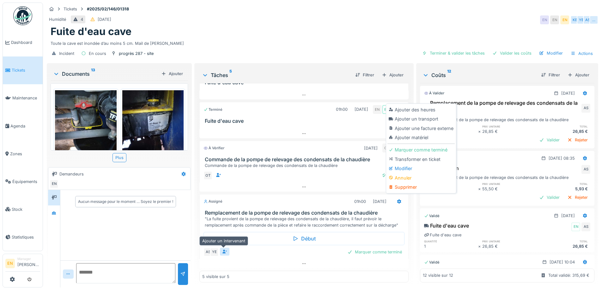
click at [224, 250] on icon at bounding box center [224, 252] width 5 height 4
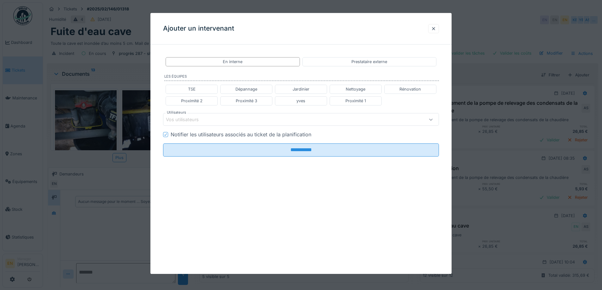
click at [219, 121] on div "Vos utilisateurs" at bounding box center [285, 119] width 238 height 7
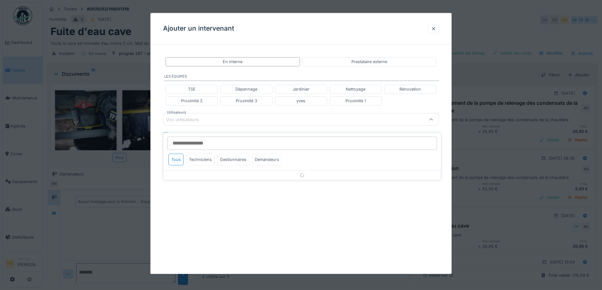
click at [205, 138] on input "Utilisateurs" at bounding box center [302, 143] width 270 height 13
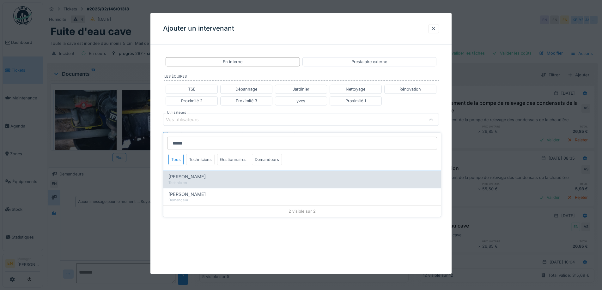
type input "*****"
click at [206, 180] on div "Technicien" at bounding box center [301, 182] width 267 height 5
type input "****"
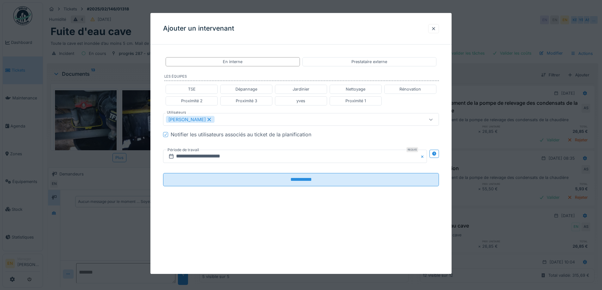
click at [445, 178] on div "**********" at bounding box center [300, 127] width 301 height 154
click at [435, 154] on icon at bounding box center [434, 154] width 4 height 4
click at [190, 156] on input "**********" at bounding box center [226, 156] width 127 height 13
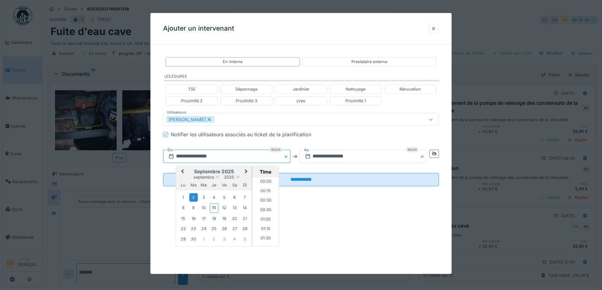
scroll to position [273, 0]
click at [184, 220] on div "15" at bounding box center [183, 218] width 9 height 9
click at [267, 212] on li "13:00" at bounding box center [265, 211] width 27 height 9
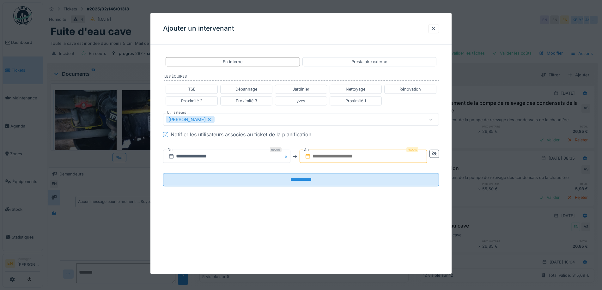
click at [363, 158] on input "text" at bounding box center [362, 156] width 127 height 13
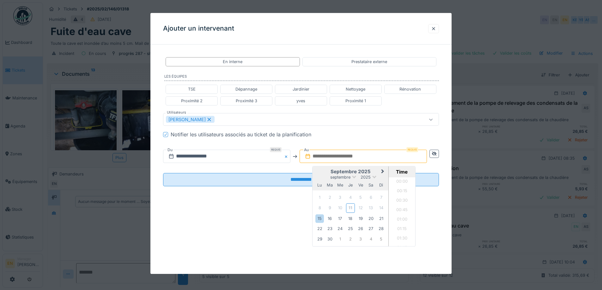
scroll to position [586, 0]
click at [321, 220] on div "15" at bounding box center [319, 218] width 9 height 9
click at [399, 190] on li "14:00" at bounding box center [401, 189] width 27 height 9
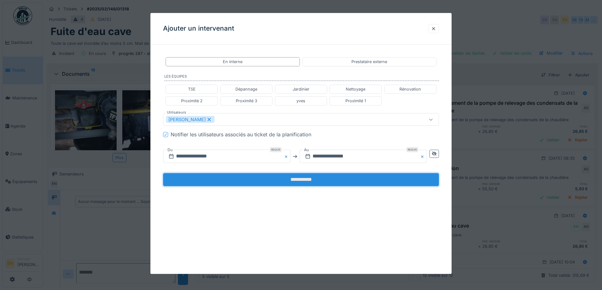
click at [302, 180] on input "**********" at bounding box center [301, 179] width 276 height 13
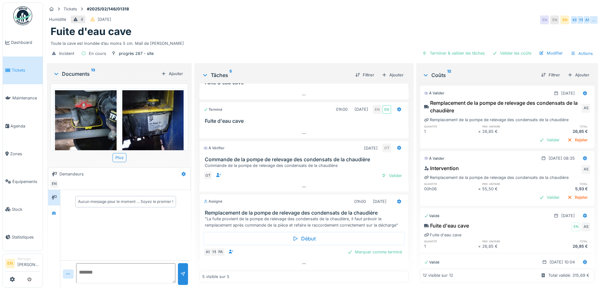
click at [361, 38] on div "Toute la cave est inondée d’au moins 5 cm. Mail de José SOLA" at bounding box center [322, 42] width 543 height 9
click at [382, 21] on div "Humidité 4 11/02/2025 EN EN EN" at bounding box center [322, 19] width 551 height 11
click at [51, 212] on div at bounding box center [53, 213] width 9 height 8
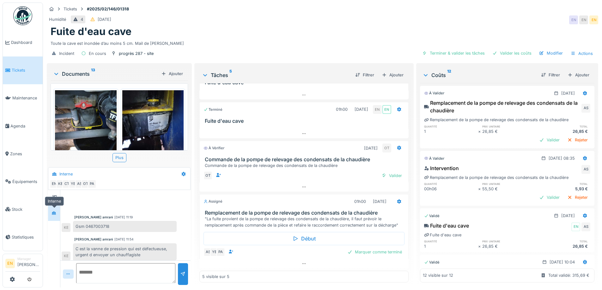
scroll to position [209, 0]
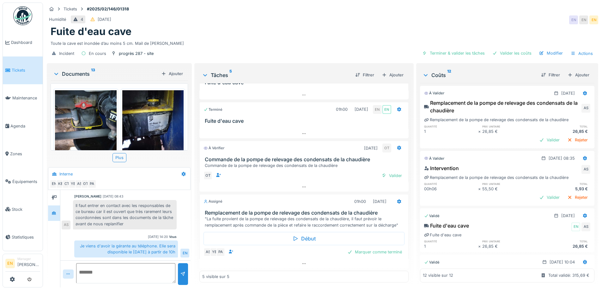
click at [357, 40] on div "Toute la cave est inondée d’au moins 5 cm. Mail de José SOLA" at bounding box center [322, 42] width 543 height 9
click at [301, 262] on icon at bounding box center [303, 264] width 5 height 4
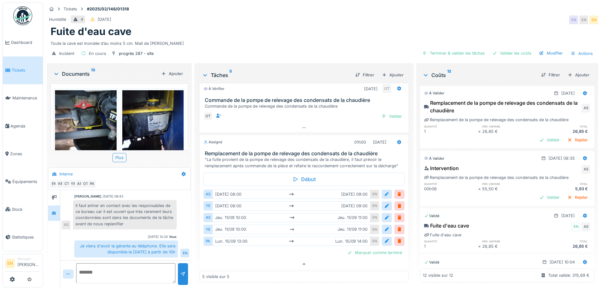
scroll to position [122, 0]
click at [370, 40] on div "Toute la cave est inondée d’au moins 5 cm. Mail de José SOLA" at bounding box center [322, 42] width 543 height 9
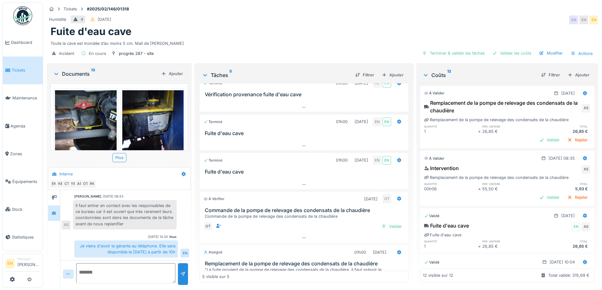
scroll to position [0, 0]
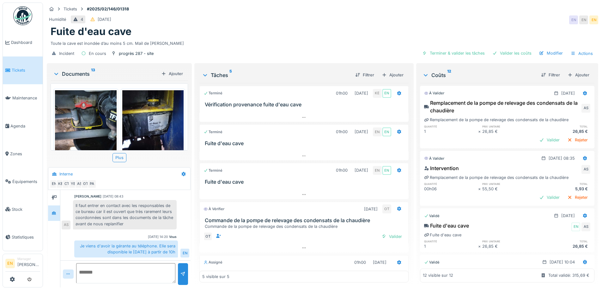
drag, startPoint x: 332, startPoint y: 29, endPoint x: 344, endPoint y: 27, distance: 11.9
click at [332, 29] on div "Fuite d'eau cave" at bounding box center [322, 32] width 543 height 12
click at [401, 17] on div "Humidité 4 11/02/2025 EN EN EN" at bounding box center [322, 19] width 551 height 11
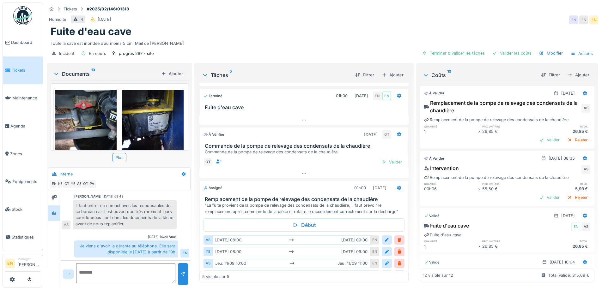
scroll to position [122, 0]
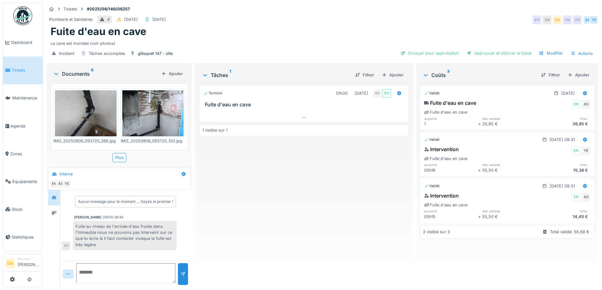
click at [367, 32] on div "Fuite d'eau en cave" at bounding box center [322, 32] width 543 height 12
click at [395, 5] on div "Tickets #2025/08/146/06257" at bounding box center [322, 9] width 551 height 8
click at [308, 205] on div "Terminé 01h00 [DATE] AS EN Fuite d'eau en cave 1 visible sur 1" at bounding box center [303, 183] width 209 height 200
click at [314, 30] on div "Fuite d'eau en cave" at bounding box center [322, 32] width 543 height 12
click at [243, 222] on div "Terminé 01h00 [DATE] AS EN Fuite d'eau en cave 1 visible sur 1" at bounding box center [303, 183] width 209 height 200
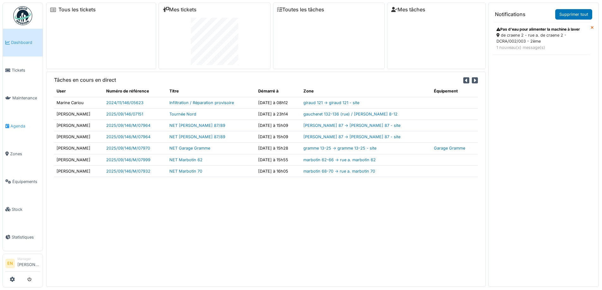
click at [16, 125] on span "Agenda" at bounding box center [25, 126] width 30 height 6
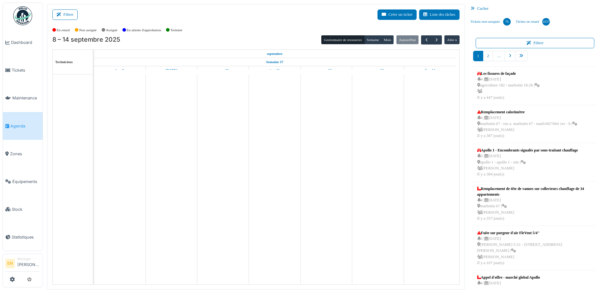
click at [71, 13] on button "Filtrer" at bounding box center [64, 14] width 25 height 10
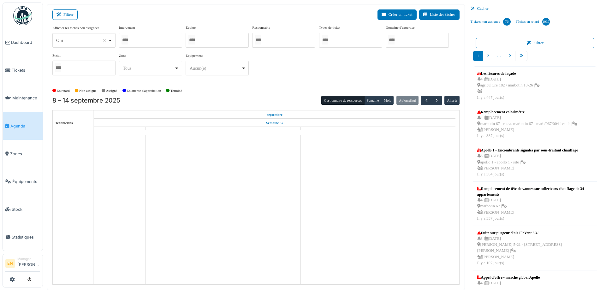
click at [110, 41] on div "Oui Remove item" at bounding box center [84, 40] width 58 height 9
select select "**"
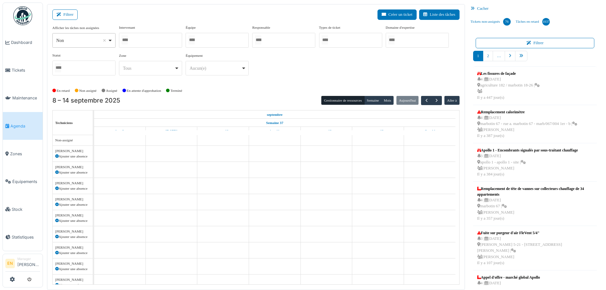
click at [156, 40] on div at bounding box center [150, 40] width 63 height 15
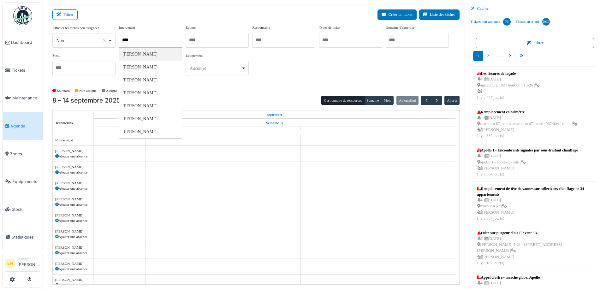
type input "*****"
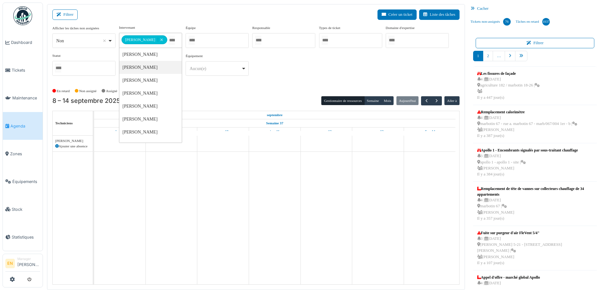
click at [294, 75] on div "**********" at bounding box center [255, 53] width 407 height 56
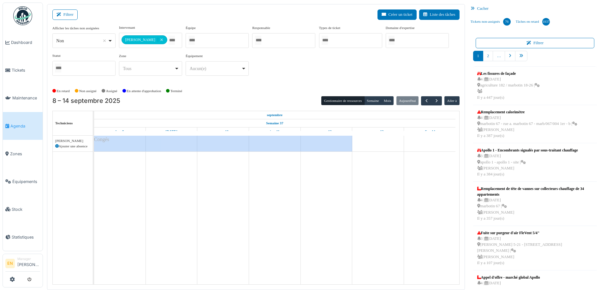
click at [434, 105] on div "8 – 14 septembre 2025 Gestionnaire de ressources Semaine Mois Aujourd'hui Aller…" at bounding box center [255, 190] width 407 height 189
click at [434, 101] on span "button" at bounding box center [436, 100] width 5 height 5
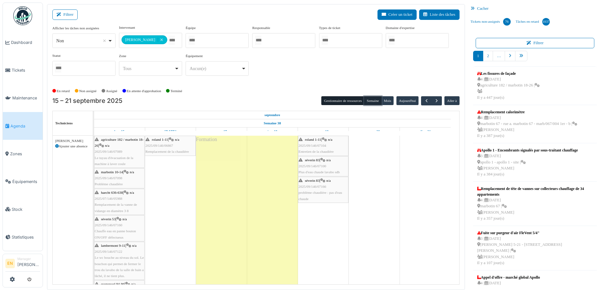
click at [367, 99] on button "Semaine" at bounding box center [372, 100] width 17 height 9
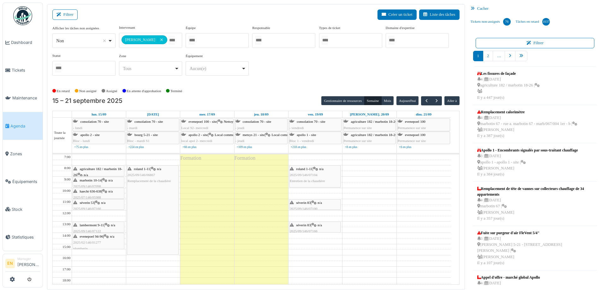
drag, startPoint x: 375, startPoint y: 71, endPoint x: 385, endPoint y: 67, distance: 10.7
click at [377, 71] on div "**********" at bounding box center [255, 53] width 407 height 56
click at [95, 192] on span "haecht 636-638" at bounding box center [91, 191] width 22 height 4
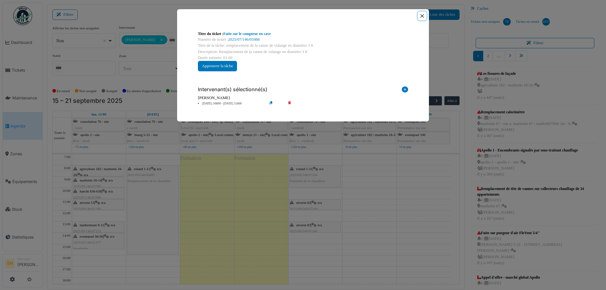
drag, startPoint x: 422, startPoint y: 16, endPoint x: 333, endPoint y: 50, distance: 95.7
click at [421, 17] on button "Close" at bounding box center [422, 16] width 9 height 9
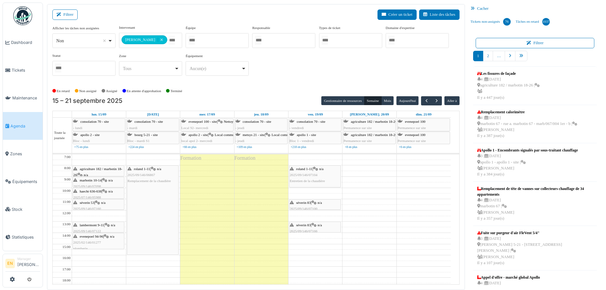
click at [96, 194] on div "haecht 636-638 | n/a 2025/07/146/05988 Remplacement de la vanne de vidange en d…" at bounding box center [98, 201] width 51 height 24
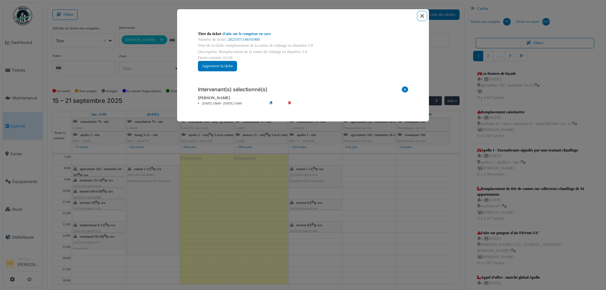
click at [421, 16] on button "Close" at bounding box center [422, 16] width 9 height 9
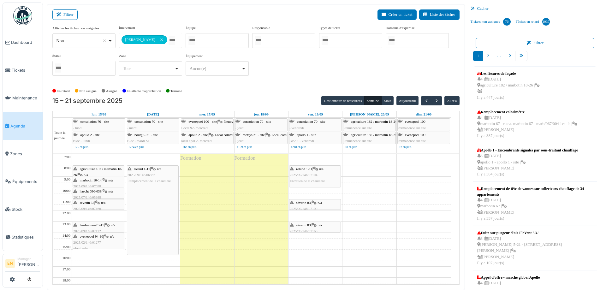
click at [97, 225] on span "lambermont 9-11" at bounding box center [92, 225] width 24 height 4
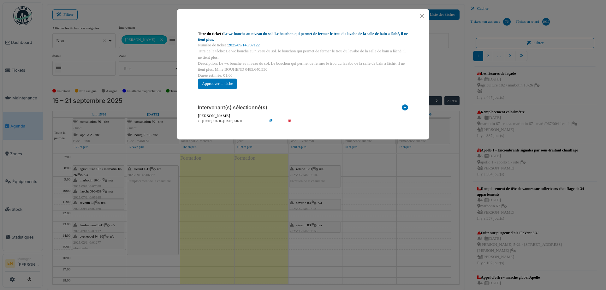
click at [295, 34] on link "Le wc bouche au niveau du sol. Le bouchon qui permet de fermer le trou du lavab…" at bounding box center [303, 37] width 210 height 10
click at [419, 19] on button "Close" at bounding box center [422, 16] width 9 height 9
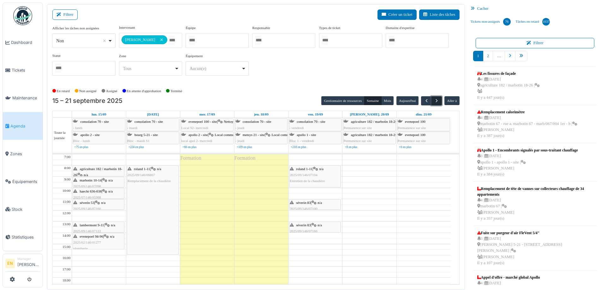
click at [435, 103] on span "button" at bounding box center [436, 100] width 5 height 5
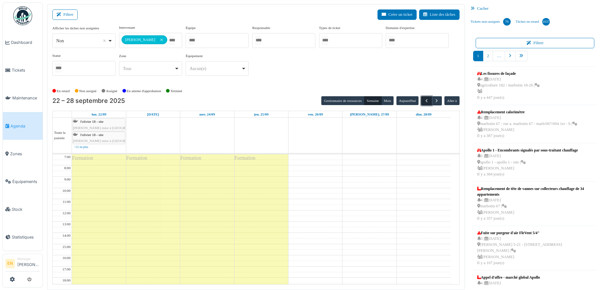
click at [424, 101] on span "button" at bounding box center [426, 100] width 5 height 5
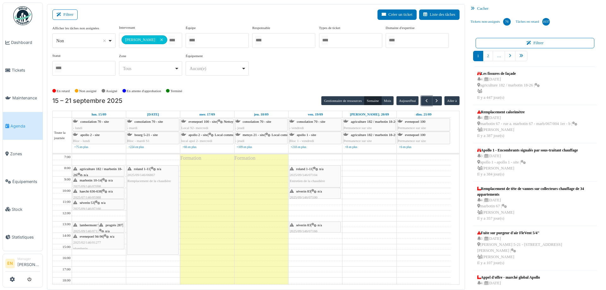
click at [310, 193] on div "séverin 83 | n/a 2025/09/146/07100 Plus d'eau chaude lavabo sdb" at bounding box center [315, 198] width 51 height 18
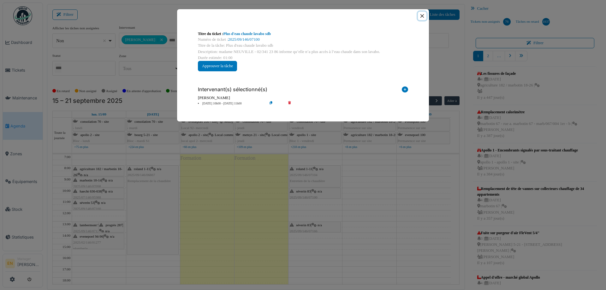
click at [420, 16] on button "Close" at bounding box center [422, 16] width 9 height 9
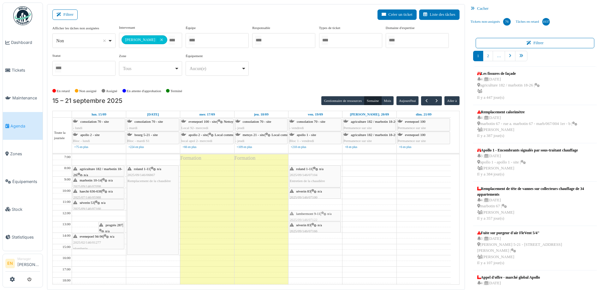
drag, startPoint x: 88, startPoint y: 228, endPoint x: 300, endPoint y: 216, distance: 212.6
click at [300, 216] on tr "lambermont 9-11 | n/a 2025/09/146/07122 Le wc bouge au niveau du sol. Le boucho…" at bounding box center [252, 249] width 398 height 191
click at [274, 86] on div "En retard Non assigné Assigné En attente d'approbation Terminé" at bounding box center [255, 91] width 407 height 10
click at [290, 87] on div "En retard Non assigné Assigné En attente d'approbation Terminé" at bounding box center [255, 91] width 407 height 10
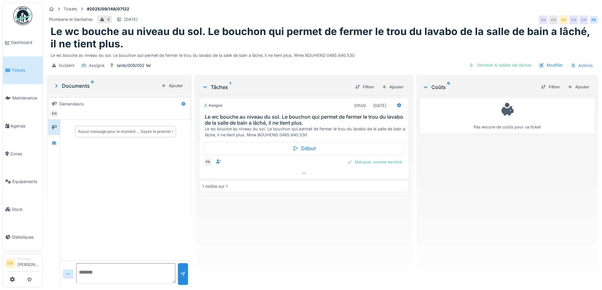
click at [309, 225] on div "Assigné 01h00 [DATE] Le wc bouche au niveau du sol. Le bouchon qui permet de fe…" at bounding box center [303, 188] width 209 height 187
click at [299, 227] on div "Assigné 01h00 [DATE] Le wc bouche au niveau du sol. Le bouchon qui permet de fe…" at bounding box center [303, 188] width 209 height 187
click at [288, 217] on div "Assigné 01h00 [DATE] Le wc bouche au niveau du sol. Le bouchon qui permet de fe…" at bounding box center [303, 188] width 209 height 187
click at [369, 58] on div "Incident Assigné lamb/009/002 1er Terminer & valider les tâches Modifier Actions" at bounding box center [322, 65] width 551 height 14
click at [241, 246] on div "Assigné 01h00 [DATE] Le wc bouche au niveau du sol. Le bouchon qui permet de fe…" at bounding box center [303, 188] width 209 height 187
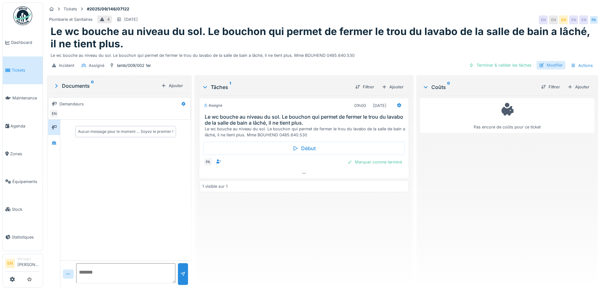
click at [549, 66] on div "Modifier" at bounding box center [550, 65] width 29 height 9
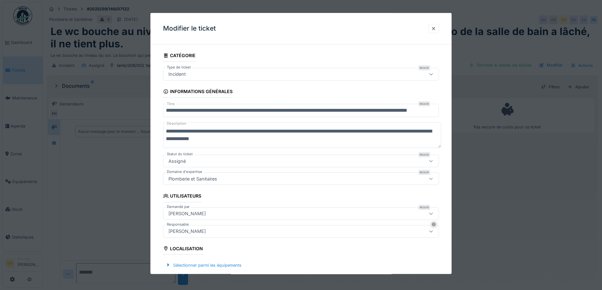
click at [196, 110] on input "**********" at bounding box center [301, 110] width 276 height 13
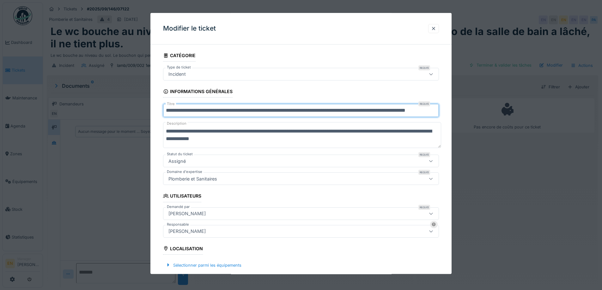
type input "**********"
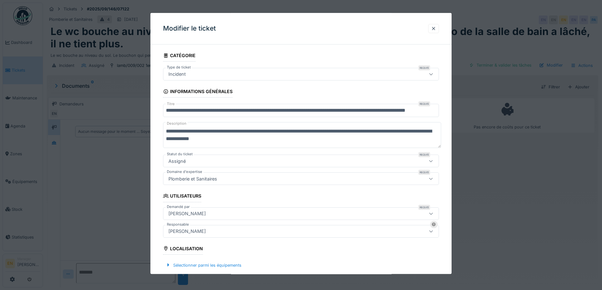
click at [196, 133] on textarea "**********" at bounding box center [302, 136] width 278 height 26
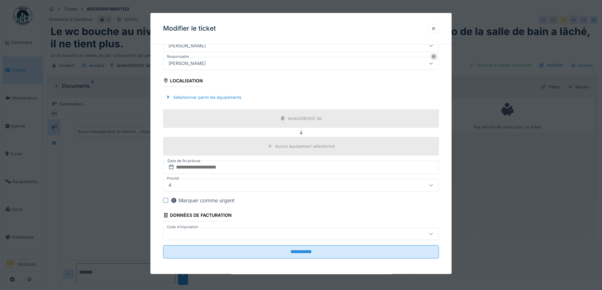
scroll to position [170, 0]
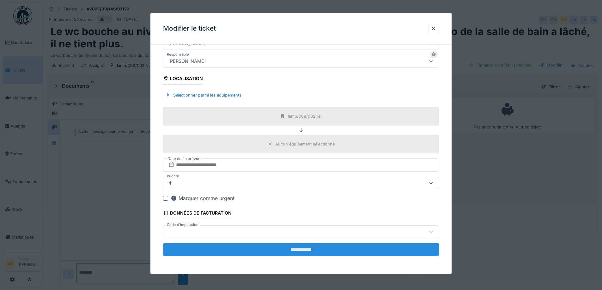
type textarea "**********"
click at [296, 250] on input "**********" at bounding box center [301, 249] width 276 height 13
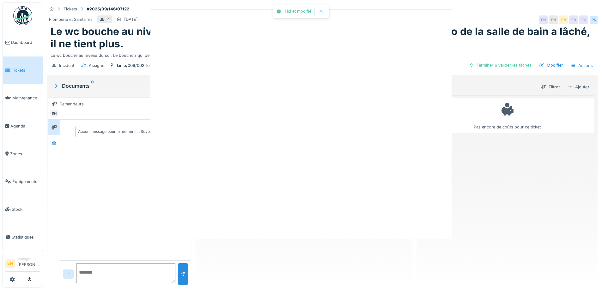
scroll to position [0, 0]
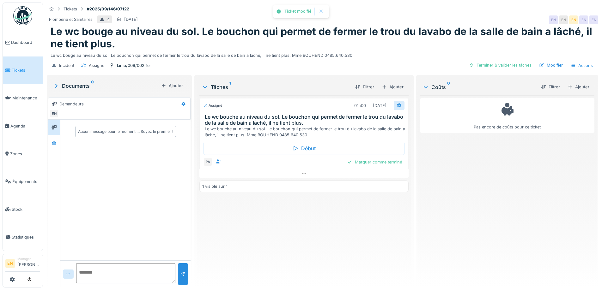
click at [397, 107] on icon at bounding box center [399, 105] width 4 height 4
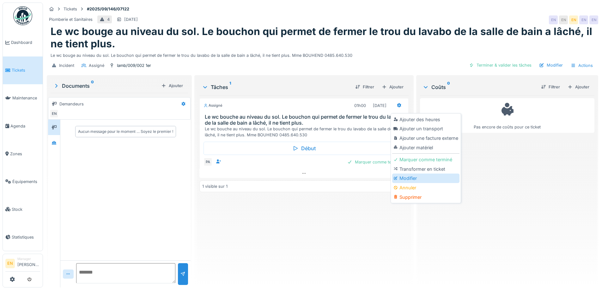
click at [410, 177] on div "Modifier" at bounding box center [425, 178] width 67 height 9
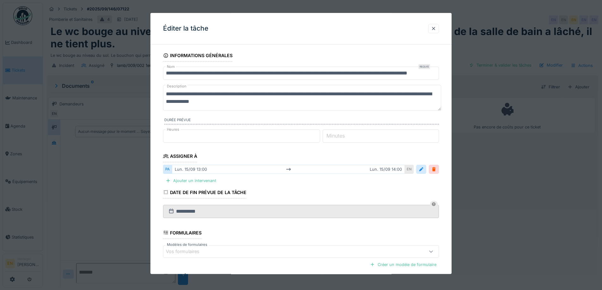
click at [196, 74] on input "**********" at bounding box center [301, 73] width 276 height 13
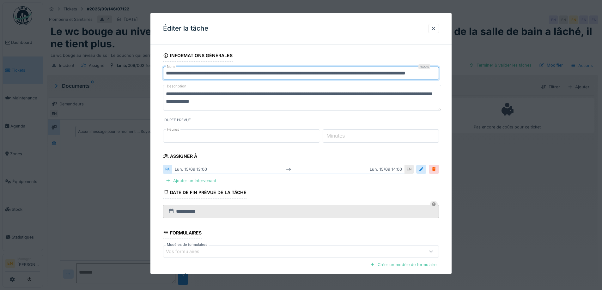
type input "**********"
click at [196, 95] on textarea "**********" at bounding box center [302, 98] width 278 height 26
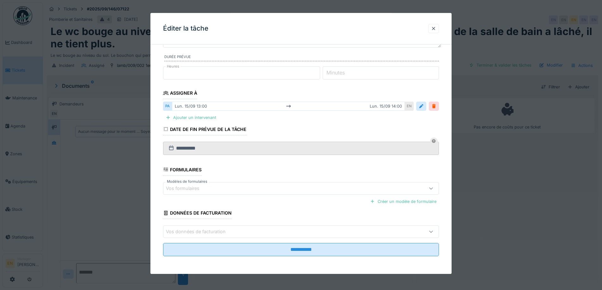
scroll to position [5, 0]
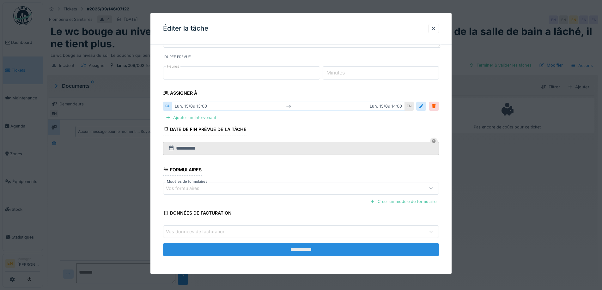
type textarea "**********"
click at [307, 248] on input "**********" at bounding box center [301, 249] width 276 height 13
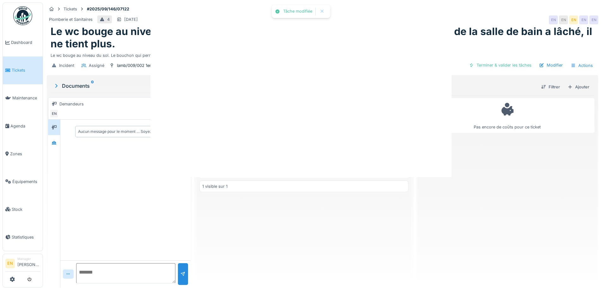
scroll to position [0, 0]
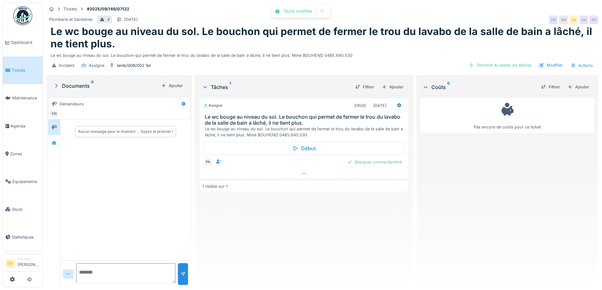
click at [301, 223] on div "Assigné 01h00 15/09/2025 Le wc bouge au niveau du sol. Le bouchon qui permet de…" at bounding box center [303, 188] width 209 height 187
click at [301, 225] on div "Assigné 01h00 15/09/2025 Le wc bouge au niveau du sol. Le bouchon qui permet de…" at bounding box center [303, 188] width 209 height 187
click at [496, 16] on div "Plomberie et Sanitaires 4 15/09/2025 EN EN EN EN EN" at bounding box center [322, 19] width 551 height 11
click at [301, 171] on icon at bounding box center [303, 173] width 5 height 4
click at [346, 3] on div "Tickets #2025/09/146/07122 Plomberie et Sanitaires 4 [DATE] EN EN EN EN EN PA L…" at bounding box center [322, 38] width 554 height 71
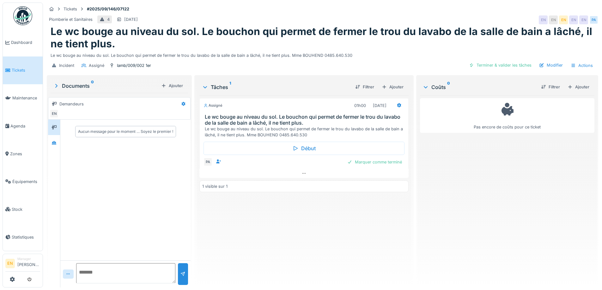
click at [279, 235] on div "Assigné 01h00 [DATE] Le wc bouge au niveau du sol. Le bouchon qui permet de fer…" at bounding box center [303, 188] width 209 height 187
click at [305, 175] on div at bounding box center [303, 173] width 209 height 9
click at [457, 205] on div "Pas encore de coûts pour ce ticket" at bounding box center [507, 188] width 174 height 187
click at [457, 204] on div "Pas encore de coûts pour ce ticket" at bounding box center [507, 188] width 174 height 187
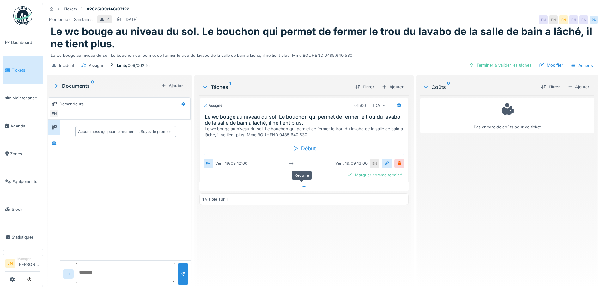
click at [302, 184] on icon at bounding box center [303, 186] width 5 height 4
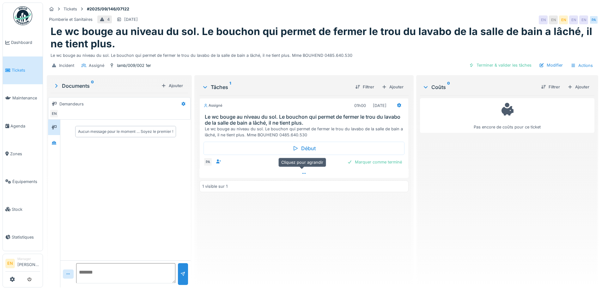
click at [301, 171] on icon at bounding box center [303, 173] width 5 height 4
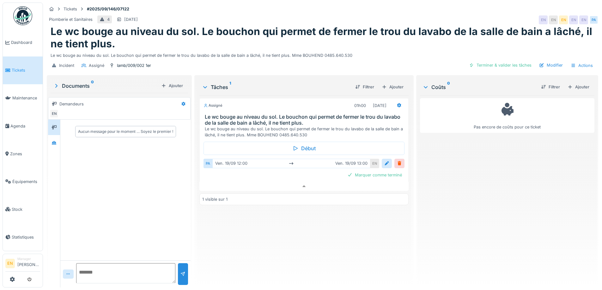
click at [460, 199] on div "Pas encore de coûts pour ce ticket" at bounding box center [507, 188] width 174 height 187
click at [315, 67] on div "Incident Assigné lamb/009/002 1er Terminer & valider les tâches Modifier Actions" at bounding box center [322, 65] width 551 height 14
click at [303, 185] on icon at bounding box center [303, 186] width 3 height 2
click at [428, 208] on div "Pas encore de coûts pour ce ticket" at bounding box center [507, 188] width 174 height 187
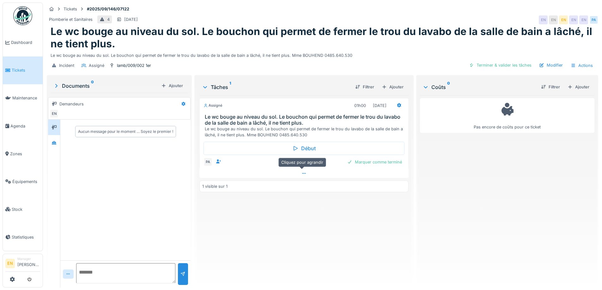
click at [302, 171] on div at bounding box center [303, 173] width 209 height 9
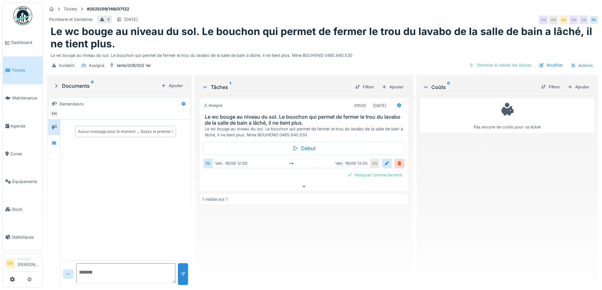
click at [471, 191] on div "Pas encore de coûts pour ce ticket" at bounding box center [507, 188] width 174 height 187
click at [456, 186] on div "Pas encore de coûts pour ce ticket" at bounding box center [507, 188] width 174 height 187
click at [459, 179] on div "Pas encore de coûts pour ce ticket" at bounding box center [507, 188] width 174 height 187
click at [349, 39] on h1 "Le wc bouge au niveau du sol. Le bouchon qui permet de fermer le trou du lavabo…" at bounding box center [322, 38] width 543 height 24
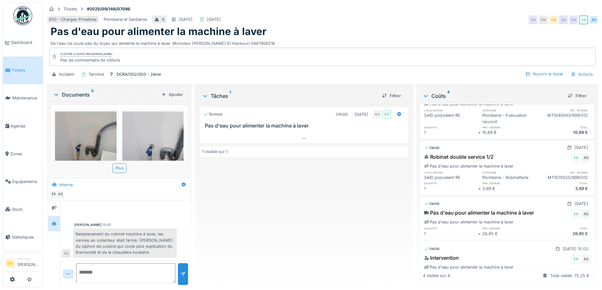
scroll to position [56, 0]
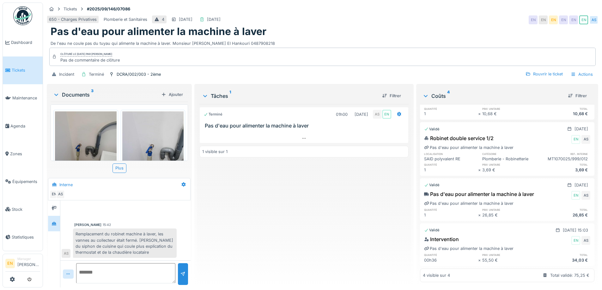
click at [233, 211] on div "Terminé 01h00 11/09/2025 AS EN Pas d'eau pour alimenter la machine à laver 1 vi…" at bounding box center [303, 193] width 209 height 178
click at [410, 8] on div "Tickets #2025/09/146/07086" at bounding box center [322, 9] width 551 height 8
click at [279, 199] on div "Terminé 01h00 11/09/2025 AS EN Pas d'eau pour alimenter la machine à laver 1 vi…" at bounding box center [303, 193] width 209 height 178
click at [270, 204] on div "Terminé 01h00 11/09/2025 AS EN Pas d'eau pour alimenter la machine à laver 1 vi…" at bounding box center [303, 193] width 209 height 178
click at [314, 207] on div "Terminé 01h00 11/09/2025 AS EN Pas d'eau pour alimenter la machine à laver 1 vi…" at bounding box center [303, 193] width 209 height 178
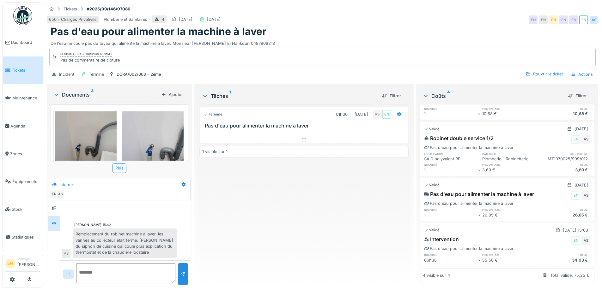
click at [283, 253] on div "Terminé 01h00 11/09/2025 AS EN Pas d'eau pour alimenter la machine à laver 1 vi…" at bounding box center [303, 193] width 209 height 178
click at [304, 225] on div "Terminé 01h00 11/09/2025 AS EN Pas d'eau pour alimenter la machine à laver 1 vi…" at bounding box center [303, 193] width 209 height 178
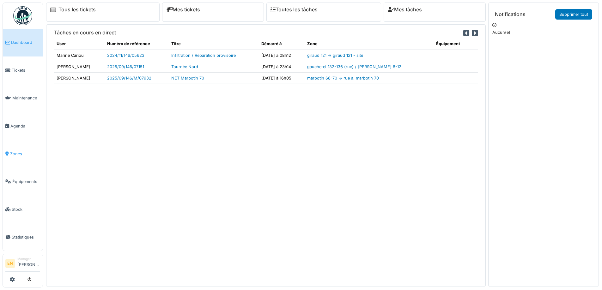
click at [19, 152] on span "Zones" at bounding box center [25, 154] width 30 height 6
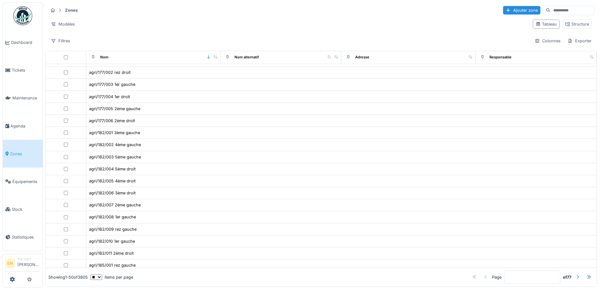
scroll to position [409, 0]
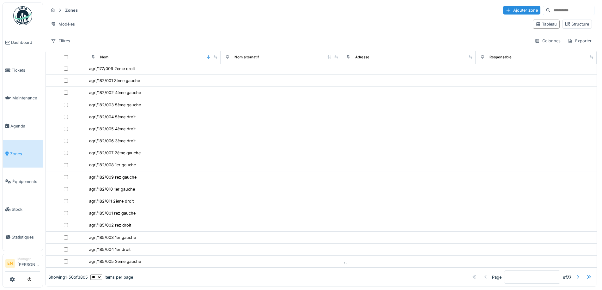
click at [575, 274] on div at bounding box center [577, 277] width 5 height 6
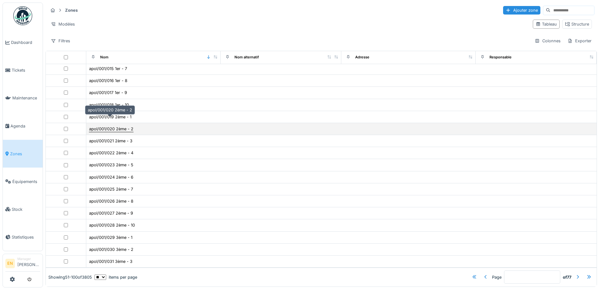
scroll to position [4, 0]
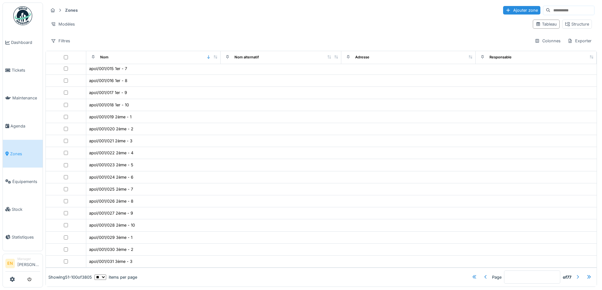
click at [575, 274] on div at bounding box center [577, 277] width 5 height 6
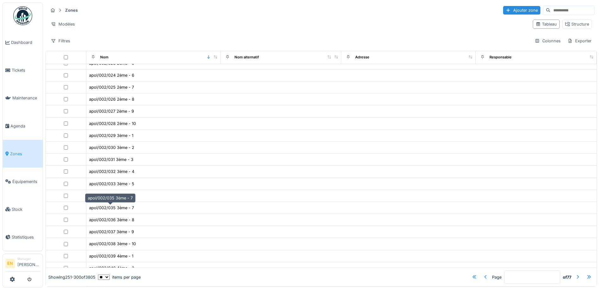
scroll to position [409, 0]
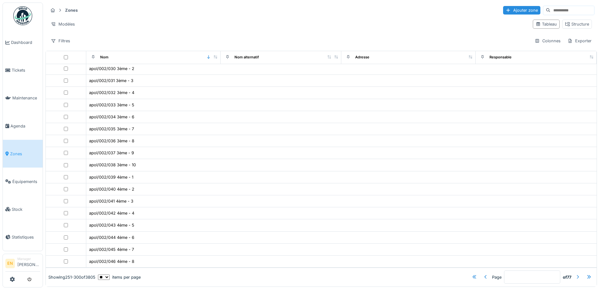
click at [575, 274] on div at bounding box center [577, 277] width 5 height 6
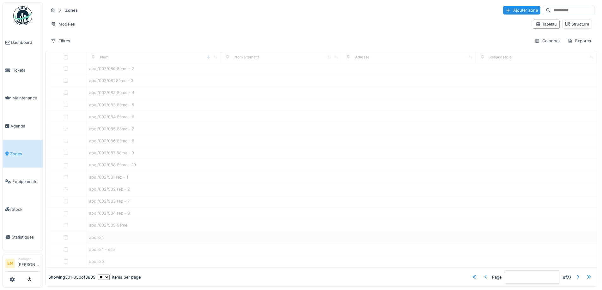
type input "*"
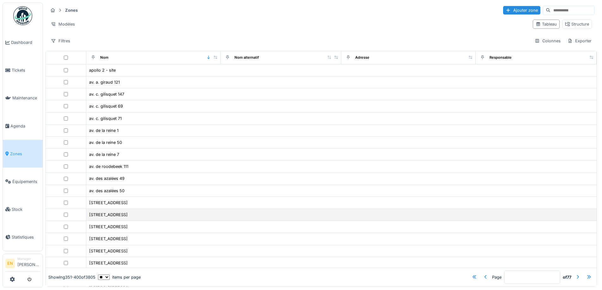
scroll to position [0, 0]
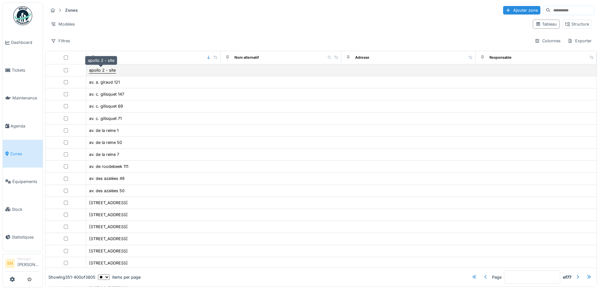
click at [107, 71] on div "apollo 2 - site" at bounding box center [102, 70] width 27 height 6
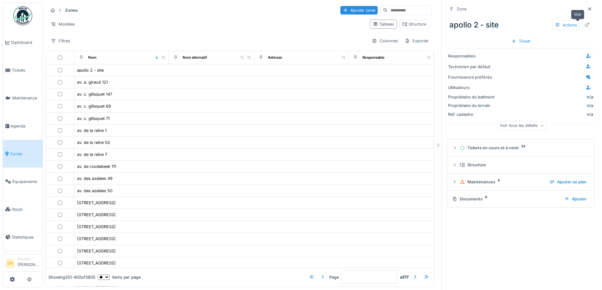
click at [584, 23] on icon at bounding box center [586, 25] width 5 height 4
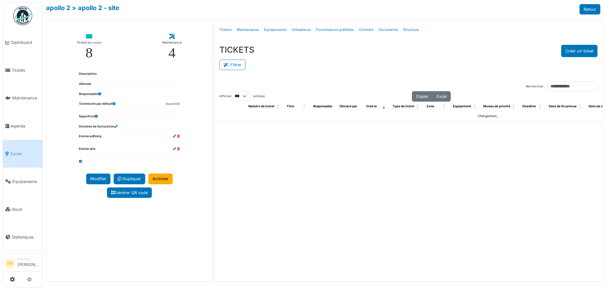
select select "***"
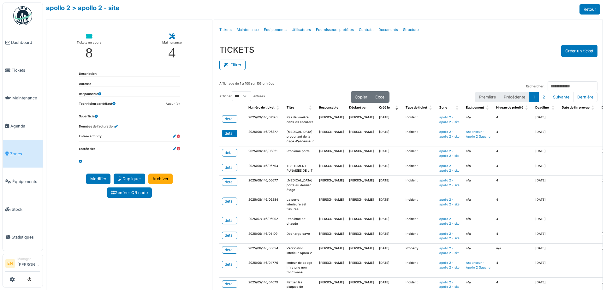
click at [226, 136] on div "detail" at bounding box center [230, 134] width 10 height 6
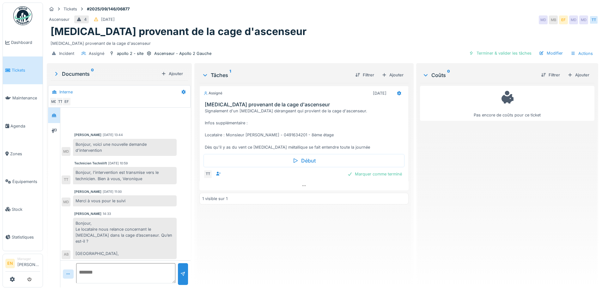
click at [303, 238] on div "Assigné [DATE] [MEDICAL_DATA] provenant de la cage d'ascenseur Signalement d'un…" at bounding box center [303, 183] width 209 height 200
click at [441, 14] on div "Ascenseur 4 [DATE] MD MB EF MD MD TT" at bounding box center [322, 19] width 551 height 11
click at [302, 185] on icon at bounding box center [303, 185] width 3 height 1
click at [468, 176] on div "Pas encore de coûts pour ce ticket" at bounding box center [507, 183] width 174 height 200
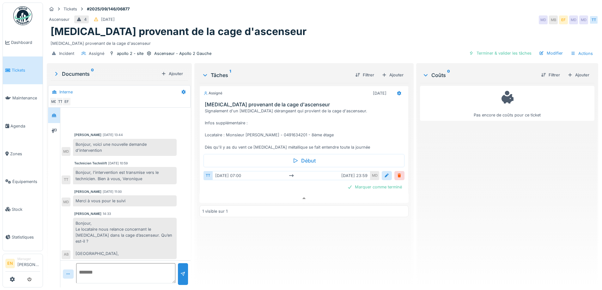
click at [466, 172] on div "Pas encore de coûts pour ce ticket" at bounding box center [507, 183] width 174 height 200
click at [459, 172] on div "Pas encore de coûts pour ce ticket" at bounding box center [507, 183] width 174 height 200
drag, startPoint x: 374, startPoint y: 21, endPoint x: 494, endPoint y: 0, distance: 122.0
click at [378, 21] on div "Ascenseur 4 07/09/2025 MD MB EF MD MD TT" at bounding box center [322, 19] width 551 height 11
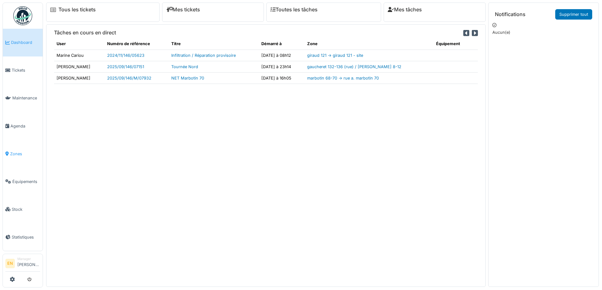
click at [12, 152] on span "Zones" at bounding box center [25, 154] width 30 height 6
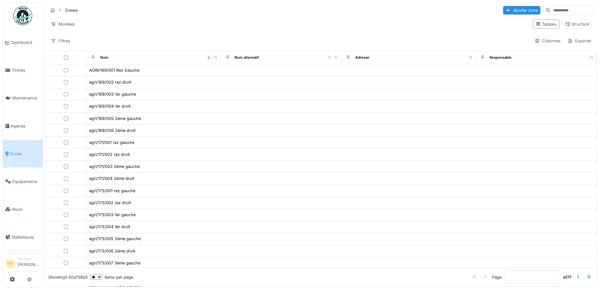
click at [563, 9] on input at bounding box center [572, 10] width 44 height 9
type input "*********"
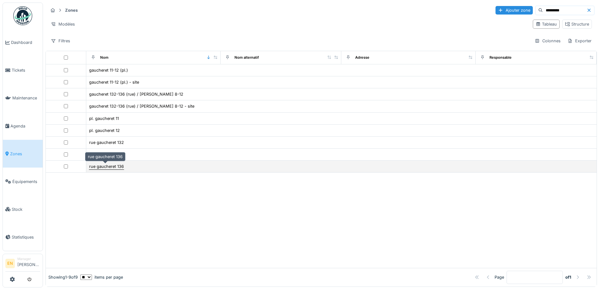
click at [113, 167] on div "rue gaucheret 136" at bounding box center [106, 167] width 35 height 6
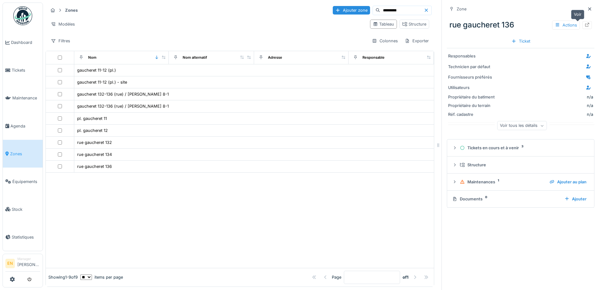
click at [584, 26] on icon at bounding box center [586, 25] width 5 height 4
click at [362, 196] on div at bounding box center [240, 220] width 388 height 95
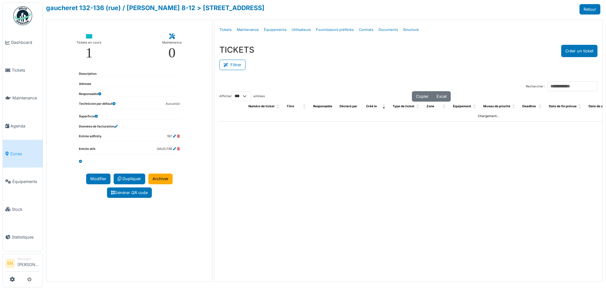
select select "***"
click at [411, 31] on link "Structure" at bounding box center [411, 29] width 21 height 15
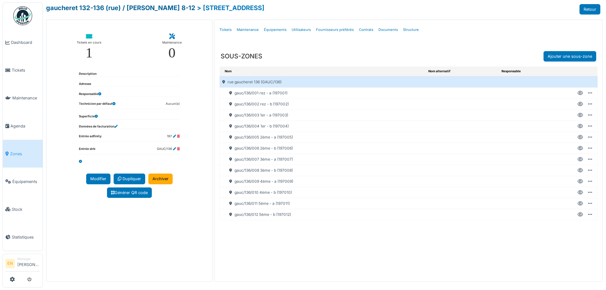
click at [88, 5] on link "gaucheret 132-136 (rue) / [PERSON_NAME] 8-12" at bounding box center [120, 8] width 149 height 8
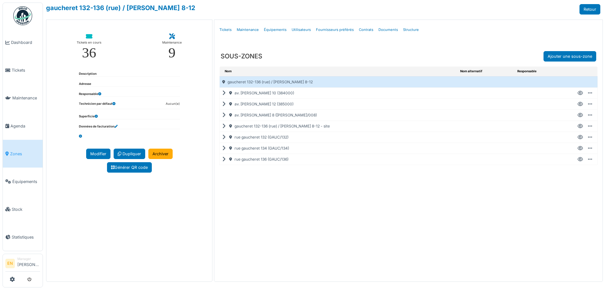
click at [579, 126] on icon at bounding box center [580, 126] width 5 height 0
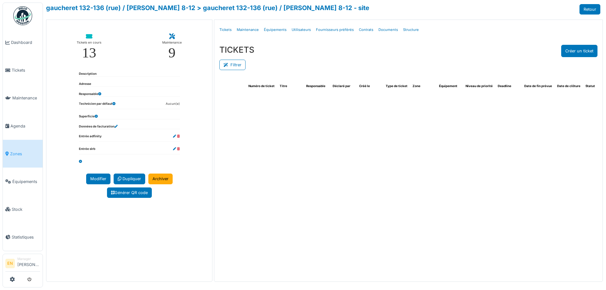
select select "***"
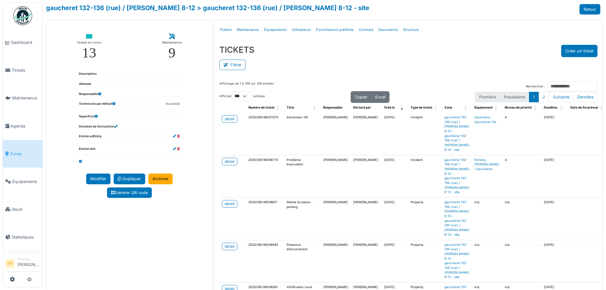
click at [329, 72] on div "TICKETS Créer un ticket Filtrer Responsable **** Tous Remove item Tous Ahmed Be…" at bounding box center [408, 58] width 388 height 37
click at [320, 59] on div "Filtrer" at bounding box center [408, 64] width 378 height 14
click at [575, 52] on button "Créer un ticket" at bounding box center [579, 51] width 36 height 12
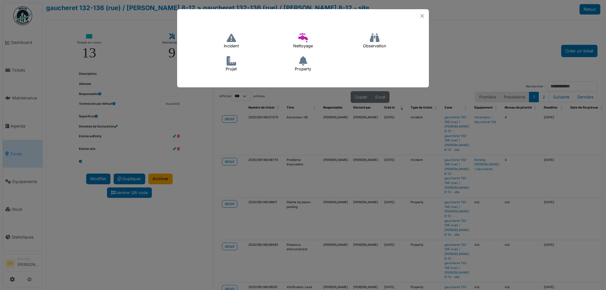
click at [231, 44] on h4 "Incident" at bounding box center [231, 41] width 23 height 20
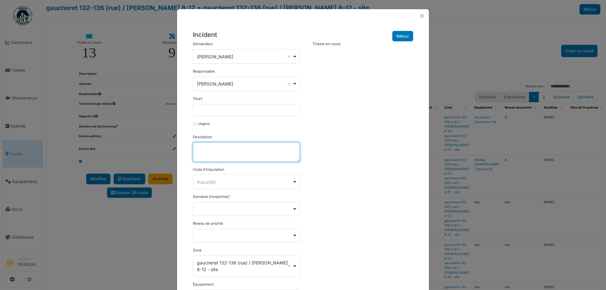
click at [215, 153] on textarea "Description" at bounding box center [246, 152] width 107 height 20
paste textarea "**********"
type textarea "**********"
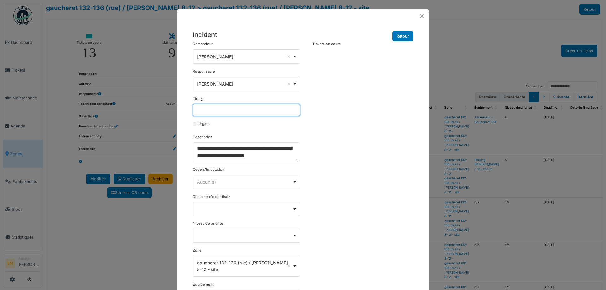
click at [223, 112] on input "Titre *" at bounding box center [246, 110] width 107 height 12
paste input "**********"
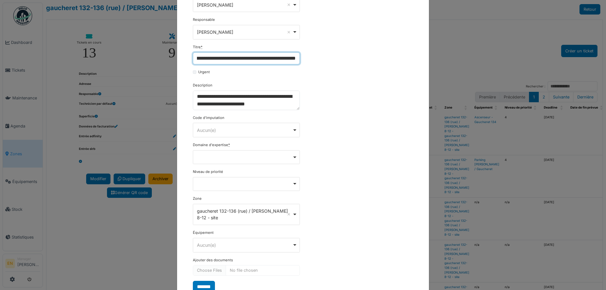
scroll to position [63, 0]
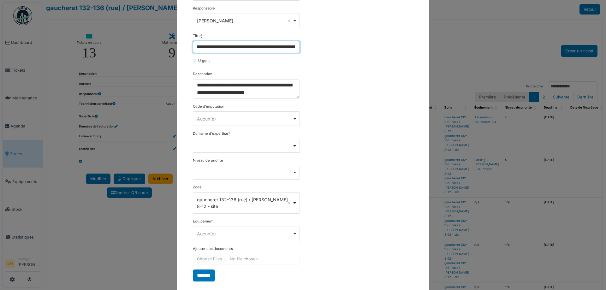
click at [292, 147] on div "Remove item" at bounding box center [247, 145] width 102 height 3
type input "**********"
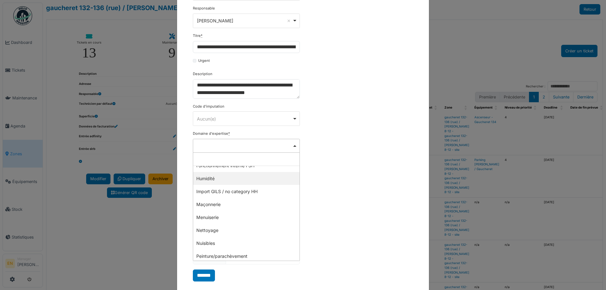
scroll to position [126, 0]
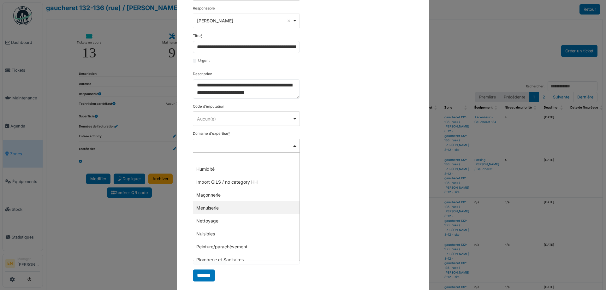
select select "***"
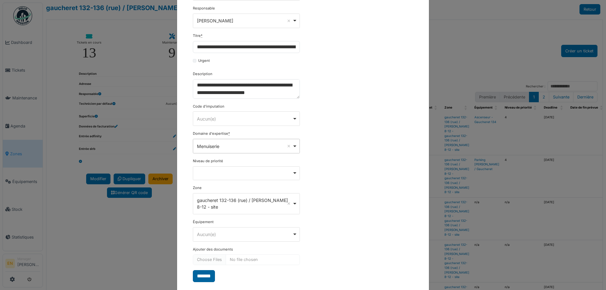
click at [207, 270] on input "*******" at bounding box center [204, 276] width 22 height 12
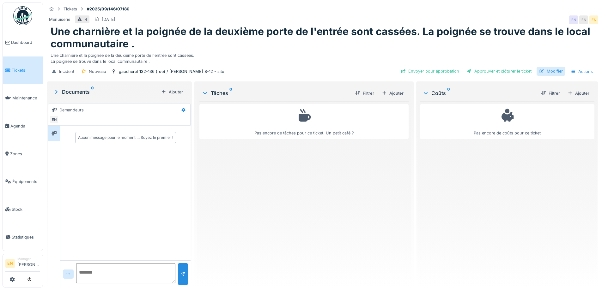
click at [553, 73] on div "Modifier" at bounding box center [550, 71] width 29 height 9
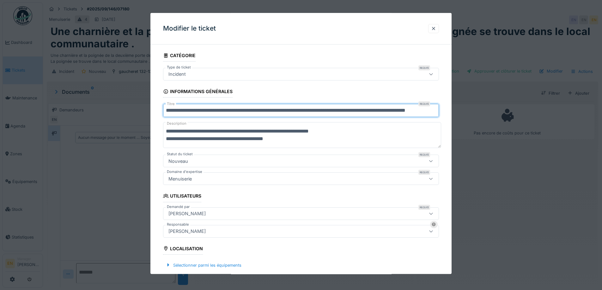
click at [426, 111] on input "**********" at bounding box center [301, 110] width 276 height 13
click at [439, 113] on input "**********" at bounding box center [302, 110] width 278 height 13
type input "**********"
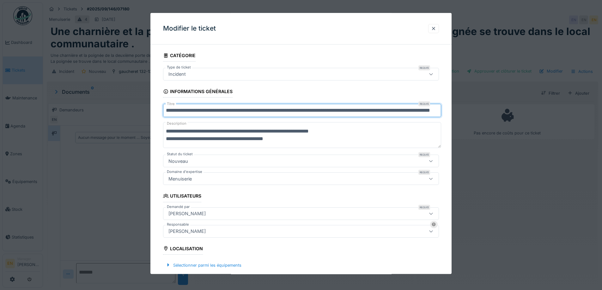
scroll to position [170, 0]
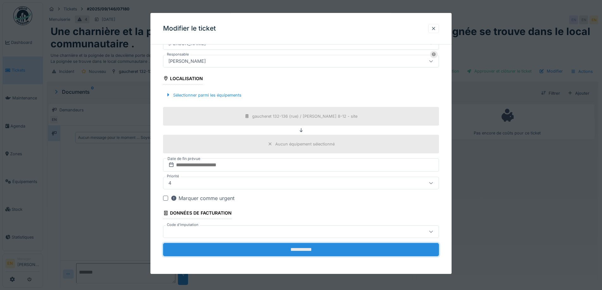
click at [291, 250] on input "**********" at bounding box center [301, 249] width 276 height 13
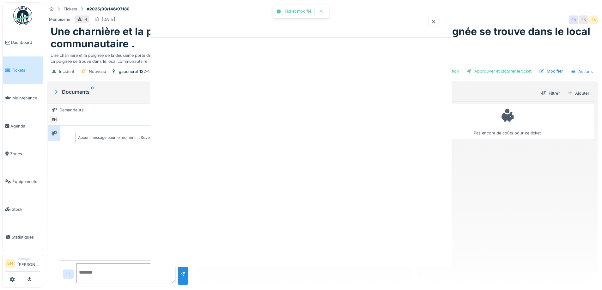
scroll to position [0, 0]
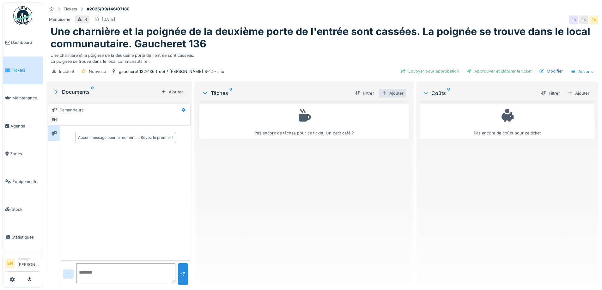
click at [387, 91] on div "Ajouter" at bounding box center [392, 93] width 27 height 9
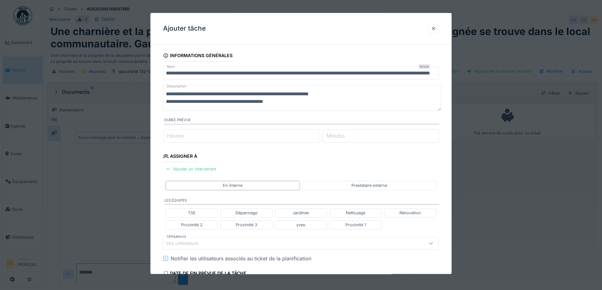
type input "*"
click at [320, 133] on input "*" at bounding box center [241, 135] width 157 height 13
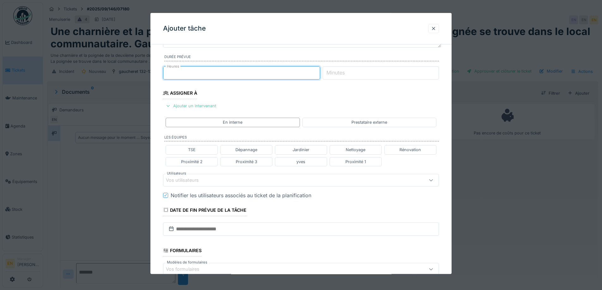
click at [199, 105] on div "Ajouter un intervenant" at bounding box center [191, 106] width 56 height 9
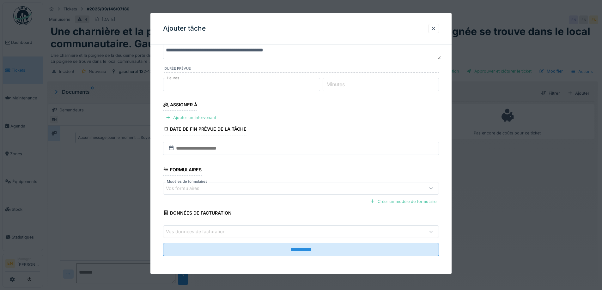
scroll to position [51, 0]
click at [198, 115] on div "Ajouter un intervenant" at bounding box center [191, 118] width 56 height 9
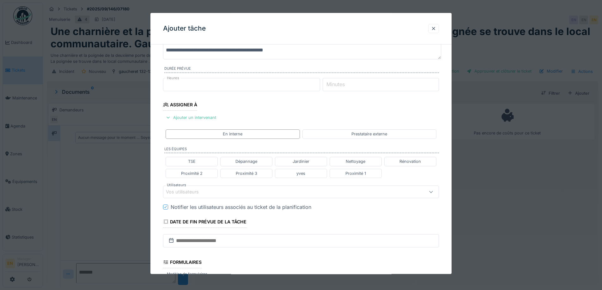
click at [219, 192] on div "Vos utilisateurs" at bounding box center [285, 192] width 238 height 7
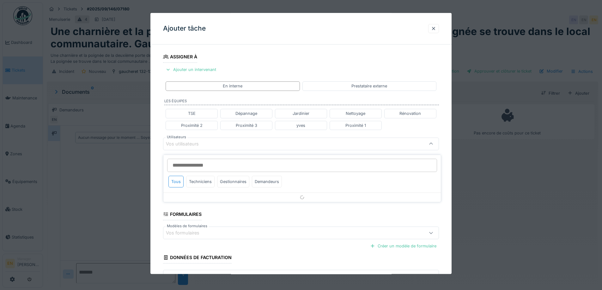
scroll to position [100, 0]
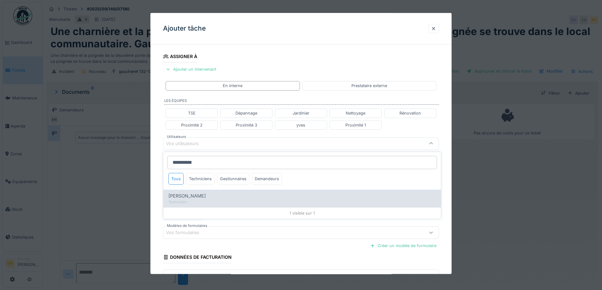
type input "**********"
click at [197, 195] on div "[PERSON_NAME]" at bounding box center [301, 196] width 267 height 7
type input "****"
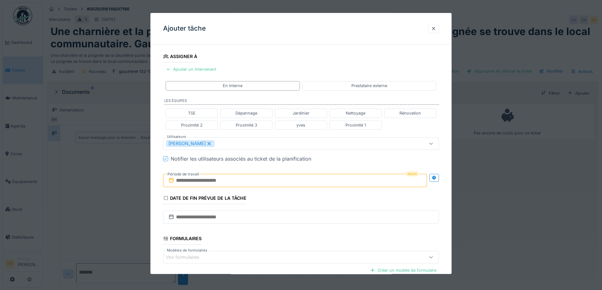
click at [444, 218] on div "**********" at bounding box center [300, 146] width 301 height 393
click at [436, 180] on icon at bounding box center [434, 178] width 4 height 4
click at [245, 177] on input "text" at bounding box center [226, 180] width 127 height 13
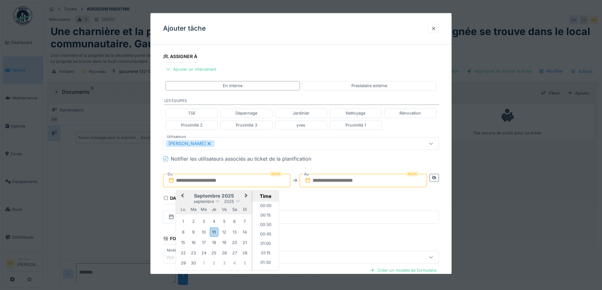
scroll to position [596, 0]
click at [183, 243] on div "15" at bounding box center [183, 243] width 9 height 9
click at [267, 206] on li "14:00" at bounding box center [265, 204] width 27 height 9
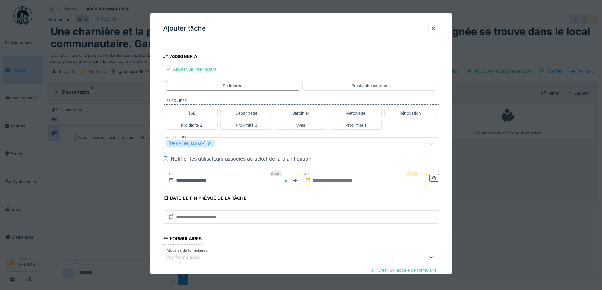
click at [350, 179] on input "text" at bounding box center [362, 180] width 127 height 13
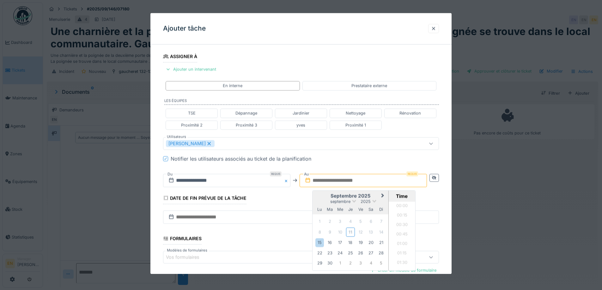
scroll to position [596, 0]
click at [321, 244] on div "15" at bounding box center [319, 243] width 9 height 9
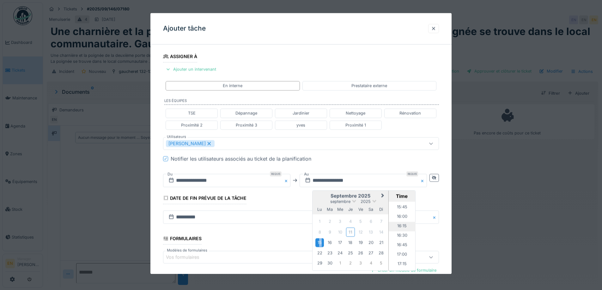
scroll to position [564, 0]
click at [404, 209] on li "15:00" at bounding box center [401, 210] width 27 height 9
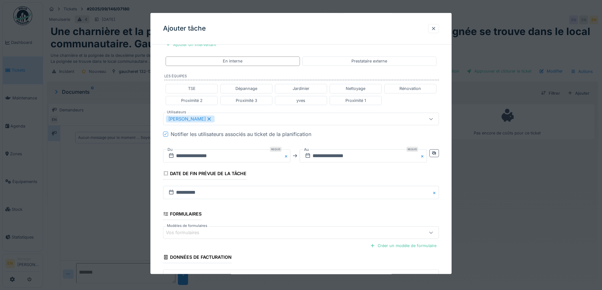
scroll to position [169, 0]
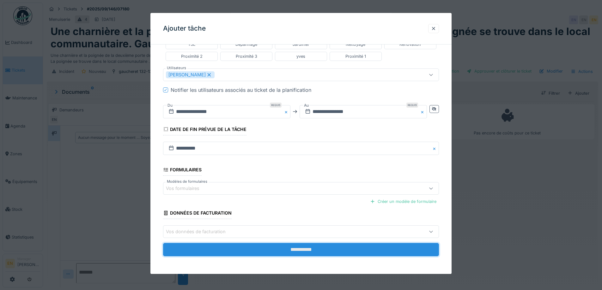
click at [309, 251] on input "**********" at bounding box center [301, 249] width 276 height 13
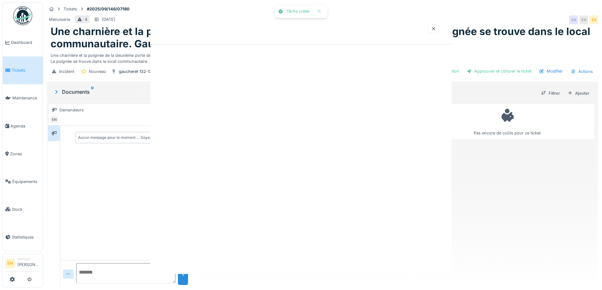
scroll to position [0, 0]
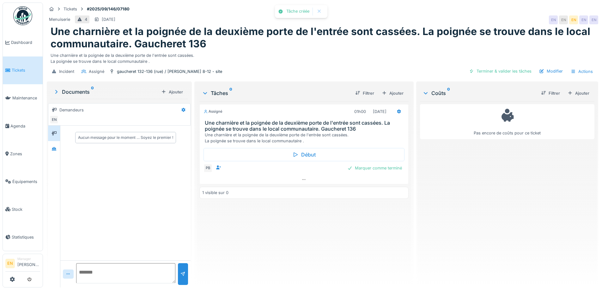
drag, startPoint x: 442, startPoint y: 227, endPoint x: 482, endPoint y: 116, distance: 117.8
click at [447, 208] on div "Pas encore de coûts pour ce ticket" at bounding box center [507, 191] width 174 height 181
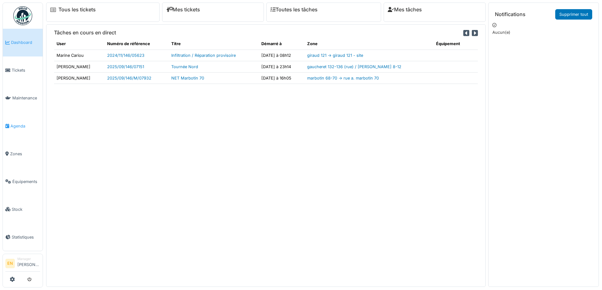
click at [16, 124] on span "Agenda" at bounding box center [25, 126] width 30 height 6
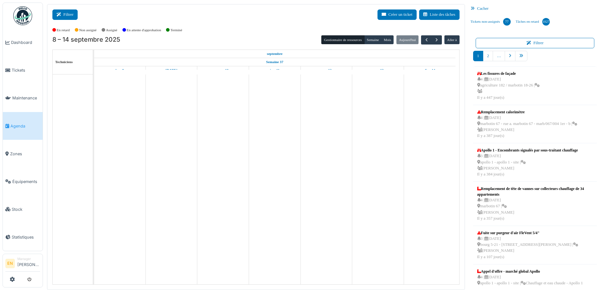
click at [63, 18] on button "Filtrer" at bounding box center [64, 14] width 25 height 10
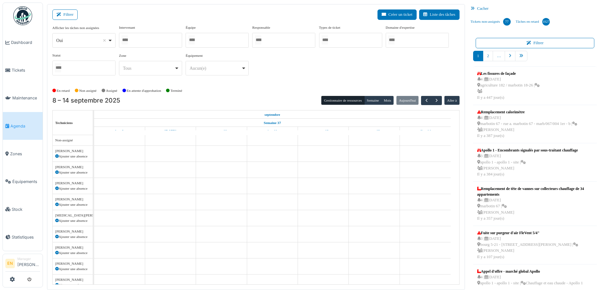
click at [108, 43] on div "Oui Remove item" at bounding box center [81, 40] width 51 height 7
select select "**"
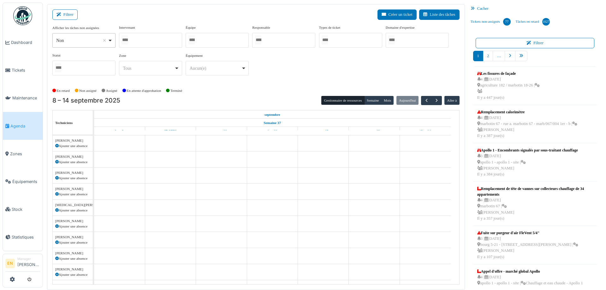
click at [166, 37] on div at bounding box center [150, 40] width 63 height 15
type input "****"
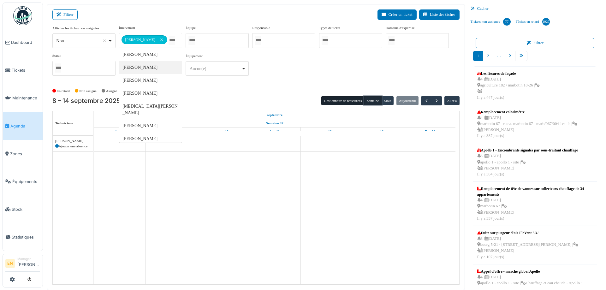
click at [370, 101] on button "Semaine" at bounding box center [372, 100] width 17 height 9
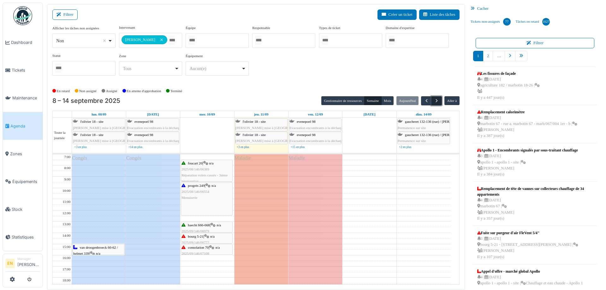
click at [435, 102] on span "button" at bounding box center [436, 100] width 5 height 5
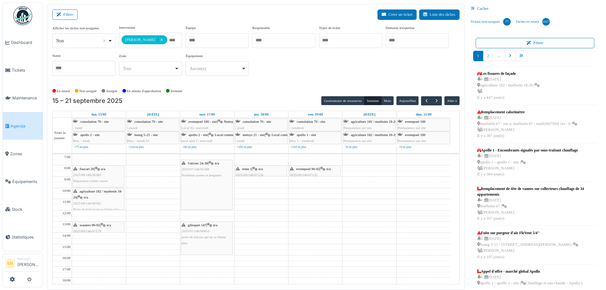
click at [276, 82] on div "**********" at bounding box center [255, 55] width 407 height 61
click at [434, 98] on span "button" at bounding box center [436, 100] width 5 height 5
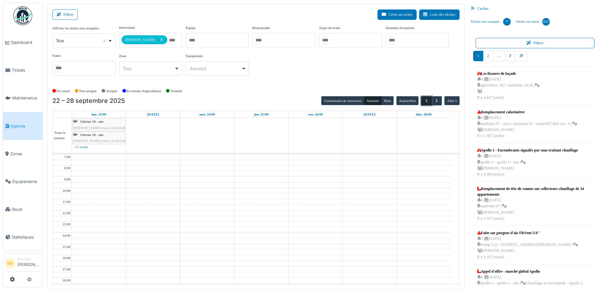
click at [424, 101] on span "button" at bounding box center [426, 100] width 5 height 5
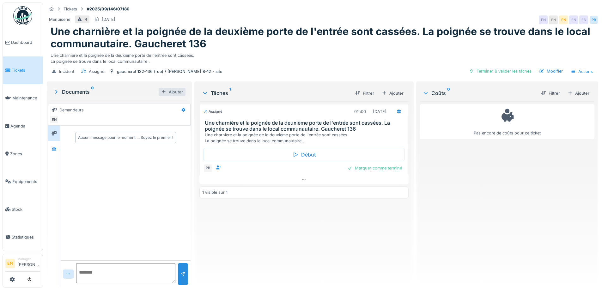
click at [170, 90] on div "Ajouter" at bounding box center [172, 92] width 27 height 9
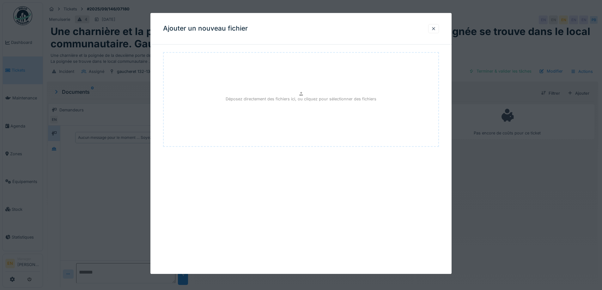
click at [318, 97] on p "Déposez directement des fichiers ici, ou cliquez pour sélectionner des fichiers" at bounding box center [300, 99] width 151 height 6
type input "**********"
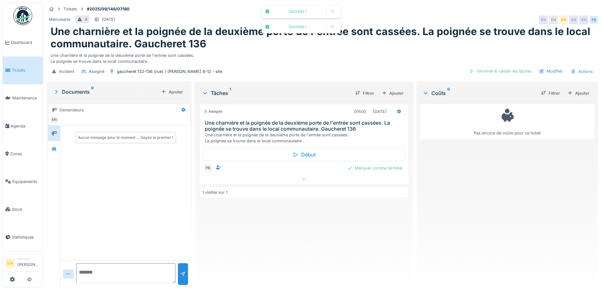
click at [82, 92] on div "Documents 0" at bounding box center [105, 92] width 105 height 8
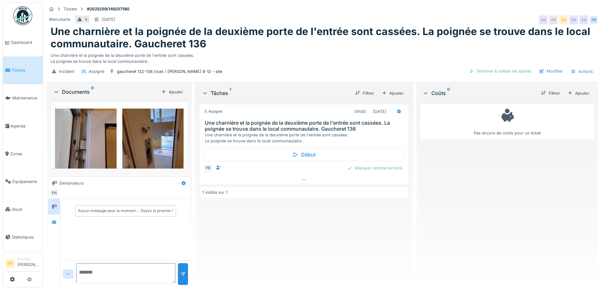
click at [95, 141] on img at bounding box center [86, 150] width 62 height 82
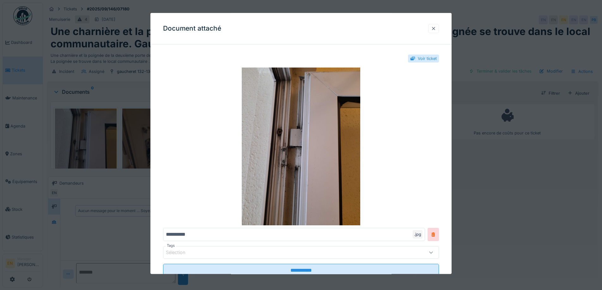
click at [436, 28] on div at bounding box center [433, 29] width 5 height 6
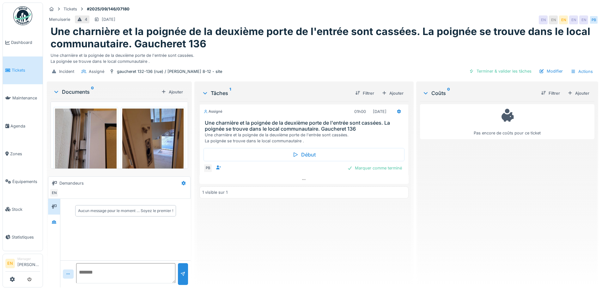
click at [443, 173] on div "Pas encore de coûts pour ce ticket" at bounding box center [507, 191] width 174 height 181
click at [544, 71] on div "Modifier" at bounding box center [550, 71] width 29 height 9
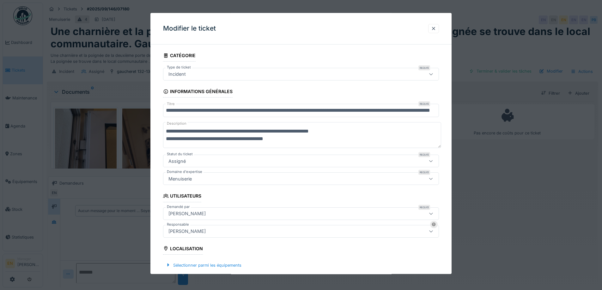
click at [381, 109] on input "**********" at bounding box center [301, 110] width 276 height 13
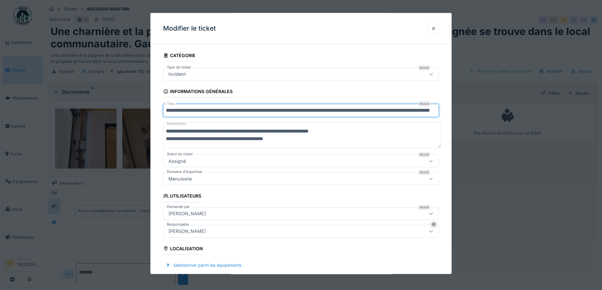
click at [429, 108] on input "**********" at bounding box center [301, 110] width 276 height 13
click at [436, 112] on input "**********" at bounding box center [301, 110] width 276 height 13
click at [404, 113] on input "**********" at bounding box center [302, 110] width 278 height 13
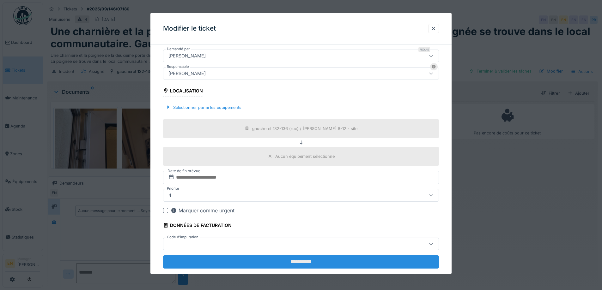
type input "**********"
click at [299, 261] on input "**********" at bounding box center [301, 261] width 276 height 13
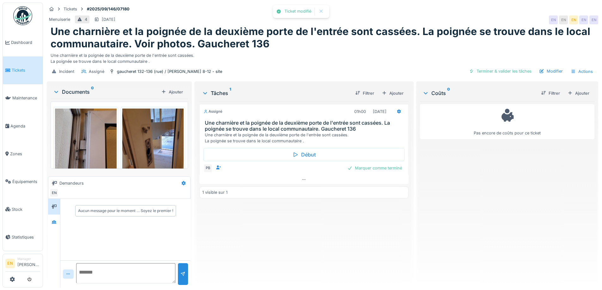
click at [308, 240] on div "Assigné 01h00 [DATE] Une charnière et la poignée de la deuxième porte de l'entr…" at bounding box center [303, 191] width 209 height 181
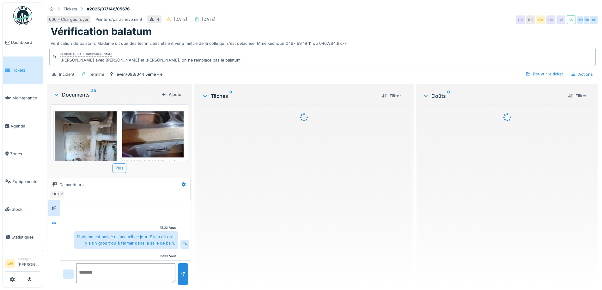
scroll to position [20, 0]
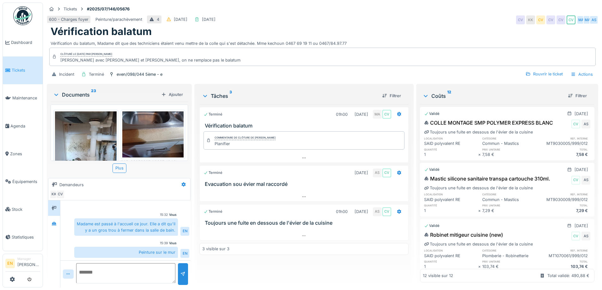
click at [95, 143] on img at bounding box center [86, 152] width 62 height 82
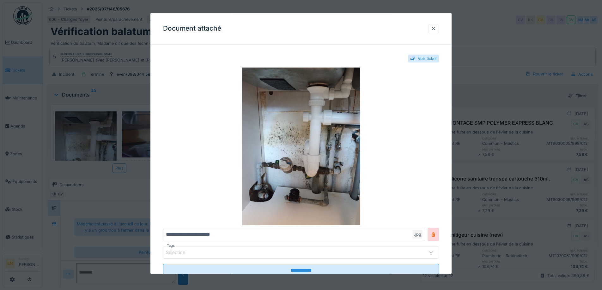
click at [436, 27] on div at bounding box center [433, 29] width 5 height 6
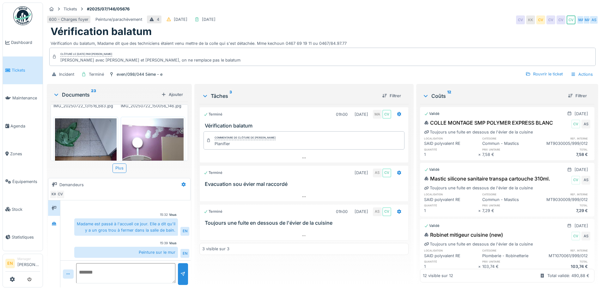
scroll to position [663, 0]
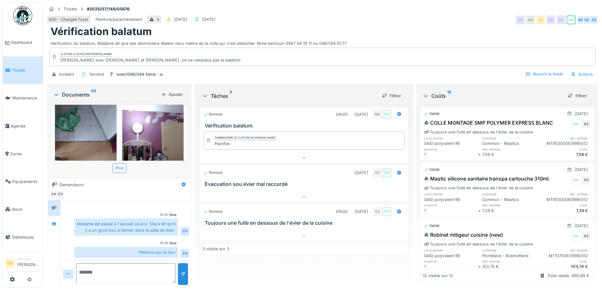
click at [154, 133] on img at bounding box center [153, 145] width 62 height 82
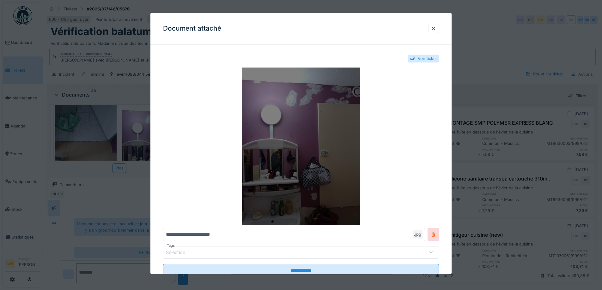
click at [319, 134] on img at bounding box center [301, 147] width 276 height 158
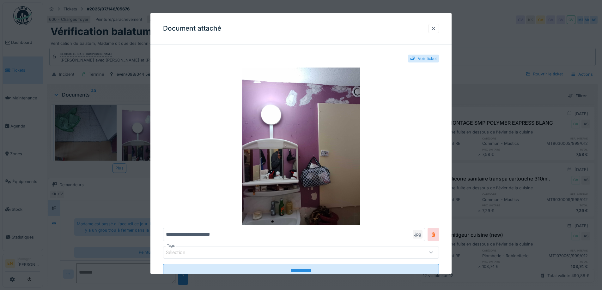
click at [436, 28] on div at bounding box center [433, 29] width 5 height 6
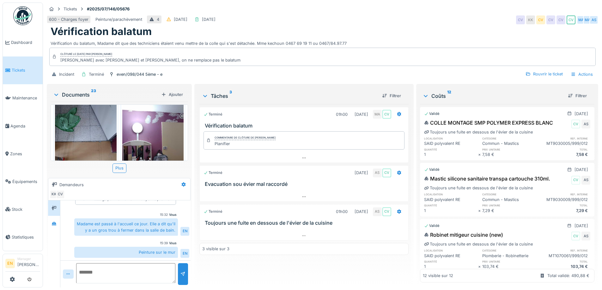
scroll to position [0, 0]
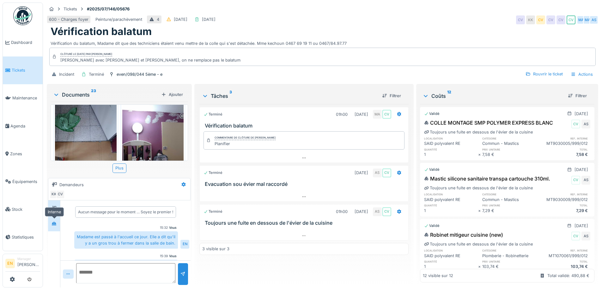
click at [54, 224] on icon at bounding box center [53, 224] width 5 height 4
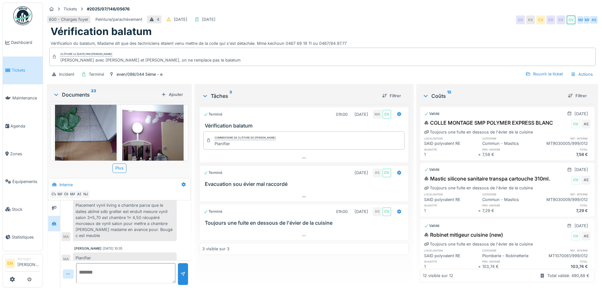
scroll to position [63, 0]
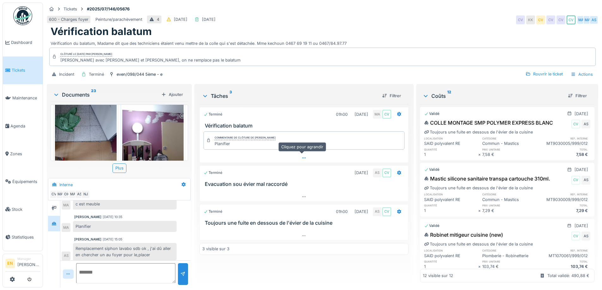
click at [303, 157] on icon at bounding box center [303, 158] width 5 height 4
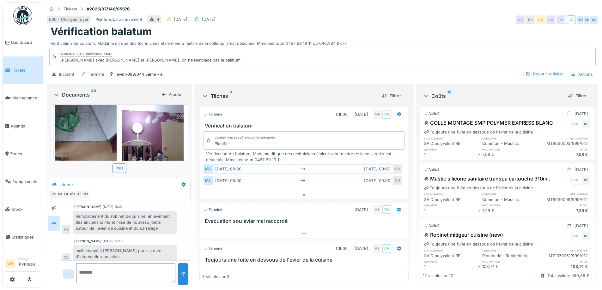
scroll to position [189, 0]
click at [54, 92] on icon at bounding box center [56, 95] width 5 height 6
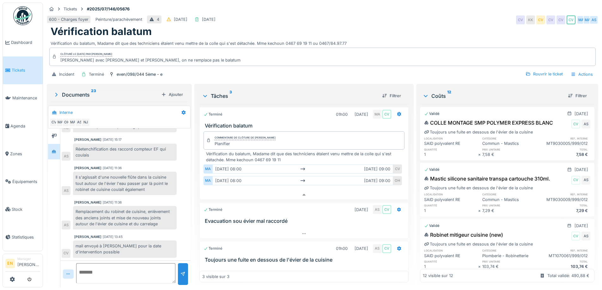
click at [118, 235] on div "[DATE] 13:45" at bounding box center [113, 237] width 20 height 5
click at [93, 245] on div "mail envoyé à [PERSON_NAME] pour la date d'intervention possible" at bounding box center [125, 249] width 104 height 17
click at [302, 194] on icon at bounding box center [303, 195] width 3 height 2
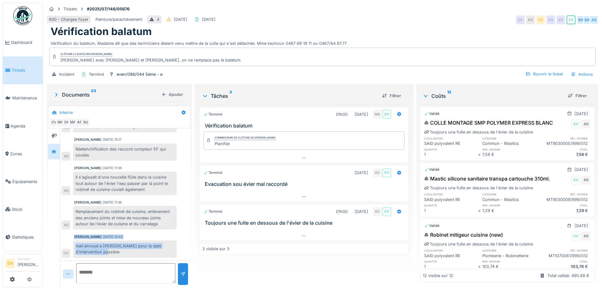
drag, startPoint x: 74, startPoint y: 232, endPoint x: 143, endPoint y: 249, distance: 71.0
click at [143, 250] on div "[PERSON_NAME] [DATE] 13:45 mail envoyé à [PERSON_NAME] pour la date d'intervent…" at bounding box center [126, 246] width 128 height 23
click at [55, 134] on icon at bounding box center [53, 136] width 5 height 4
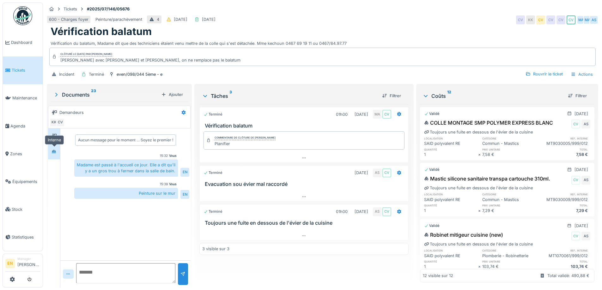
click at [53, 151] on div at bounding box center [53, 152] width 9 height 8
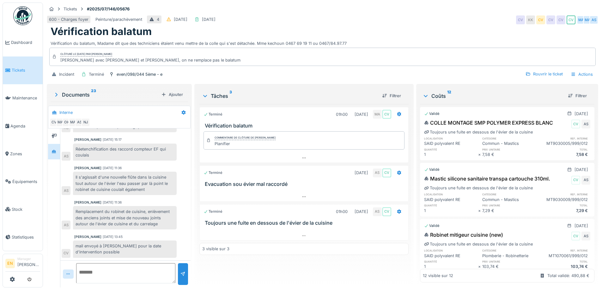
drag, startPoint x: 80, startPoint y: 243, endPoint x: 86, endPoint y: 246, distance: 6.8
click at [79, 243] on div "mail envoyé à [PERSON_NAME] pour la date d'intervention possible" at bounding box center [125, 249] width 104 height 17
click at [393, 29] on div "Vérification balatum" at bounding box center [322, 32] width 543 height 12
click at [279, 265] on div "Terminé 01h00 [DATE] MA CV Vérification balatum Commentaire de clôture de Mahfo…" at bounding box center [303, 193] width 209 height 178
click at [386, 28] on div "Vérification balatum" at bounding box center [322, 32] width 543 height 12
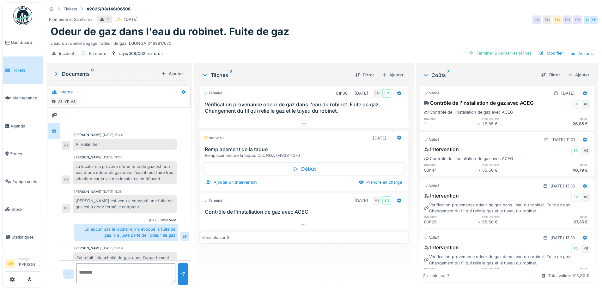
scroll to position [145, 0]
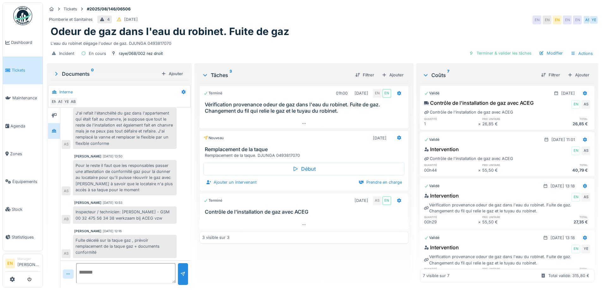
click at [358, 36] on div "Odeur de gaz dans l'eau du robinet. Fuite de gaz" at bounding box center [322, 32] width 543 height 12
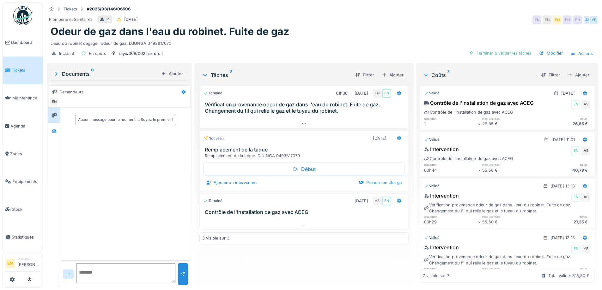
click at [392, 25] on div "Plomberie et Sanitaires 4 [DATE] EN EN EN EN EN AS YE" at bounding box center [322, 19] width 551 height 11
click at [297, 261] on div "Terminé 01h00 [DATE] EN EN Vérification provenance odeur de gaz dans l'eau du r…" at bounding box center [303, 183] width 209 height 200
click at [375, 21] on div "Plomberie et Sanitaires 4 [DATE] EN EN EN EN EN AS YE" at bounding box center [322, 19] width 551 height 11
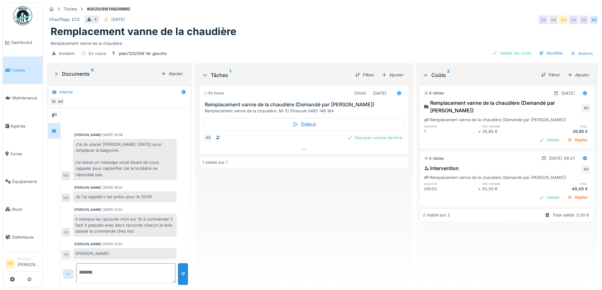
scroll to position [2, 0]
click at [311, 218] on div "En cours 01h00 10/09/2025 Remplacement vanne de la chaudière (Demandé par Anoua…" at bounding box center [303, 183] width 209 height 200
click at [315, 217] on div "En cours 01h00 10/09/2025 Remplacement vanne de la chaudière (Demandé par Anoua…" at bounding box center [303, 183] width 209 height 200
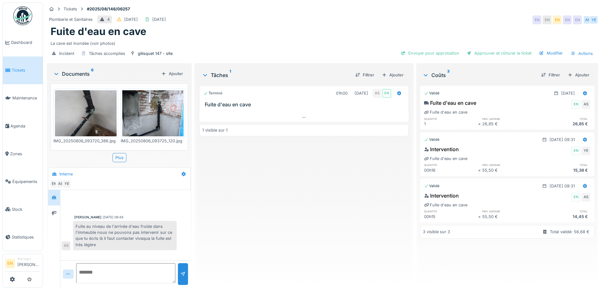
click at [344, 33] on div "Fuite d'eau en cave" at bounding box center [322, 32] width 543 height 12
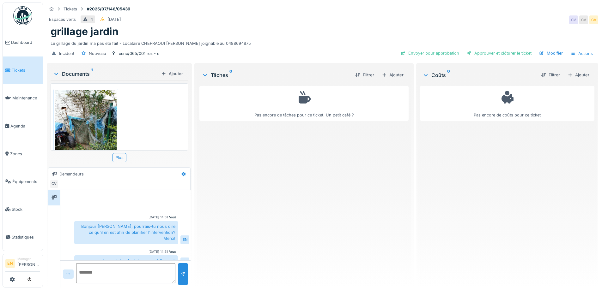
scroll to position [31, 0]
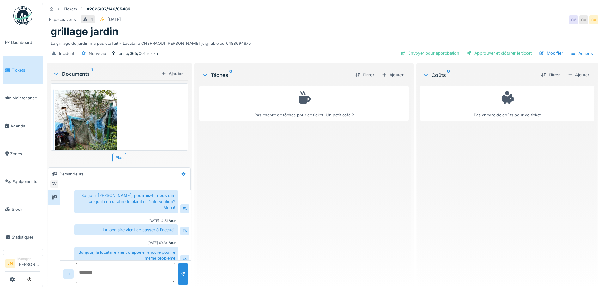
click at [304, 235] on div "Pas encore de tâches pour ce ticket. Un petit café ?" at bounding box center [303, 183] width 209 height 200
click at [289, 243] on div "Pas encore de tâches pour ce ticket. Un petit café ?" at bounding box center [303, 183] width 209 height 200
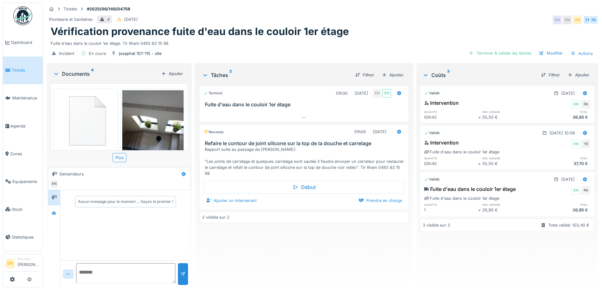
click at [413, 13] on div "Tickets #2025/06/146/04758" at bounding box center [322, 9] width 551 height 8
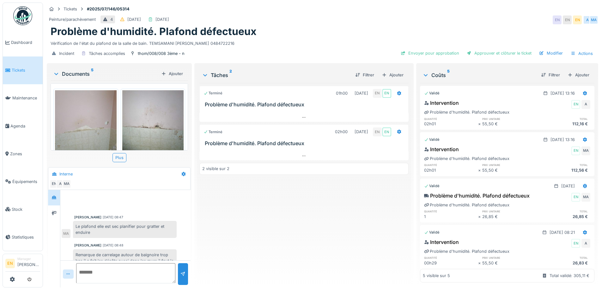
scroll to position [24, 0]
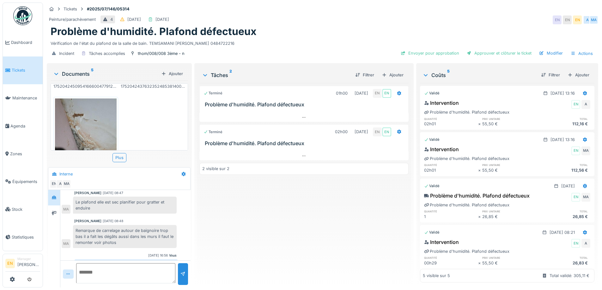
click at [332, 24] on div "Peinture/parachèvement 4 [DATE] [DATE] EN EN EN A MA" at bounding box center [322, 19] width 551 height 11
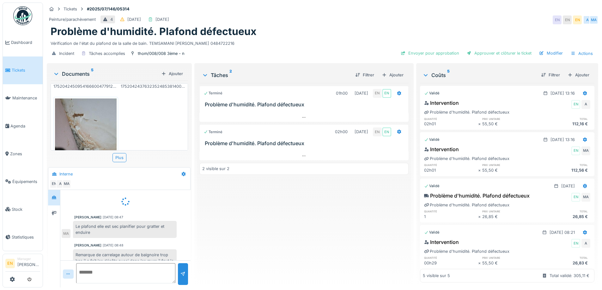
scroll to position [19, 0]
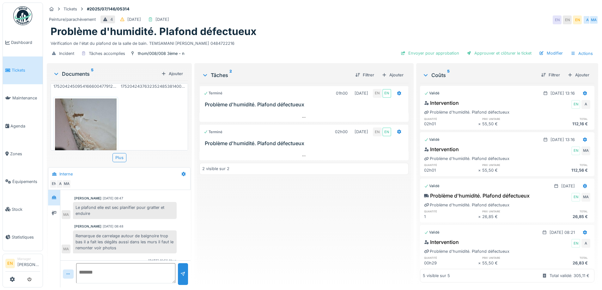
click at [132, 122] on div "17520611677429139193650494117956.jpg 17520424603702714735900967055000.jpg 17520…" at bounding box center [119, 116] width 137 height 67
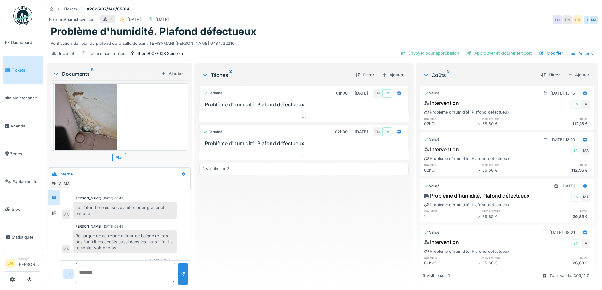
scroll to position [220, 0]
